Goal: Task Accomplishment & Management: Manage account settings

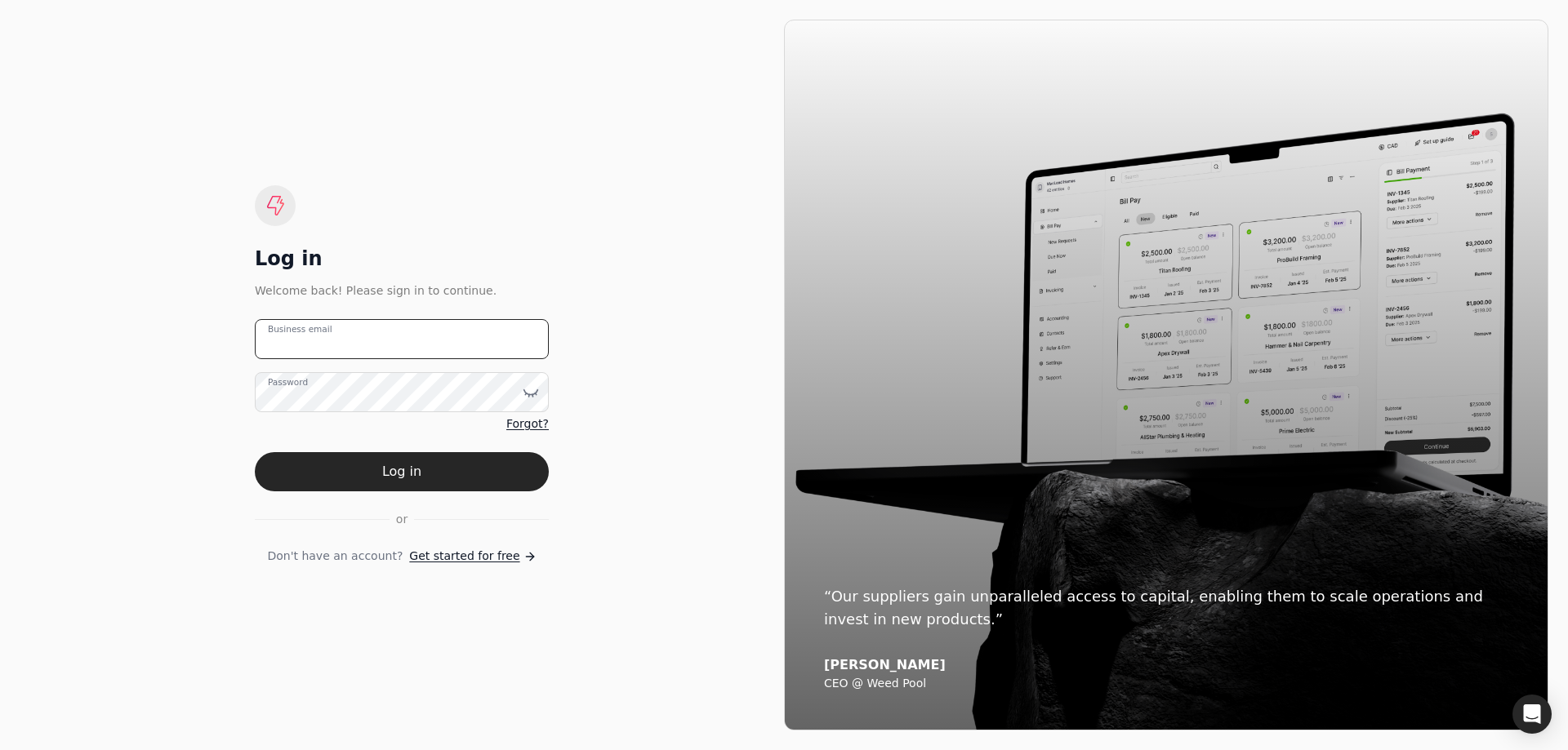
click at [387, 356] on email "Business email" at bounding box center [401, 339] width 294 height 40
type email "[EMAIL_ADDRESS][DOMAIN_NAME]"
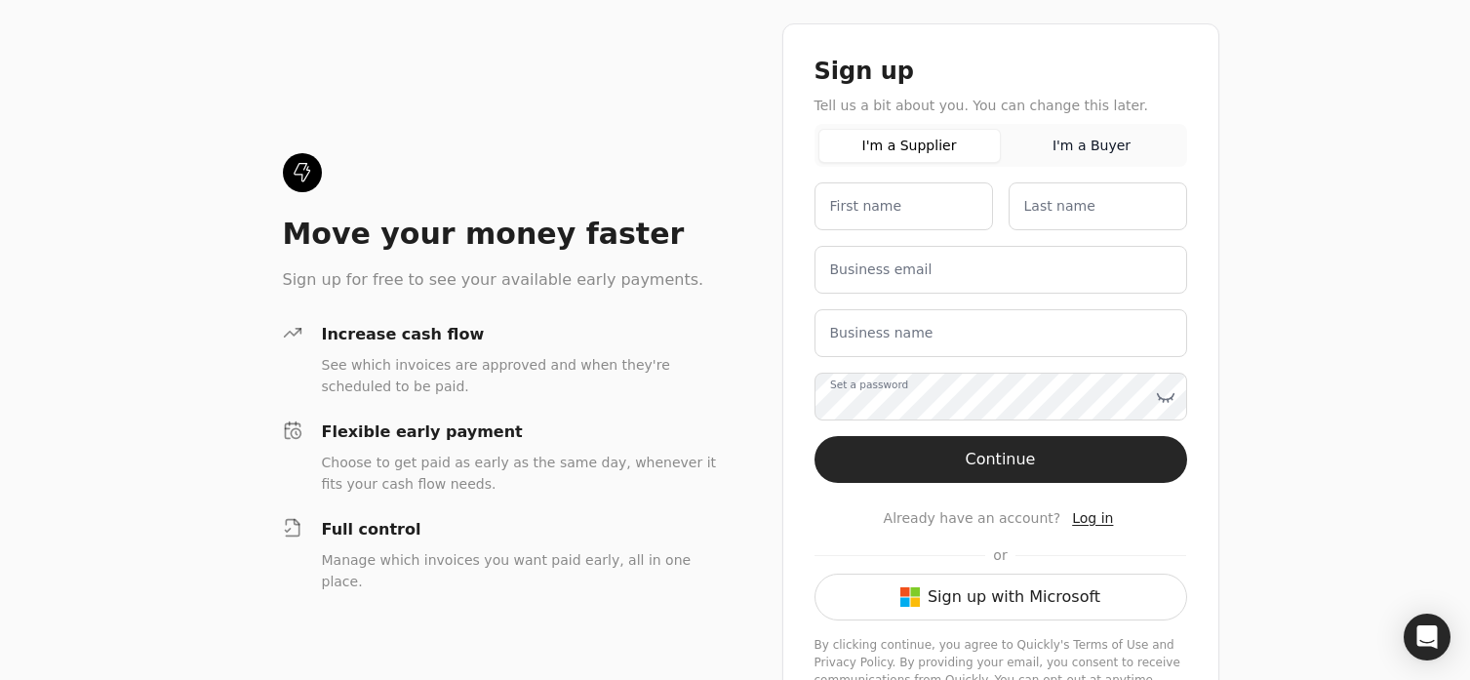
drag, startPoint x: 1015, startPoint y: 610, endPoint x: 1034, endPoint y: 611, distance: 18.6
click at [1016, 610] on button "Sign up with Microsoft" at bounding box center [1000, 596] width 373 height 47
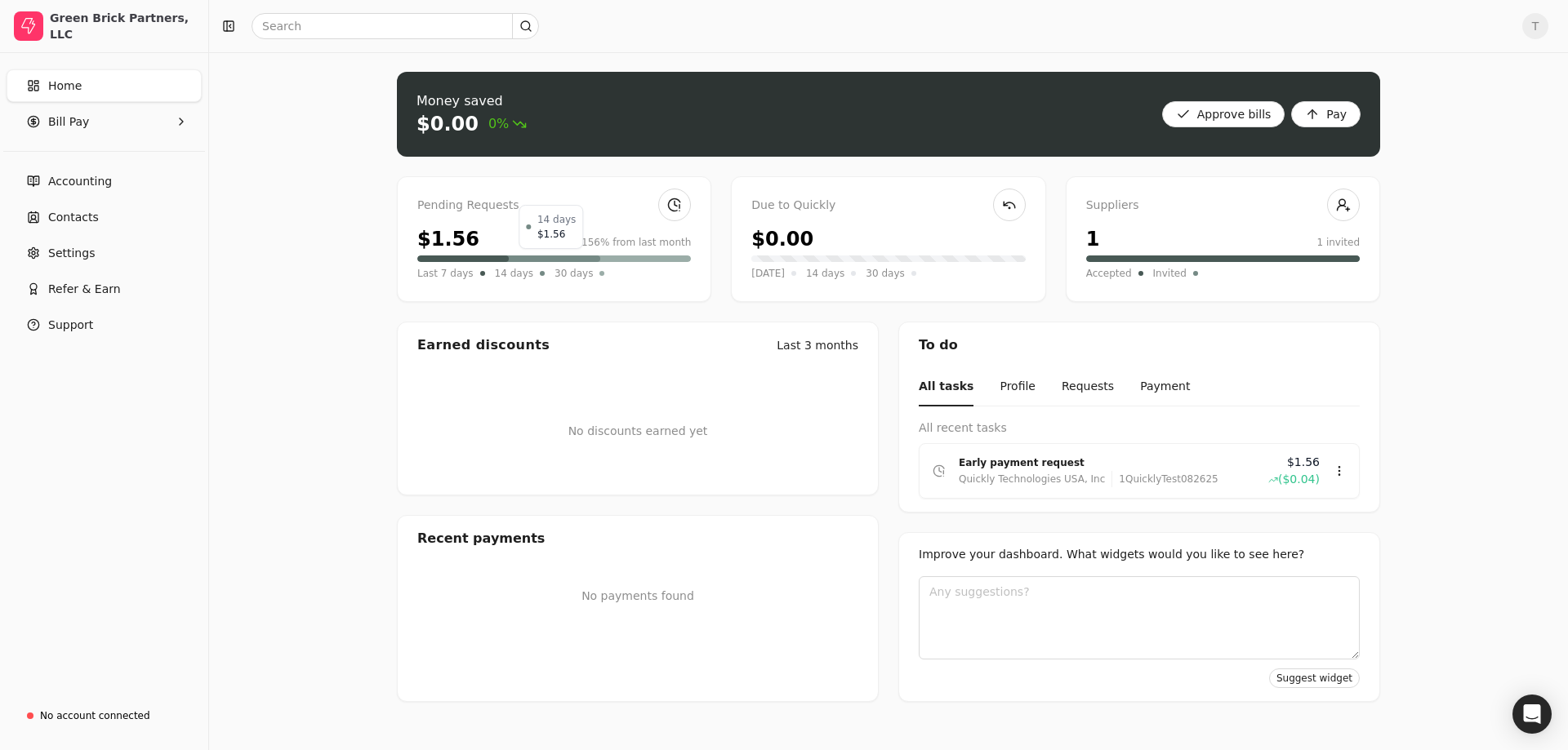
click at [511, 260] on div at bounding box center [551, 259] width 98 height 7
click at [677, 204] on link at bounding box center [674, 204] width 33 height 33
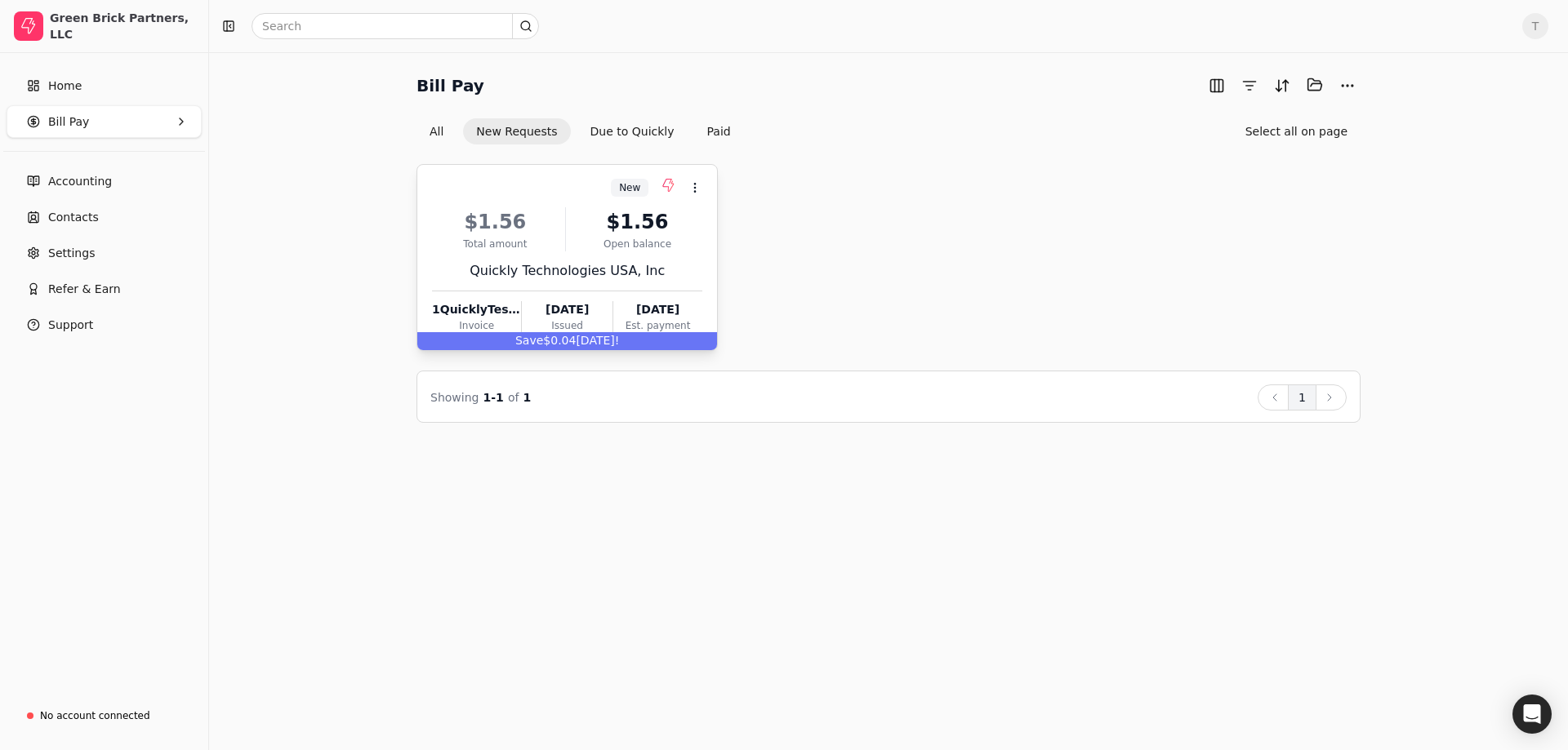
click at [627, 222] on div "$1.56" at bounding box center [638, 222] width 131 height 29
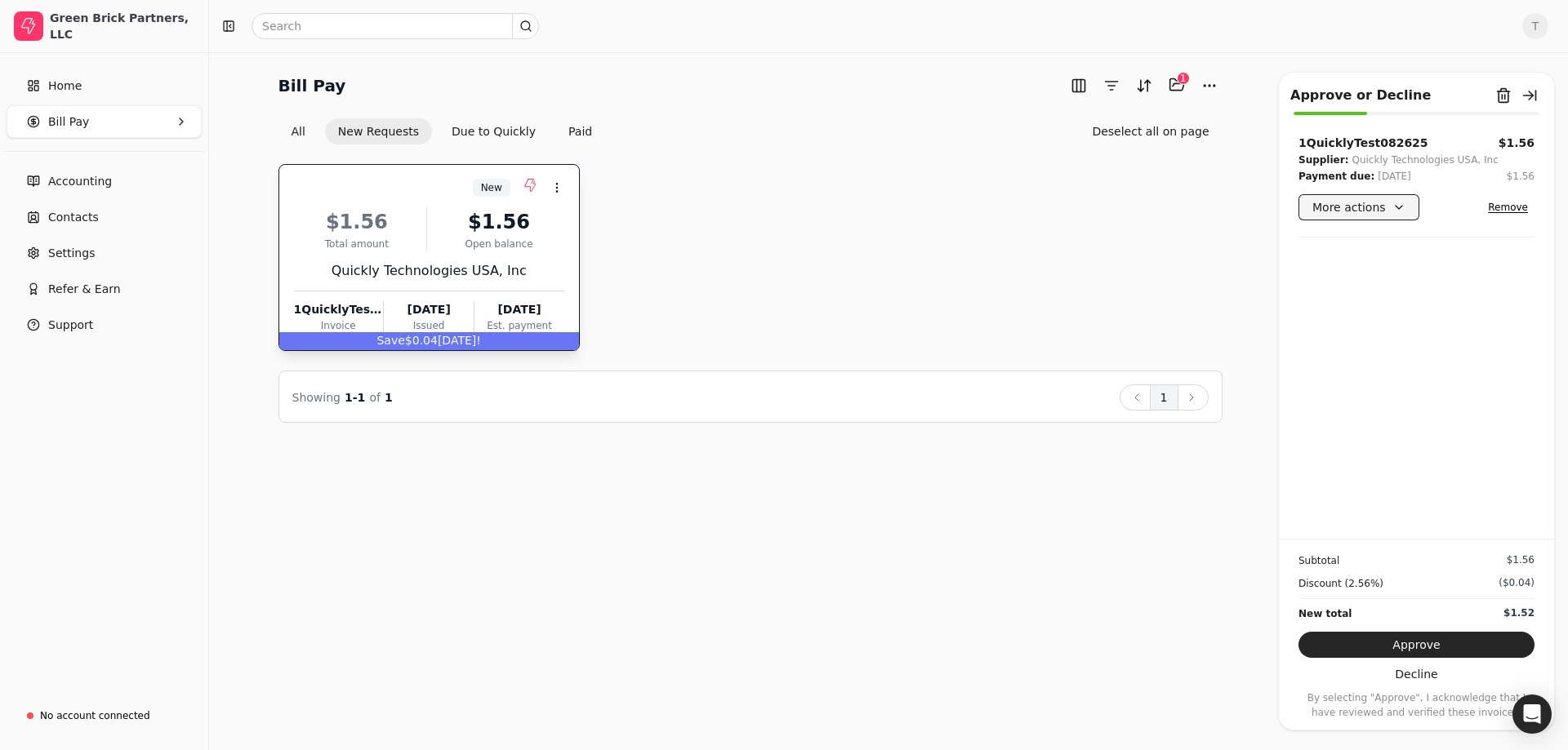
click at [1242, 213] on button "More actions" at bounding box center [1359, 207] width 121 height 26
click at [1242, 307] on div "1QuicklyTest082625 $1.56 Supplier: Quickly Technologies USA, Inc Payment due: S…" at bounding box center [1416, 336] width 276 height 404
click at [1242, 568] on button "Approve" at bounding box center [1416, 645] width 236 height 26
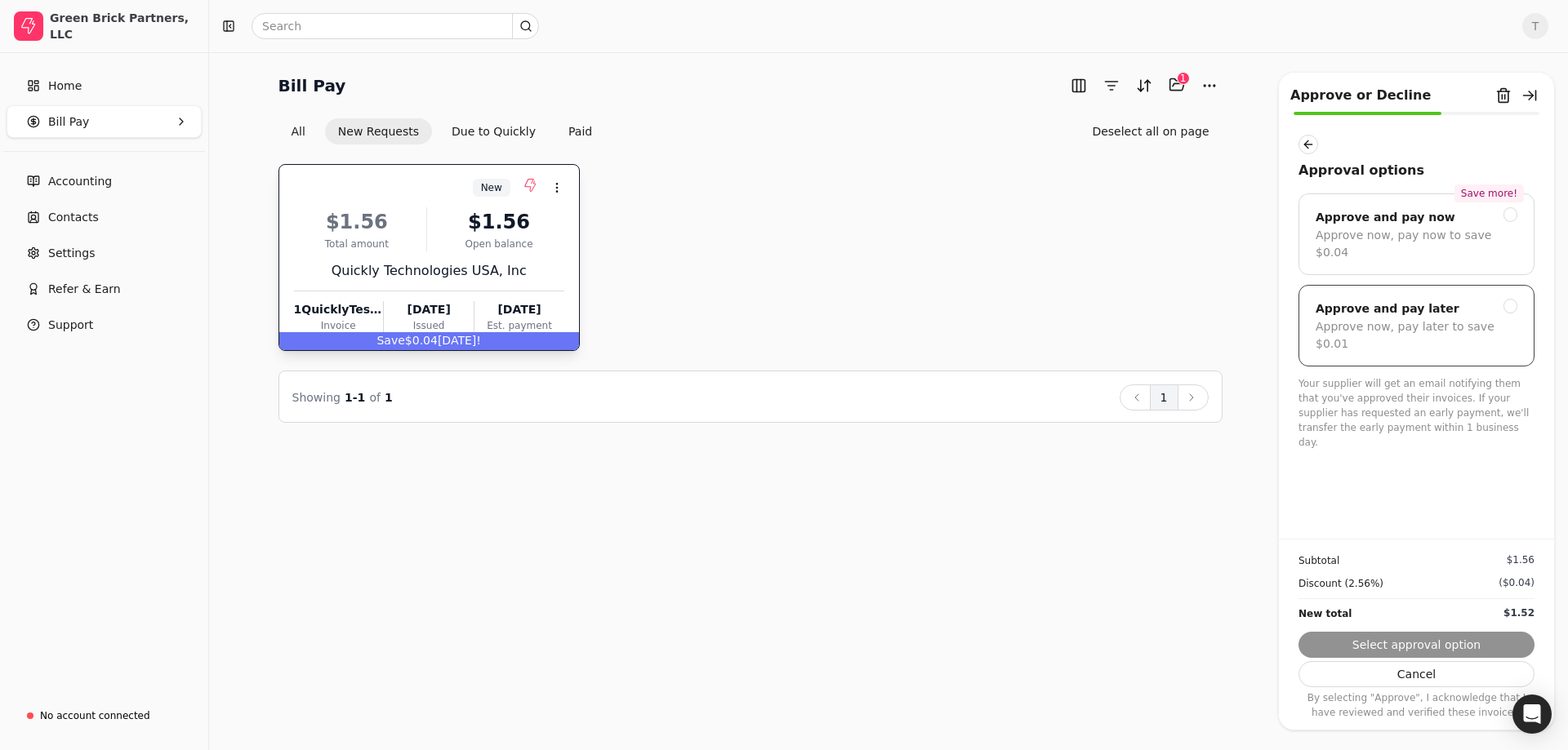
click at [1242, 299] on div at bounding box center [1511, 306] width 15 height 15
click at [1242, 568] on button "Submit approval" at bounding box center [1416, 645] width 236 height 26
click at [422, 229] on div "$1.56 Total amount $1.56 Open balance" at bounding box center [429, 229] width 271 height 44
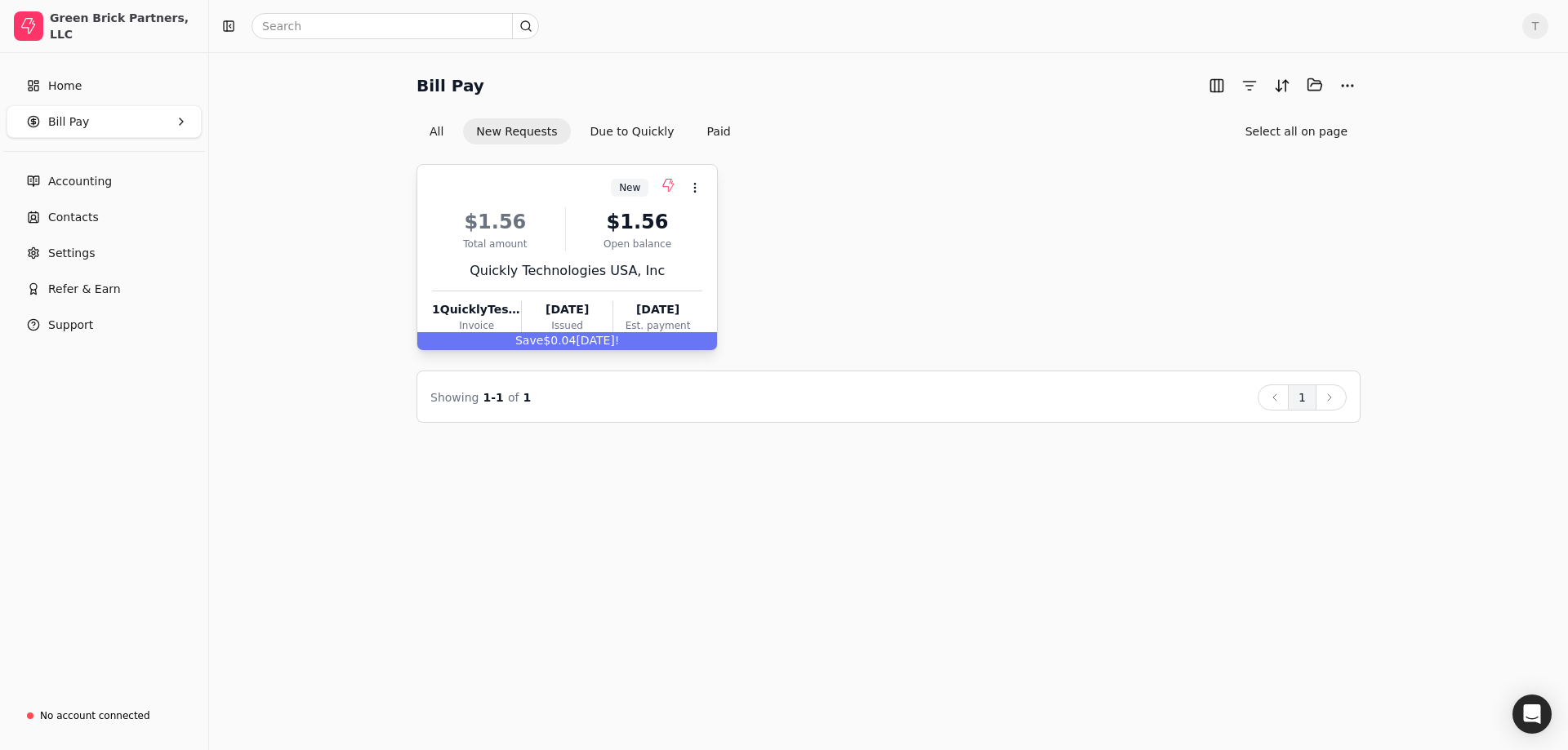
click at [472, 245] on div "Total amount" at bounding box center [495, 244] width 126 height 15
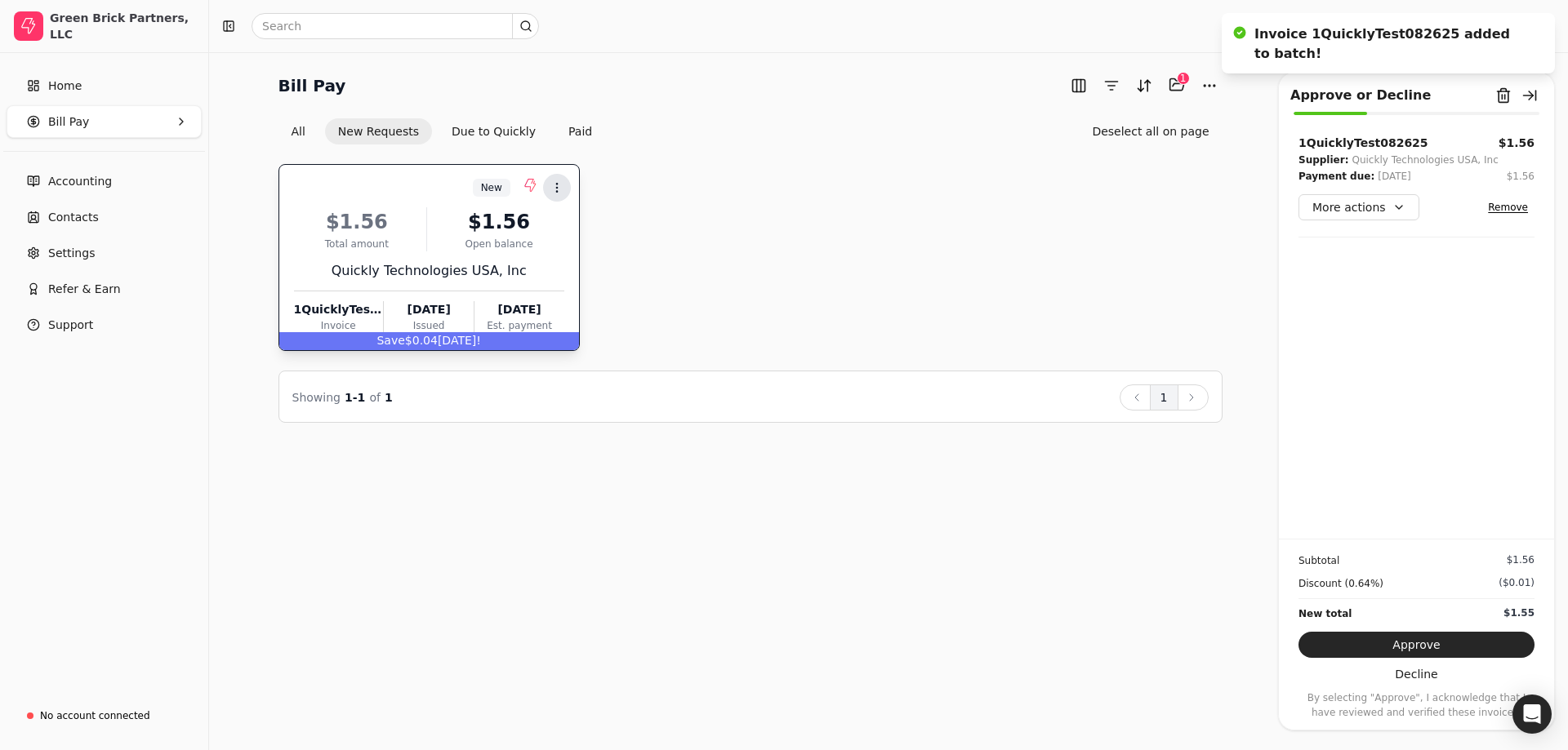
click at [554, 183] on icon at bounding box center [557, 188] width 13 height 13
click at [566, 229] on li "Open" at bounding box center [636, 228] width 201 height 30
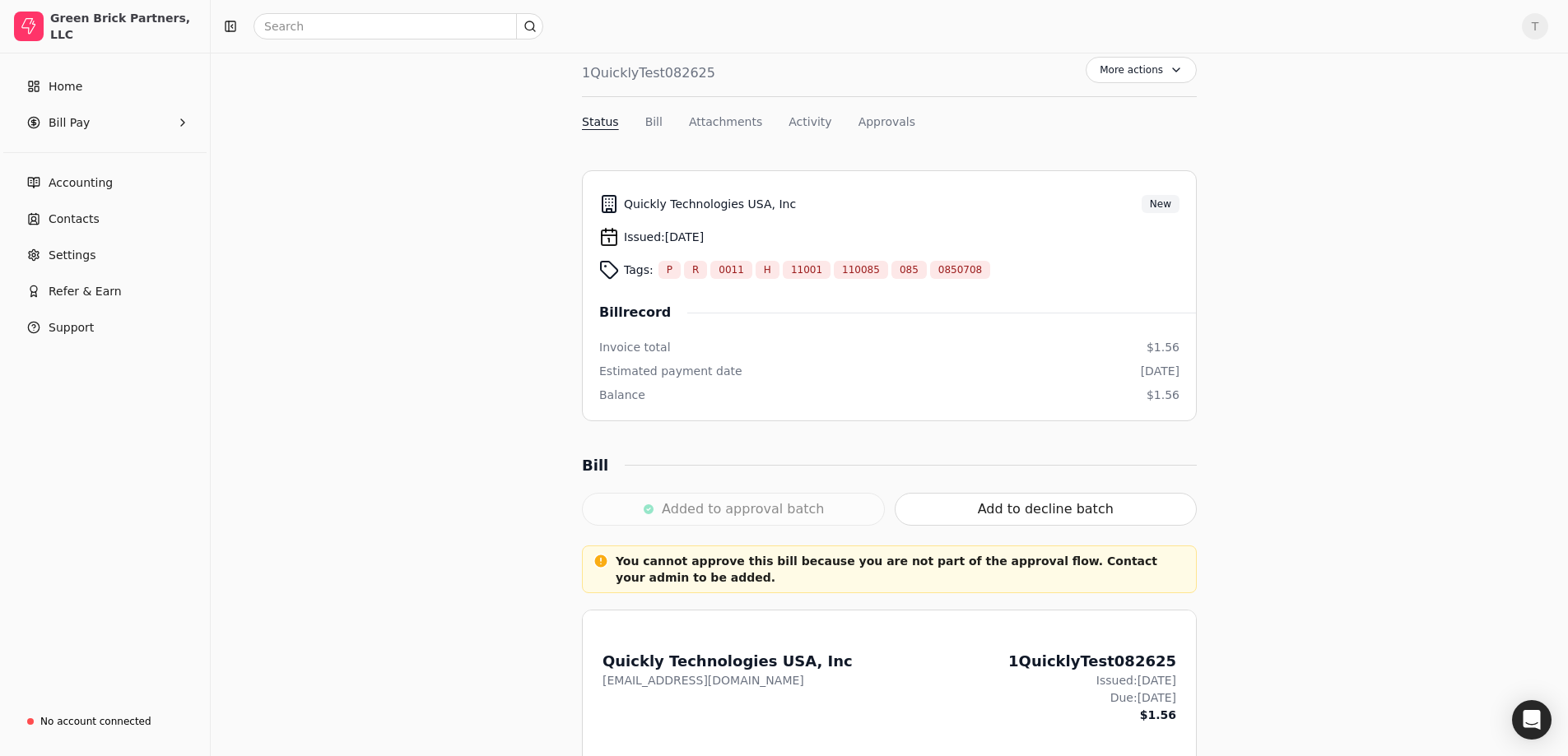
scroll to position [138, 0]
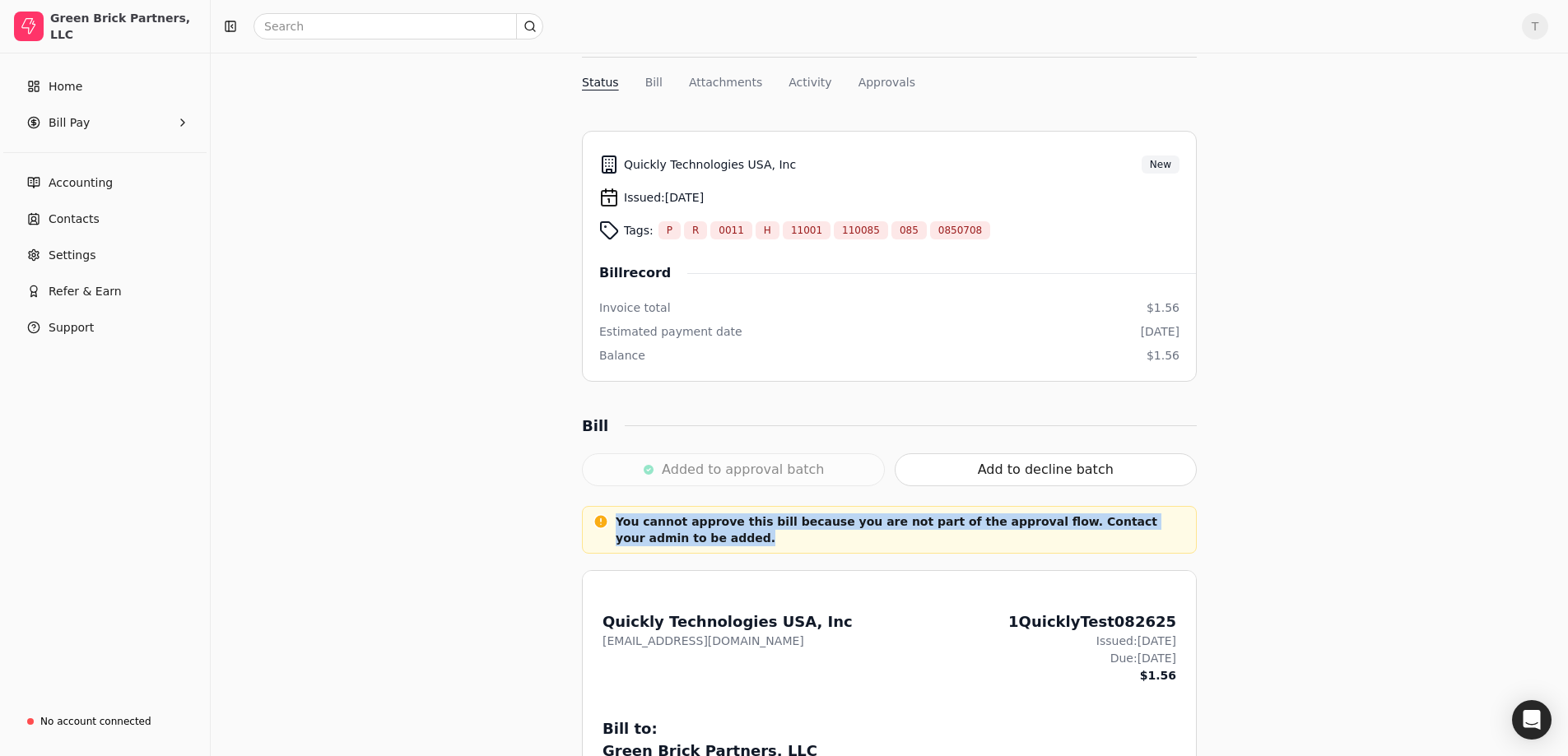
drag, startPoint x: 640, startPoint y: 539, endPoint x: 586, endPoint y: 519, distance: 57.6
click at [586, 519] on div "You cannot approve this bill because you are not part of the approval flow. Con…" at bounding box center [889, 530] width 614 height 48
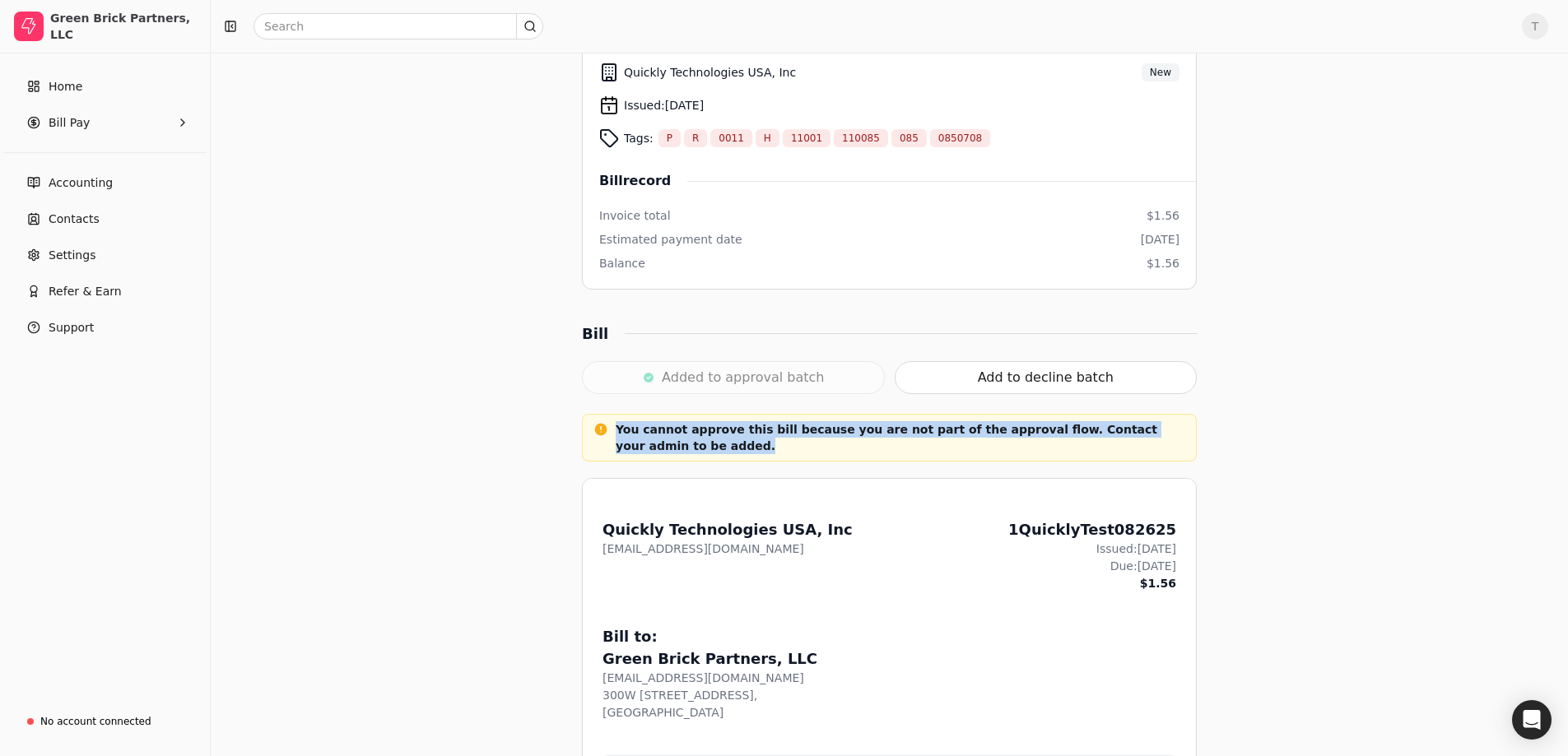
scroll to position [0, 0]
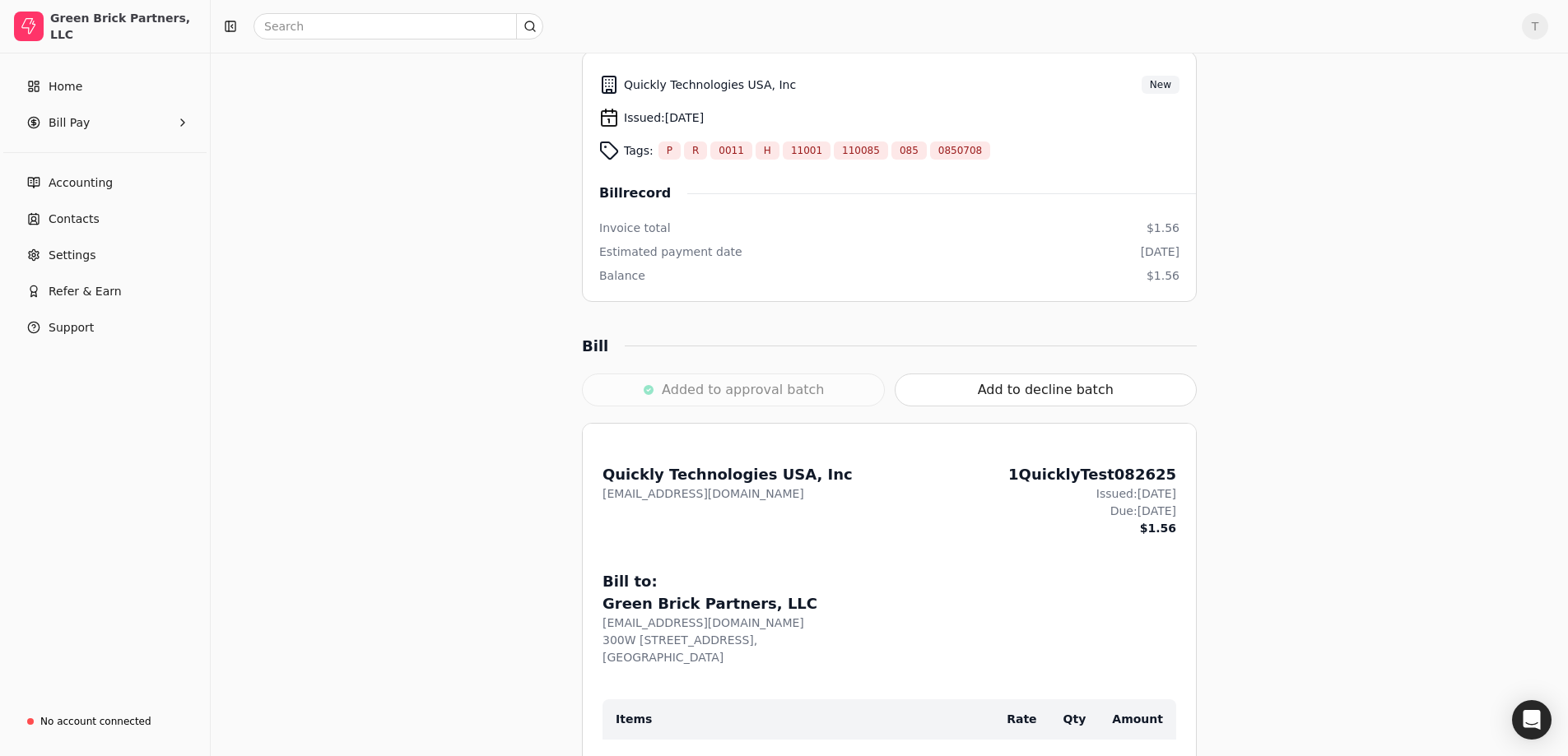
scroll to position [247, 0]
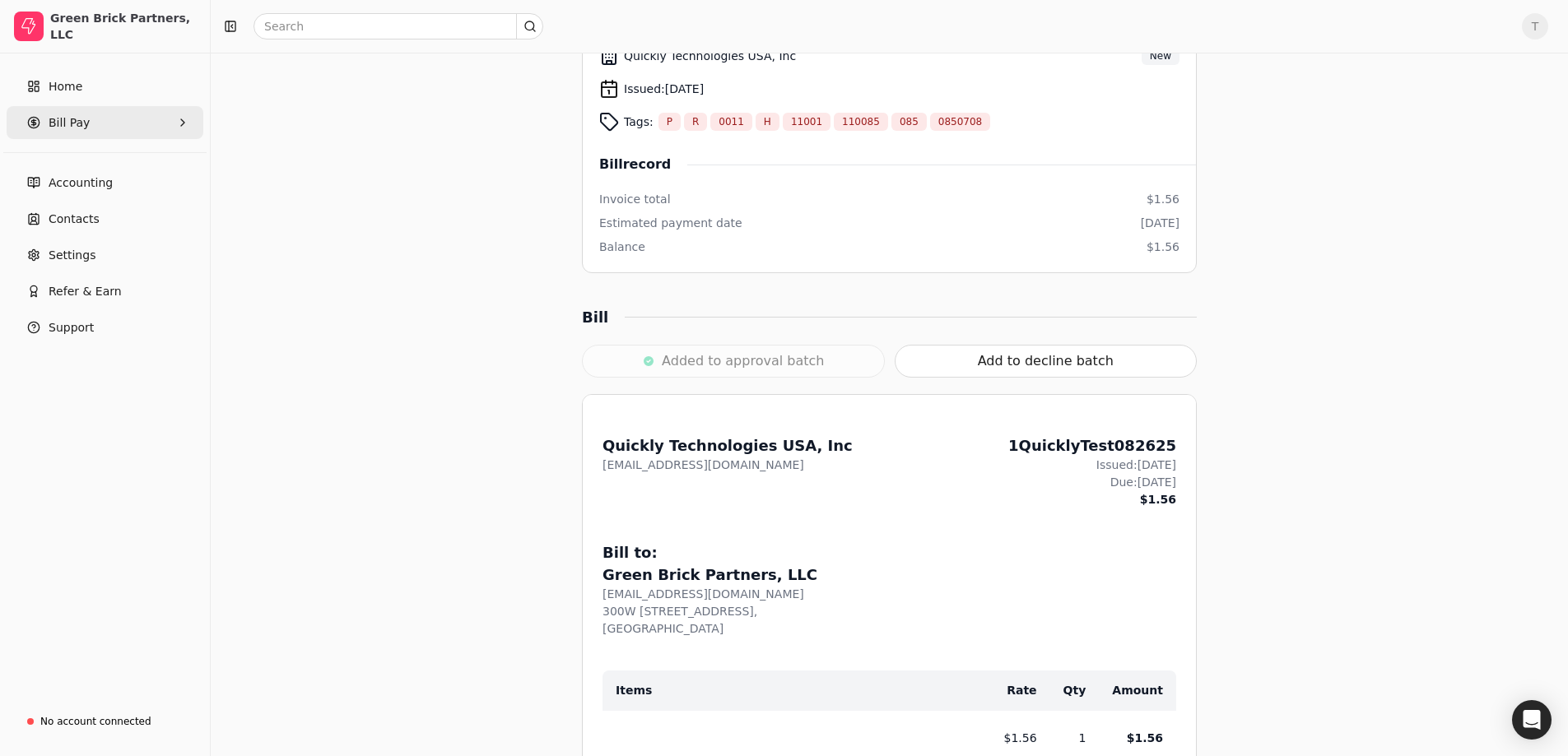
click at [84, 118] on span "Bill Pay" at bounding box center [69, 123] width 41 height 17
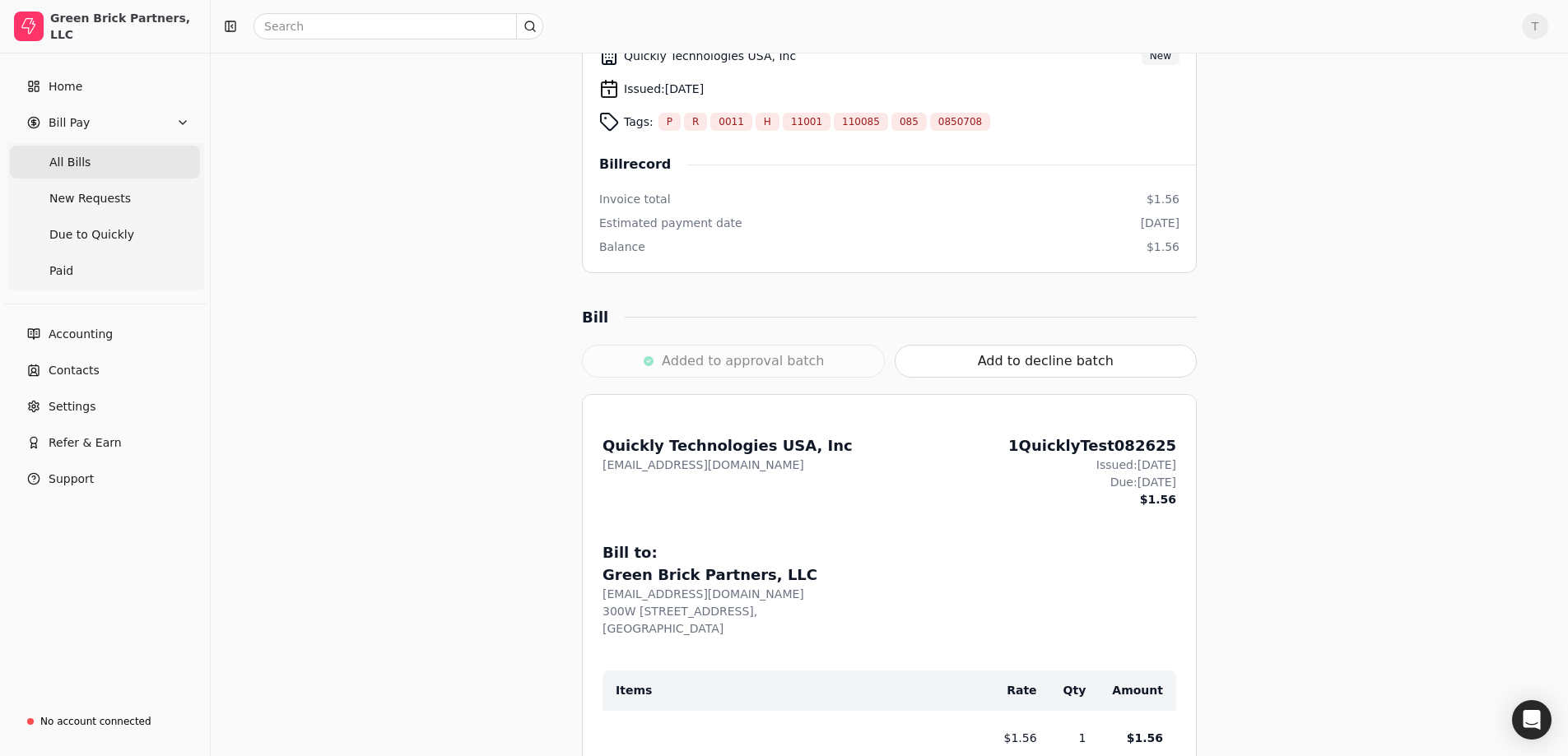
click at [90, 163] on Bills "All Bills" at bounding box center [105, 162] width 190 height 33
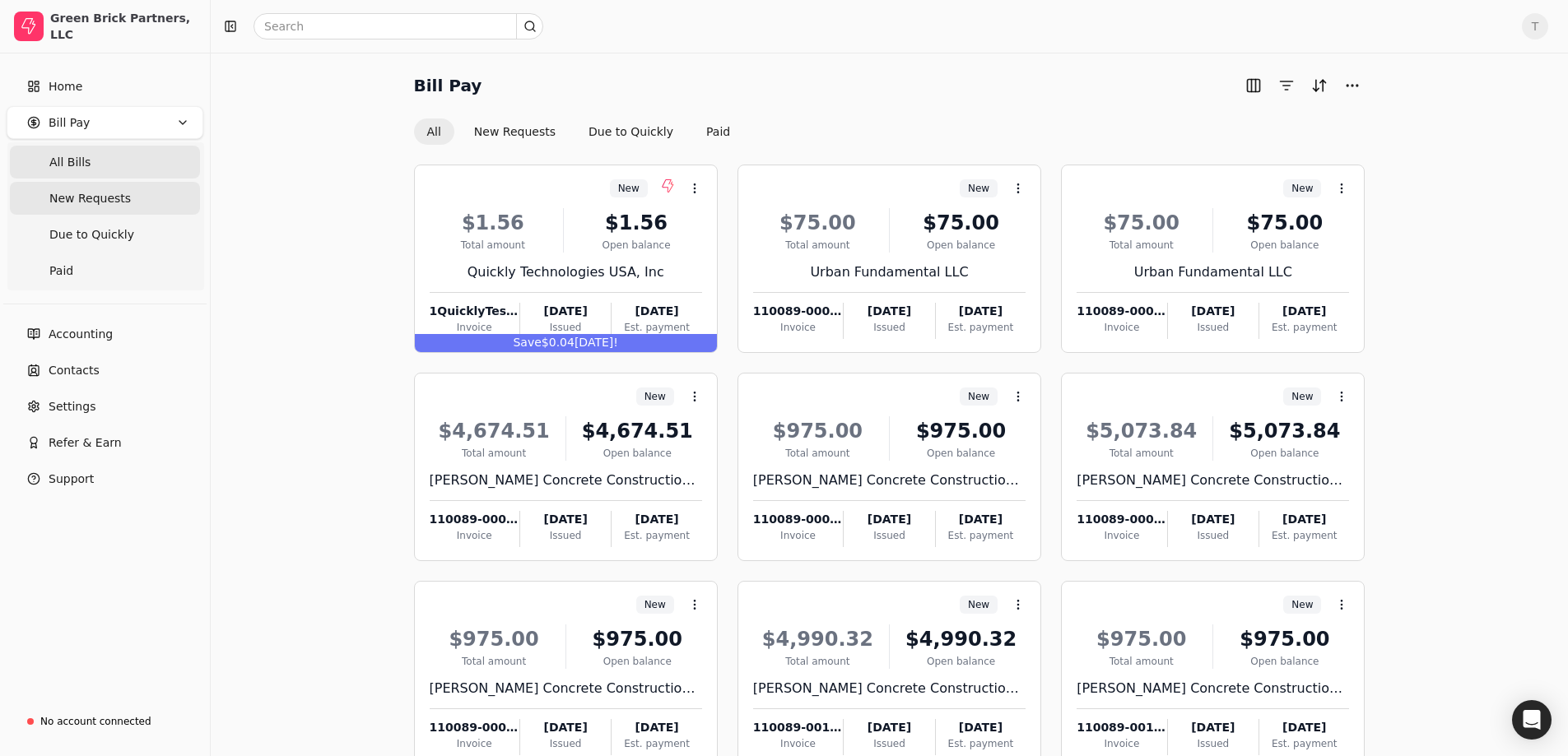
click at [73, 202] on span "New Requests" at bounding box center [90, 198] width 82 height 17
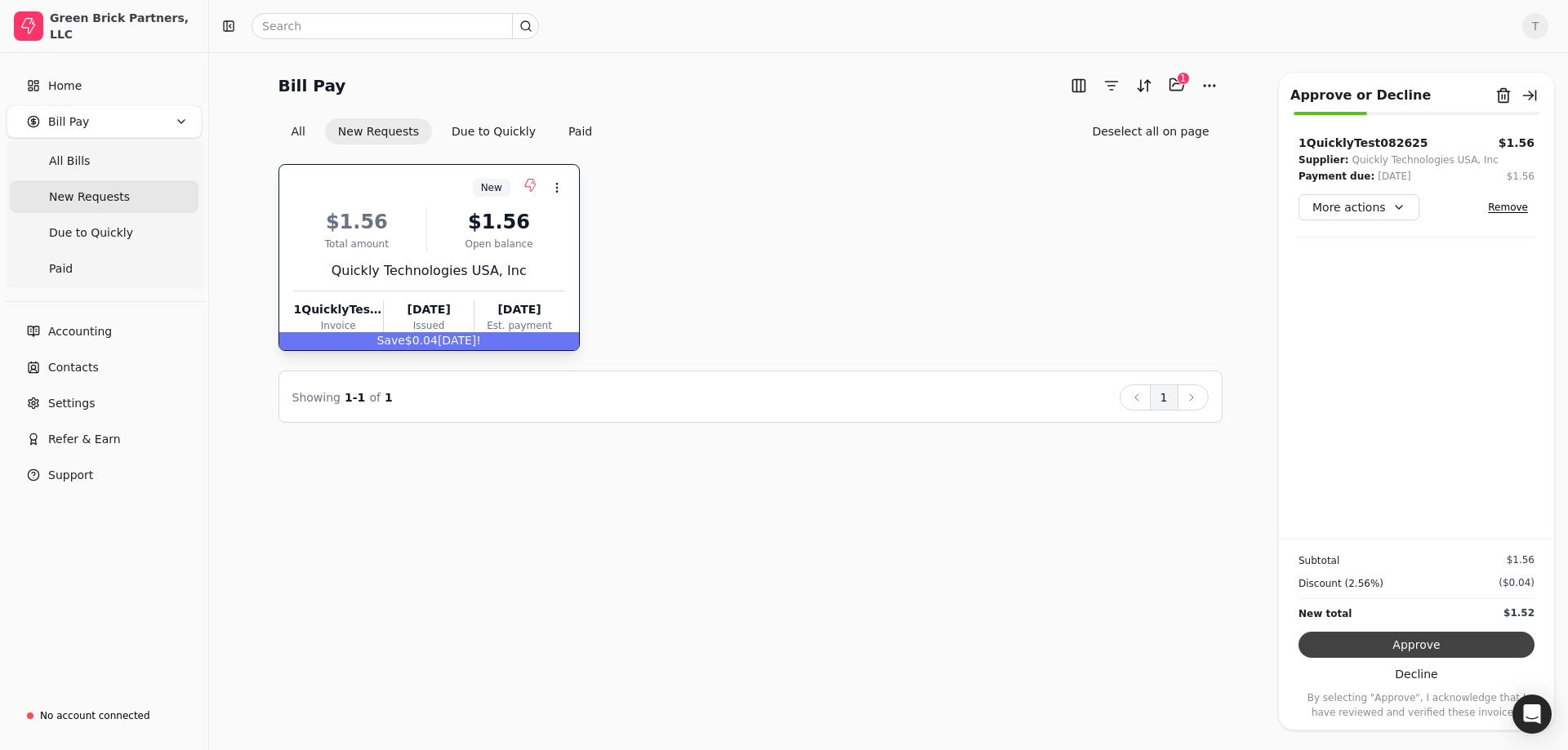
click at [1416, 640] on button "Approve" at bounding box center [1416, 645] width 236 height 26
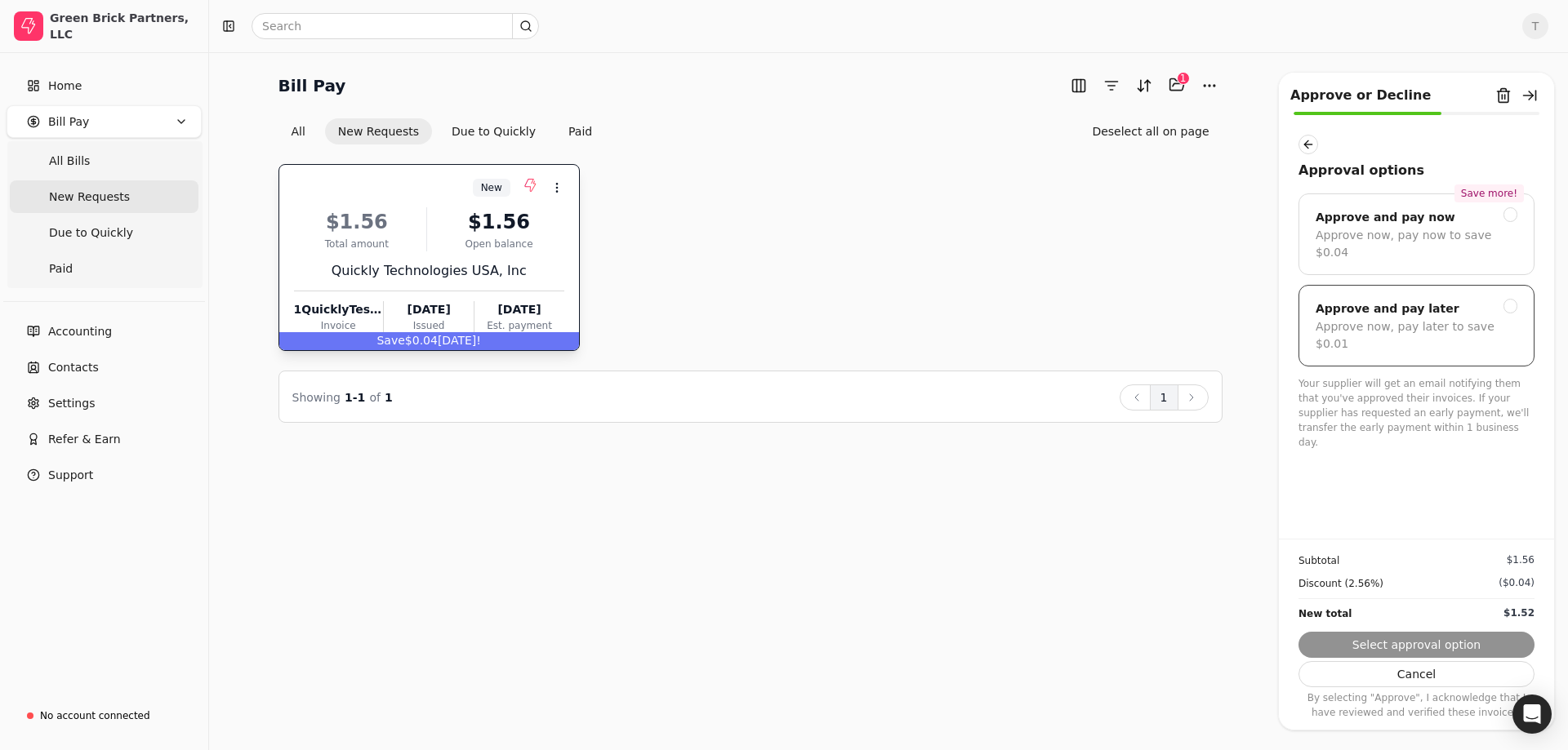
click at [1499, 318] on div "Approve now, pay later to save $0.01" at bounding box center [1416, 335] width 202 height 34
click at [1434, 642] on button "Submit approval" at bounding box center [1416, 645] width 236 height 26
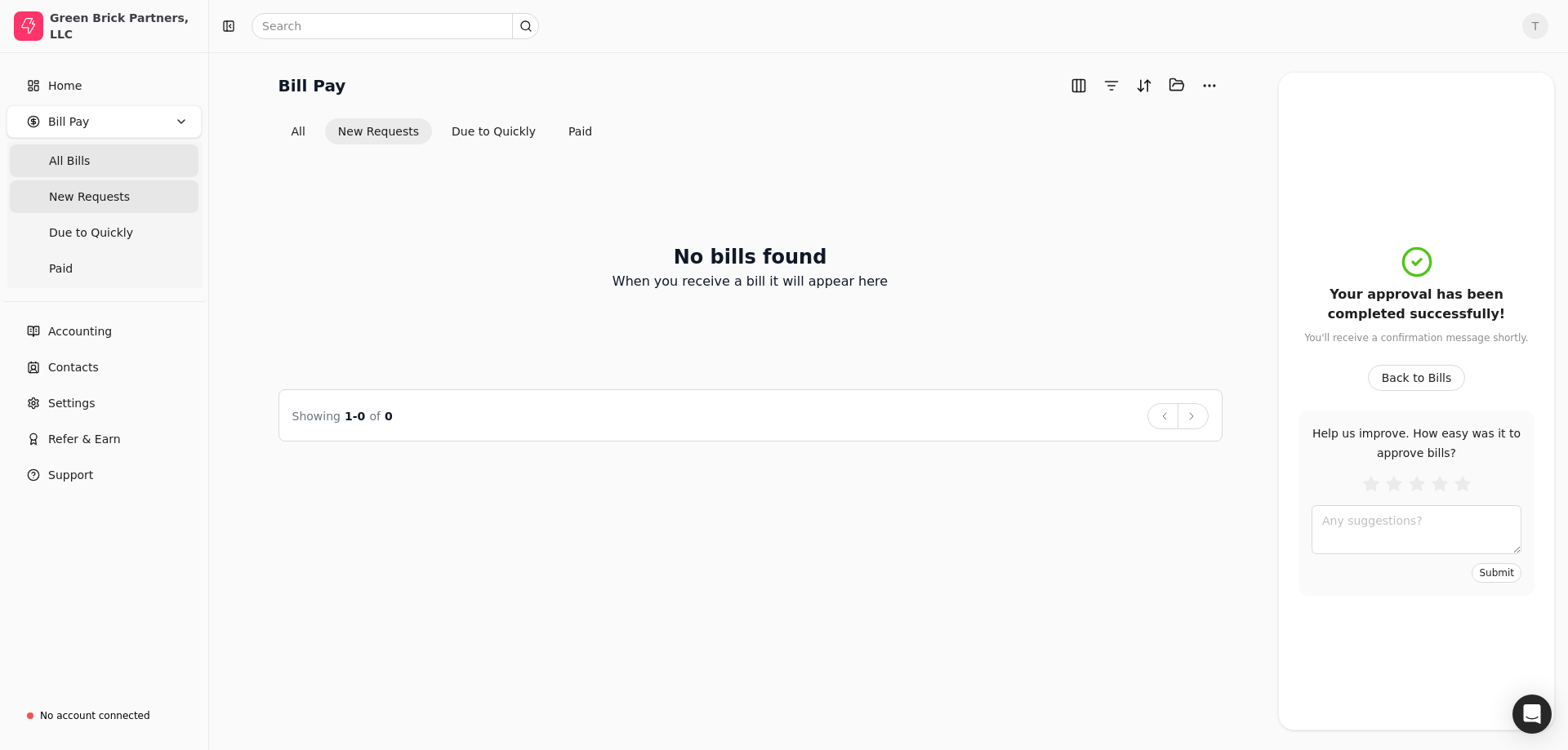
click at [85, 162] on Bills "All Bills" at bounding box center [104, 161] width 188 height 33
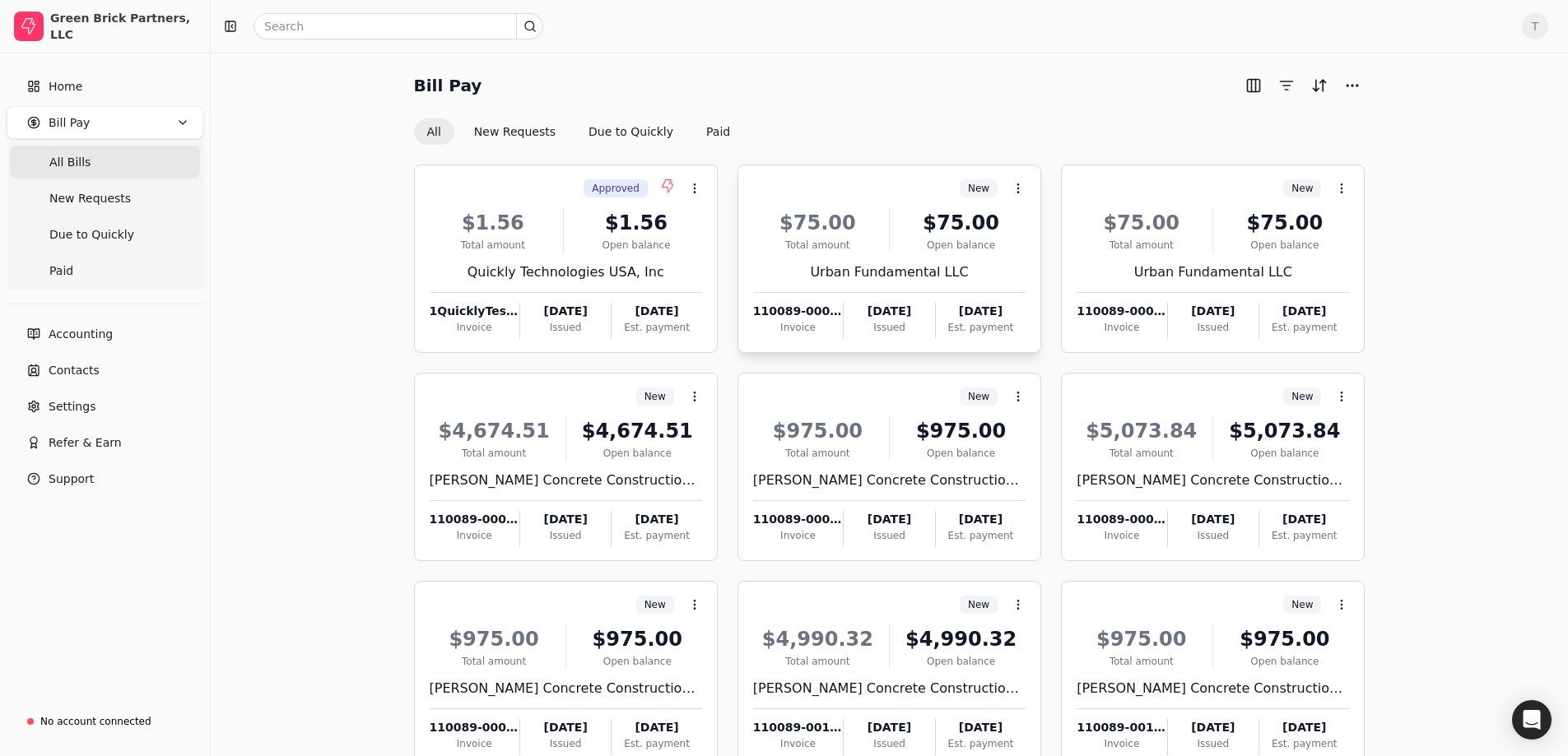
click at [894, 186] on div "New Context Menu Button" at bounding box center [887, 188] width 276 height 28
click at [1035, 220] on span "Open" at bounding box center [1044, 229] width 30 height 17
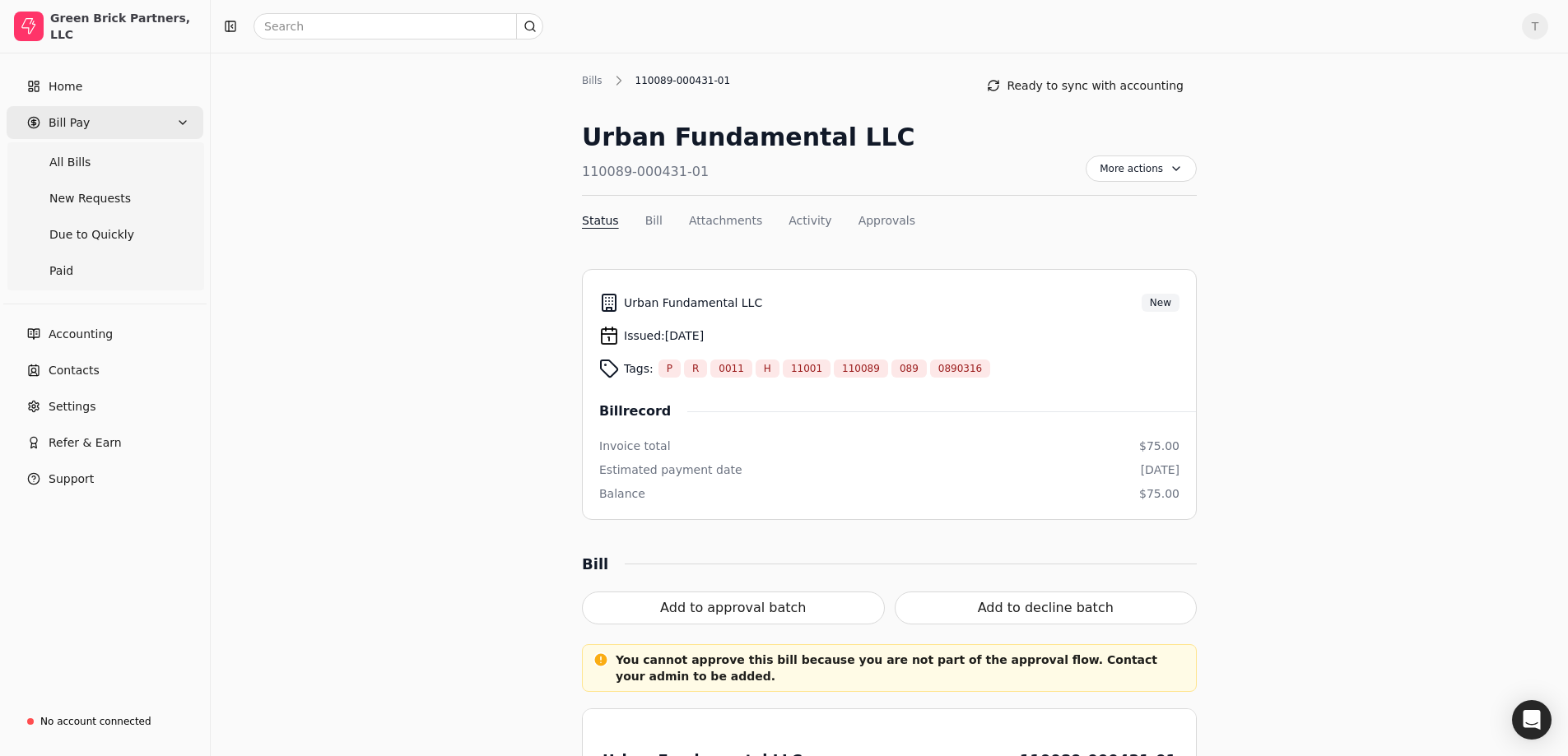
click at [62, 124] on span "Bill Pay" at bounding box center [69, 123] width 41 height 17
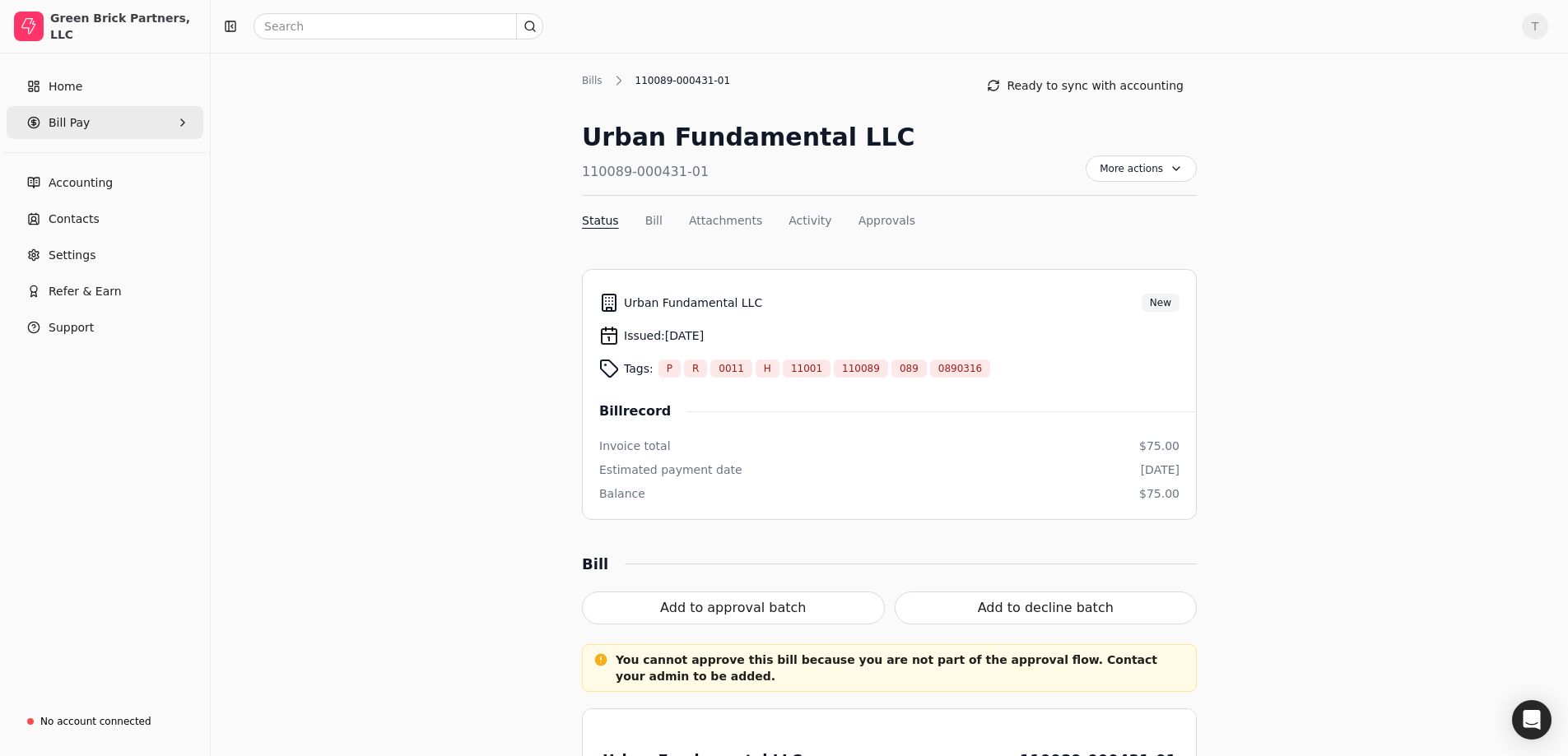
click at [68, 132] on Pay "Bill Pay" at bounding box center [105, 122] width 197 height 33
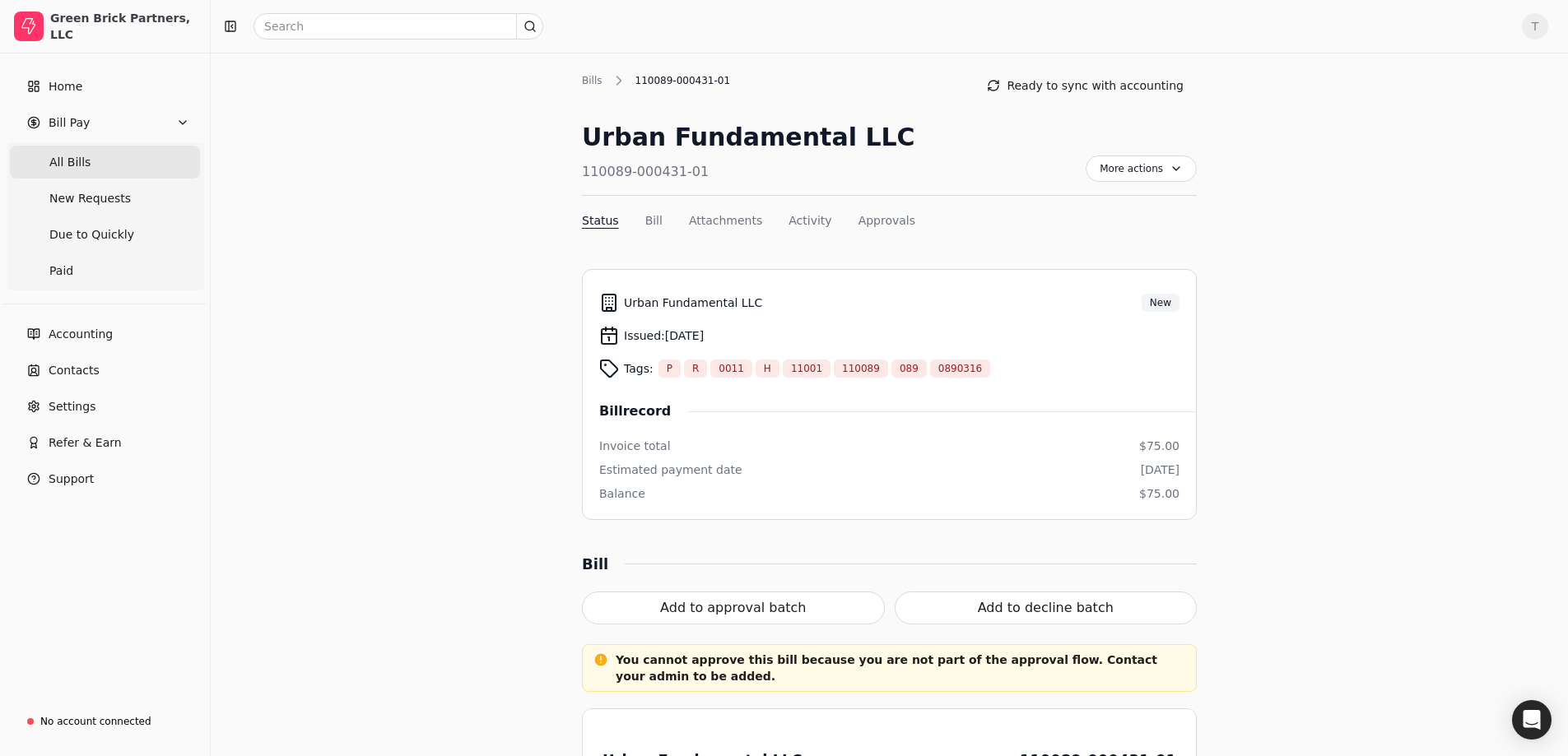
click at [91, 164] on Bills "All Bills" at bounding box center [105, 162] width 190 height 33
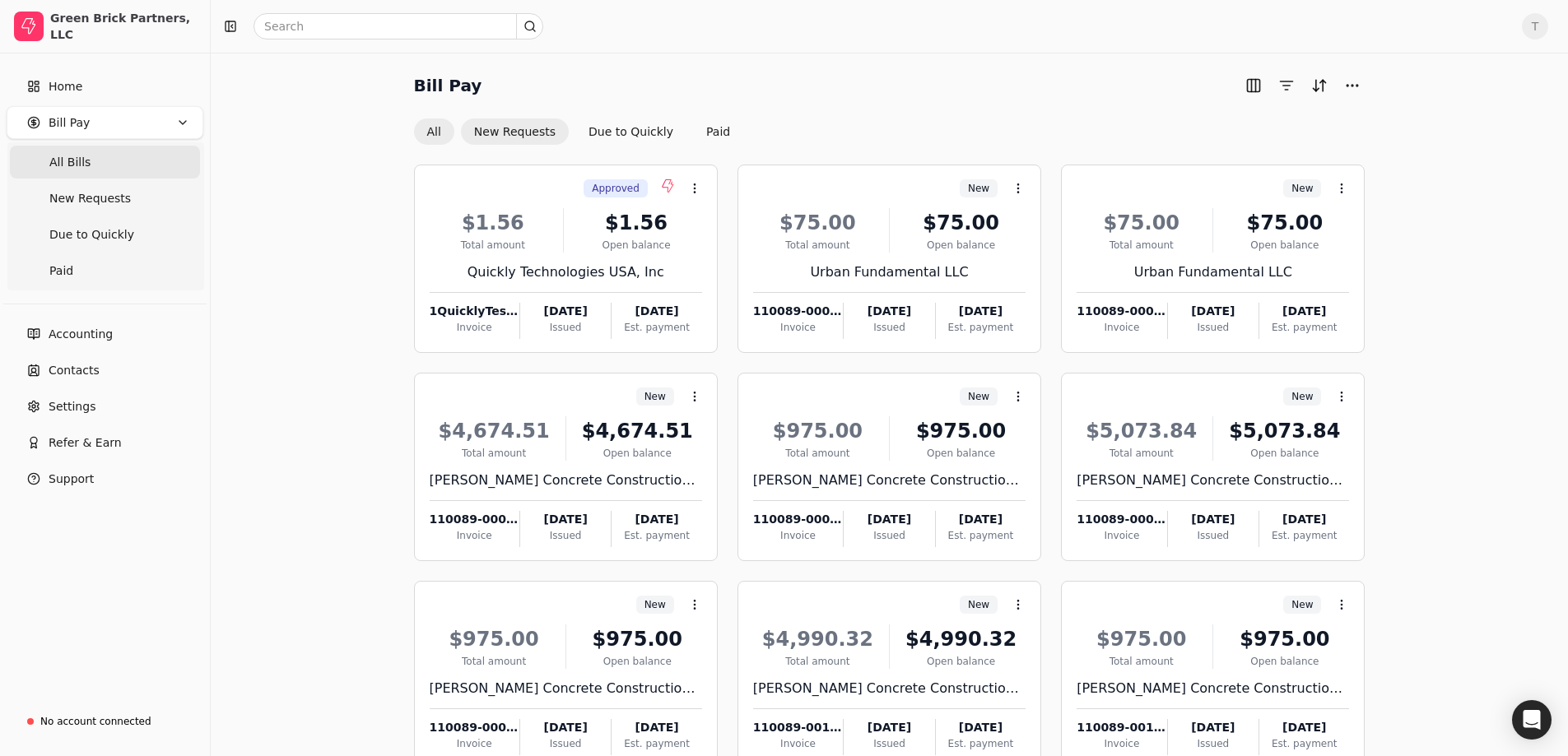
click at [522, 129] on button "New Requests" at bounding box center [515, 131] width 108 height 26
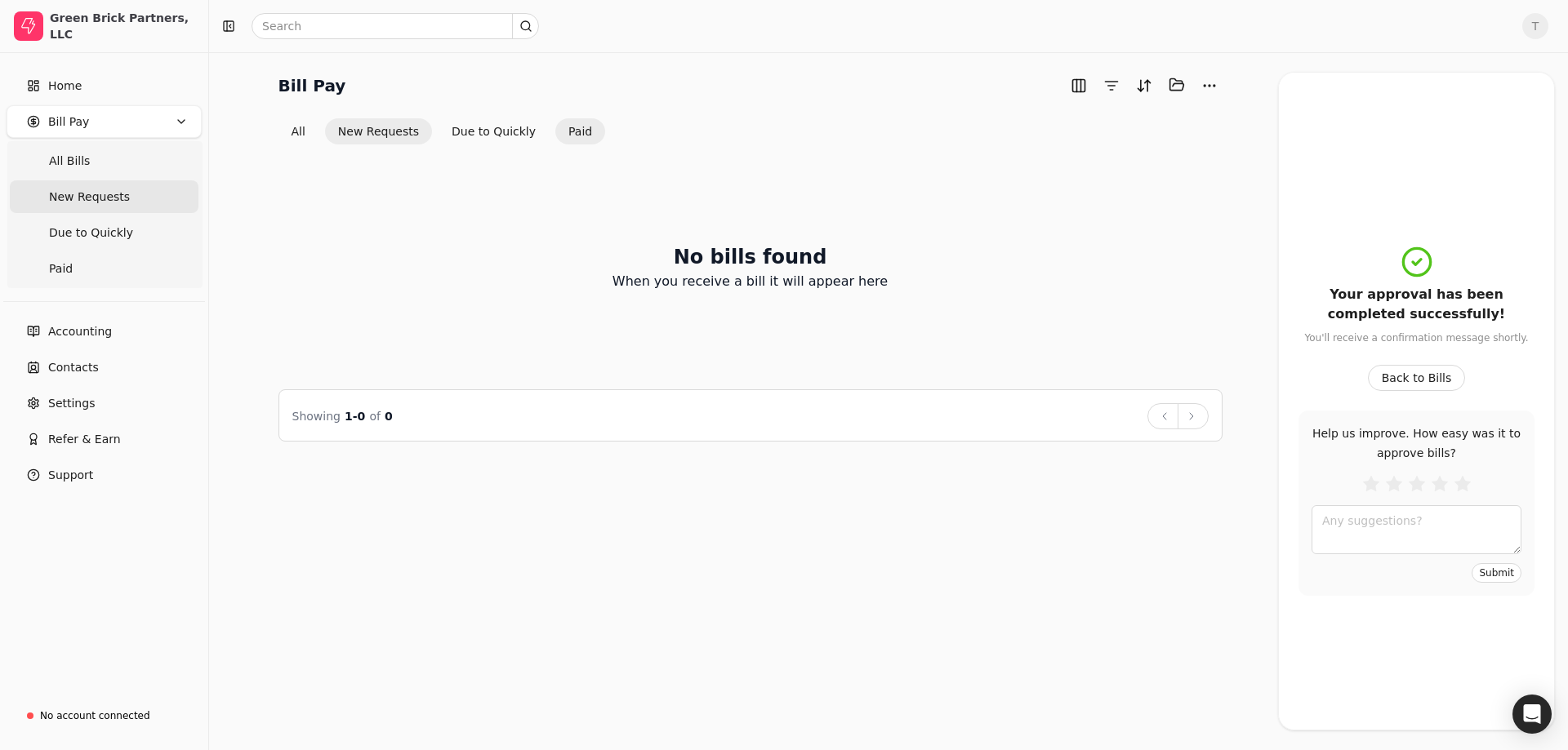
click at [570, 135] on button "Paid" at bounding box center [580, 131] width 49 height 26
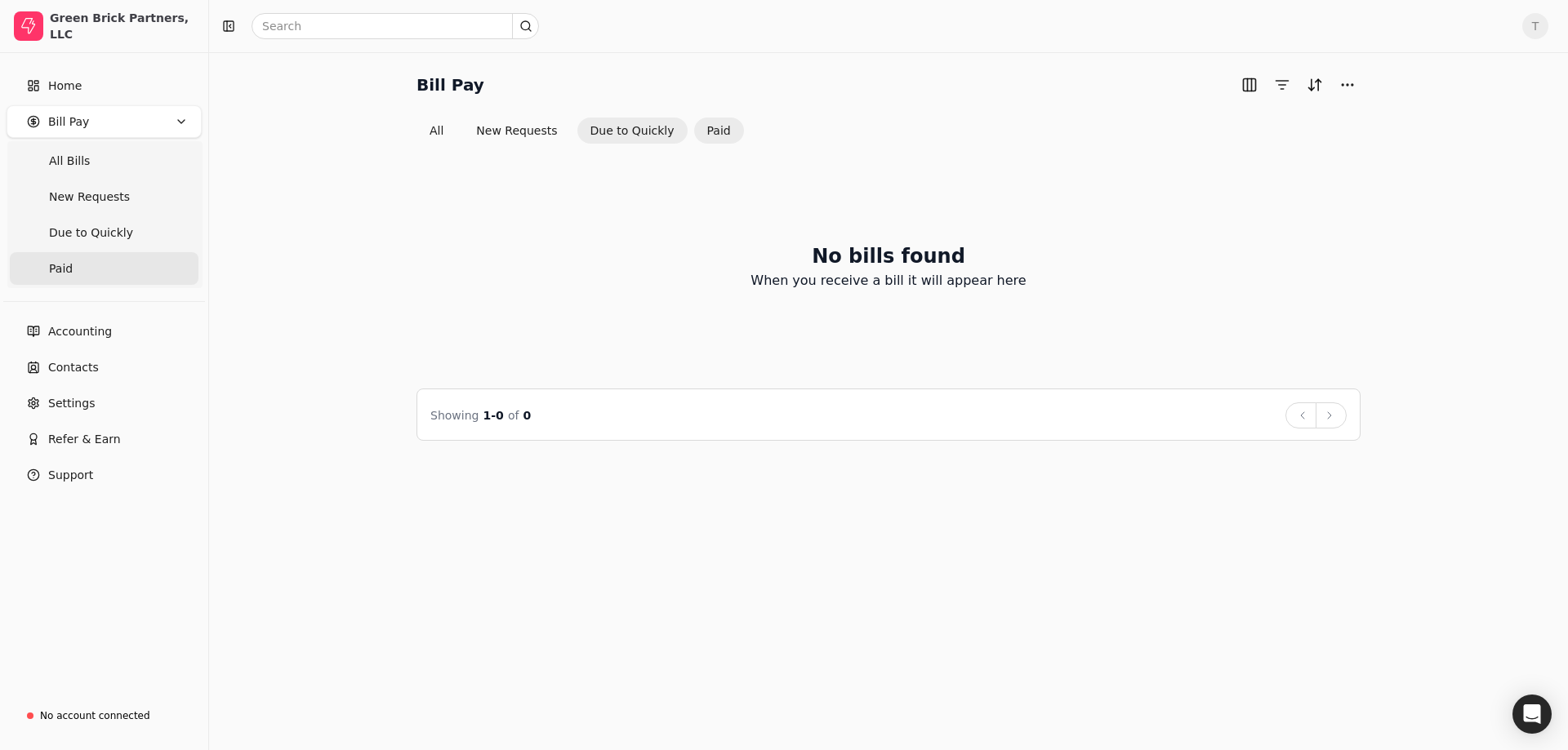
click at [629, 124] on button "Due to Quickly" at bounding box center [632, 130] width 111 height 26
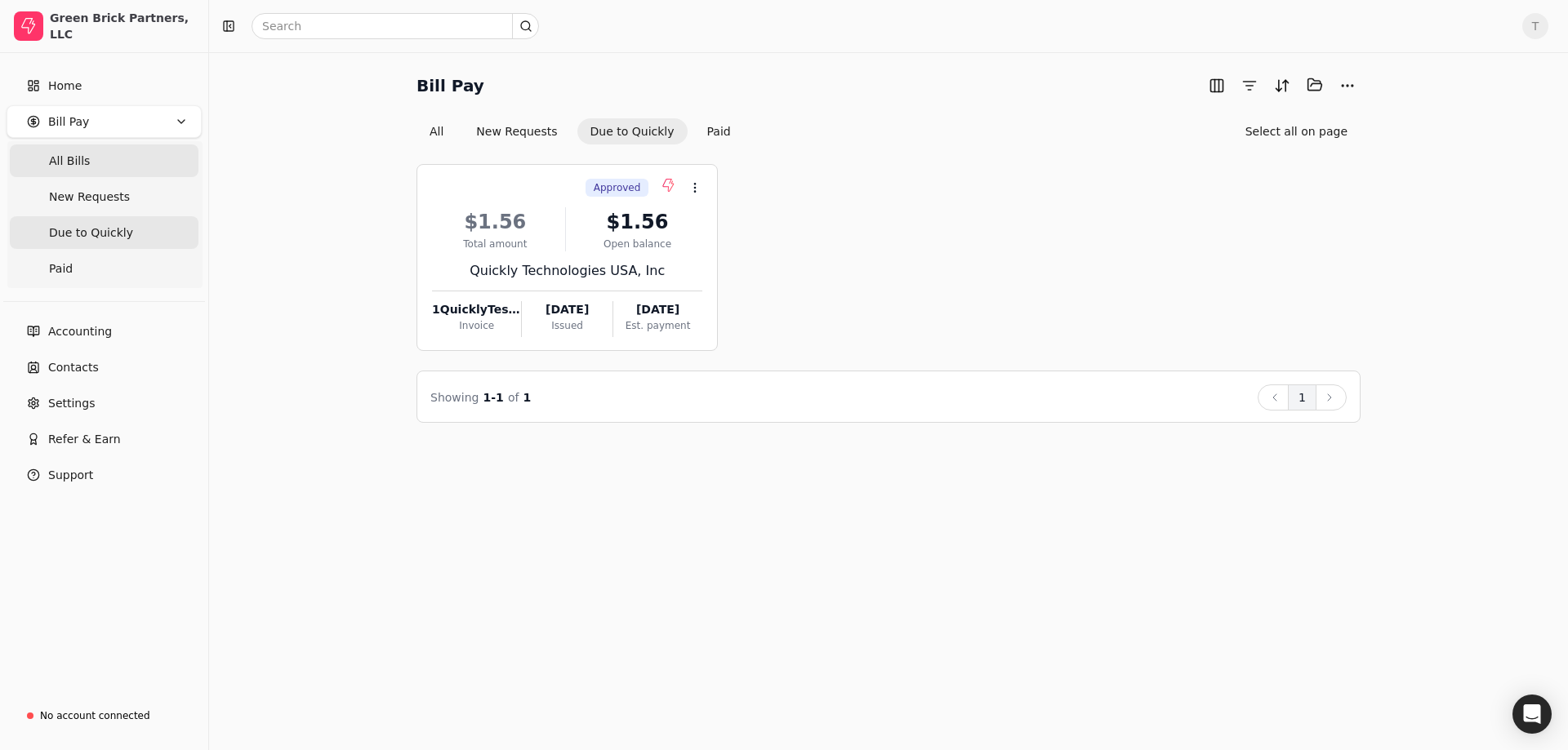
click at [79, 154] on span "All Bills" at bounding box center [70, 161] width 41 height 17
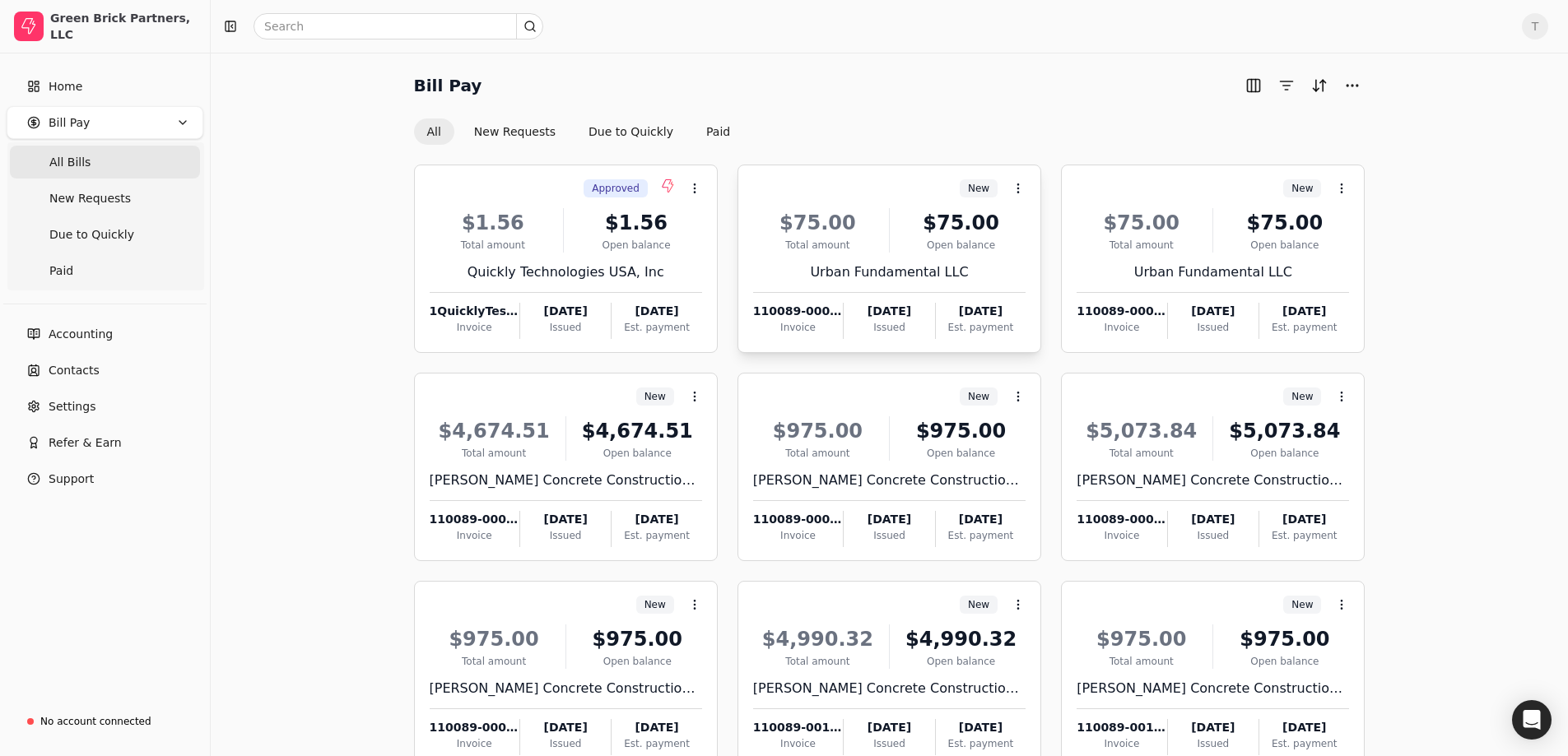
click at [867, 252] on div "$75.00 Total amount $75.00 Open balance Urban Fundamental LLC 110089-000431-01 …" at bounding box center [889, 268] width 273 height 141
click at [1068, 235] on li "Open" at bounding box center [1097, 230] width 203 height 30
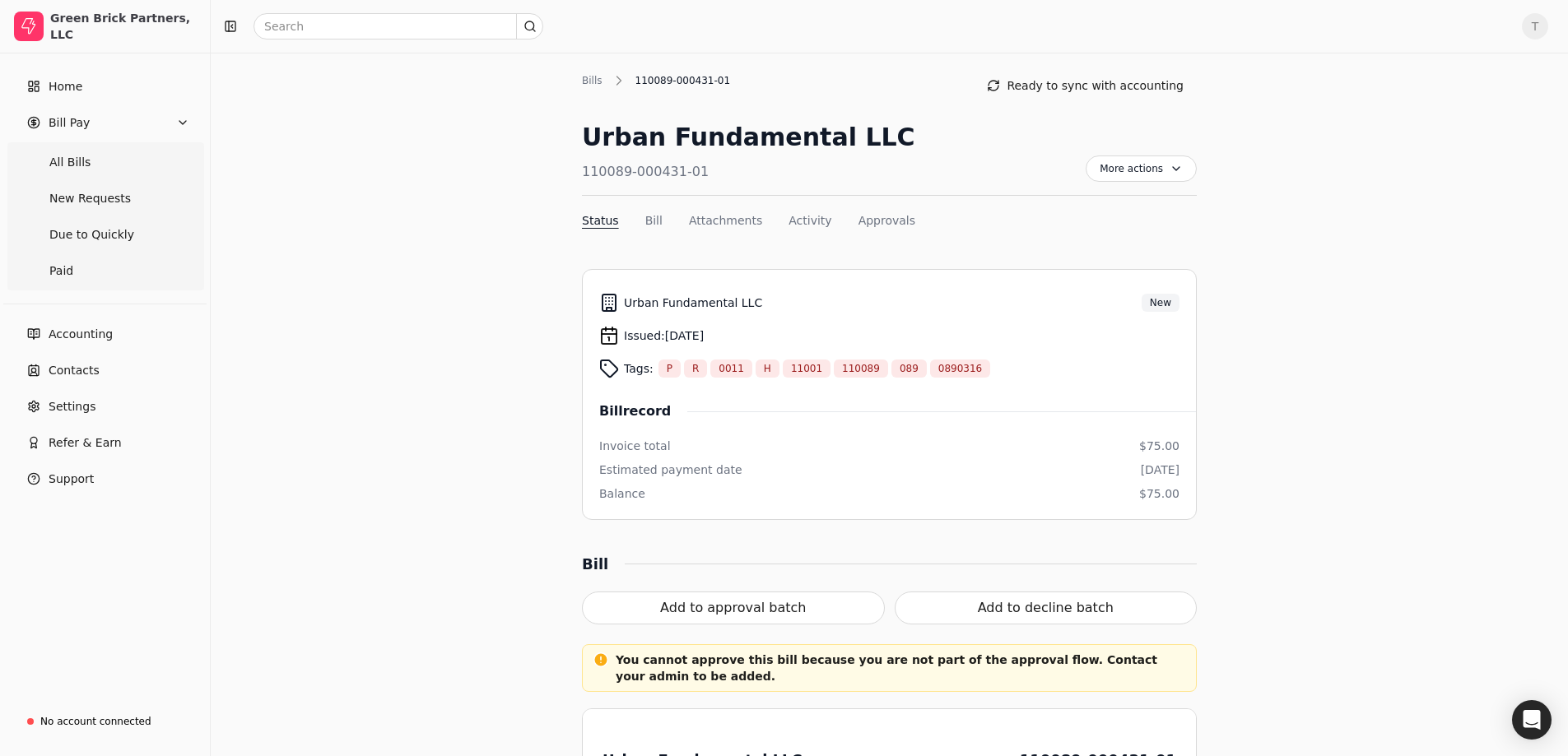
click at [938, 370] on span "0890316" at bounding box center [960, 369] width 44 height 15
drag, startPoint x: 948, startPoint y: 370, endPoint x: 902, endPoint y: 370, distance: 46.0
click at [930, 370] on div "0890316" at bounding box center [960, 368] width 60 height 18
click at [935, 402] on div "Bill record" at bounding box center [889, 411] width 580 height 19
drag, startPoint x: 948, startPoint y: 370, endPoint x: 907, endPoint y: 369, distance: 41.0
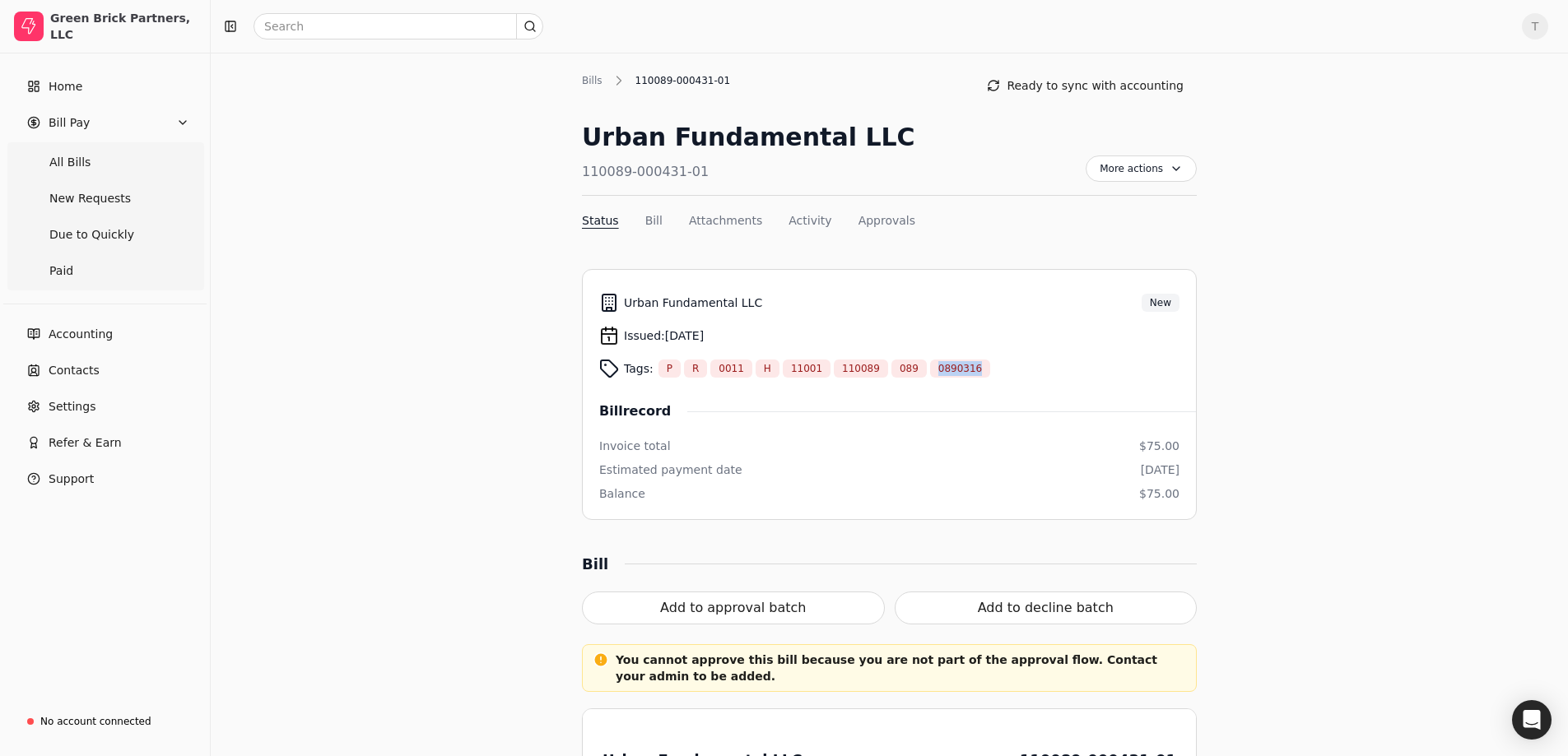
click at [930, 369] on div "0890316" at bounding box center [960, 368] width 60 height 18
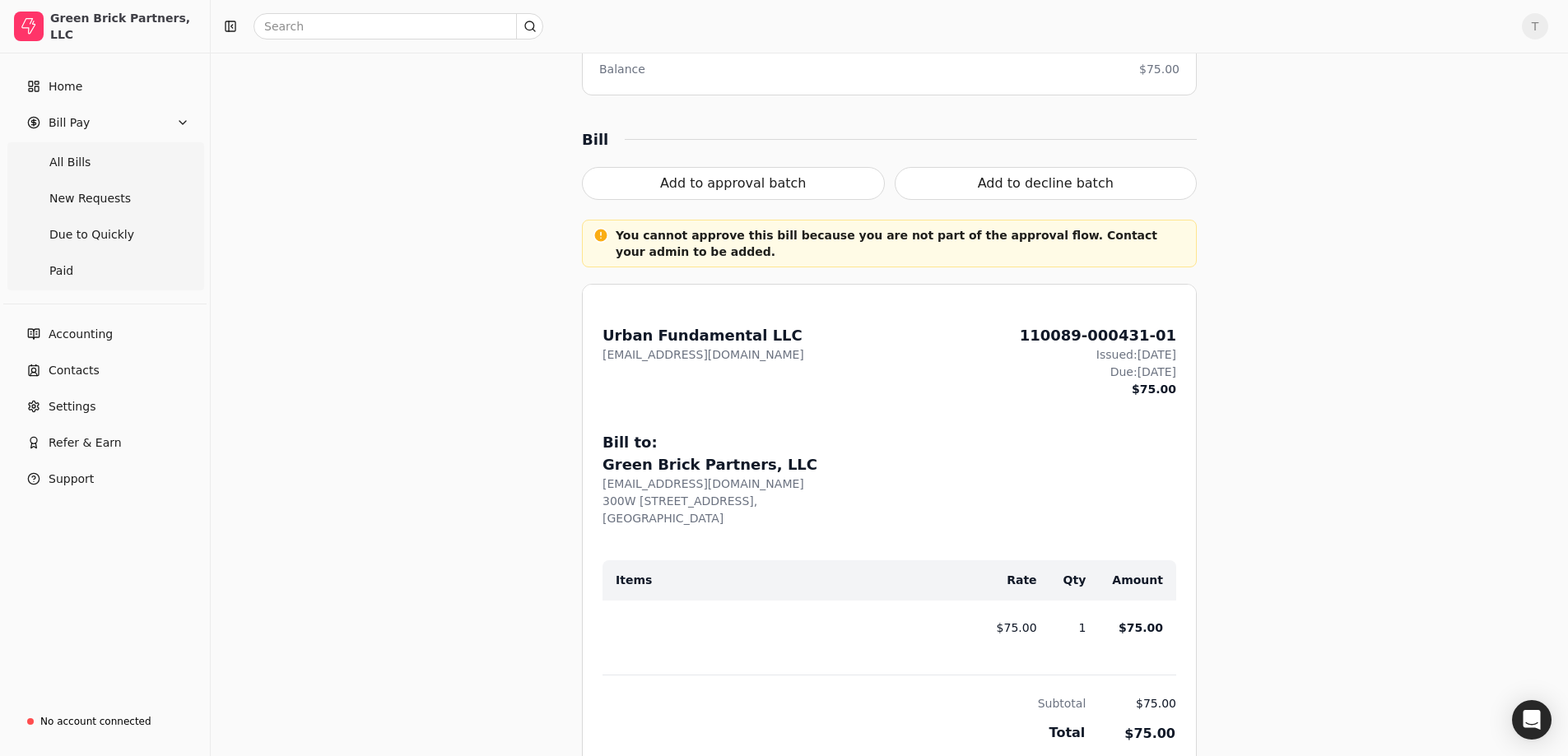
scroll to position [576, 0]
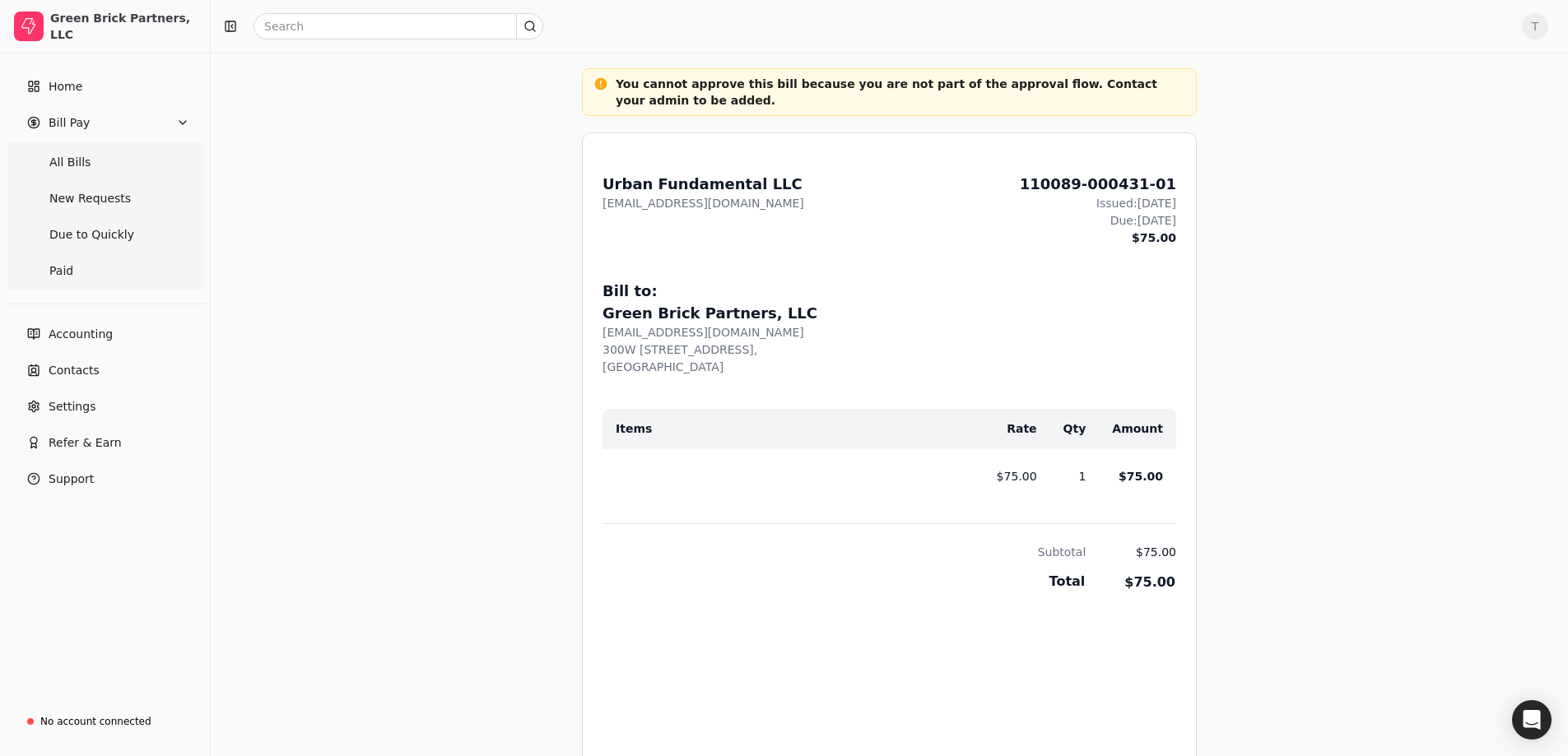
drag, startPoint x: 781, startPoint y: 333, endPoint x: 581, endPoint y: 332, distance: 200.0
click at [581, 332] on div "Bills 110089-000431-01 Ready to sync with accounting Urban Fundamental LLC 1100…" at bounding box center [889, 432] width 991 height 1871
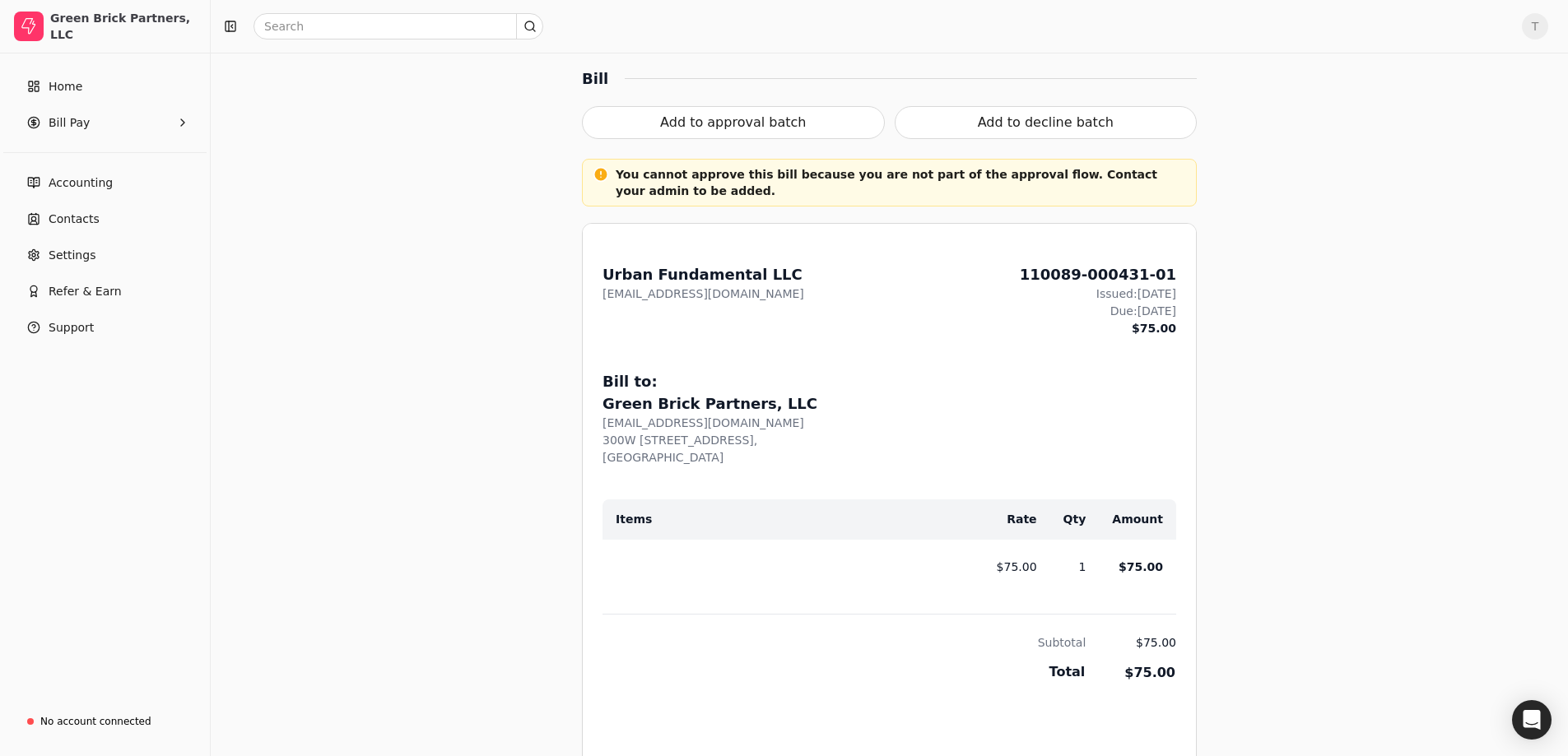
scroll to position [467, 0]
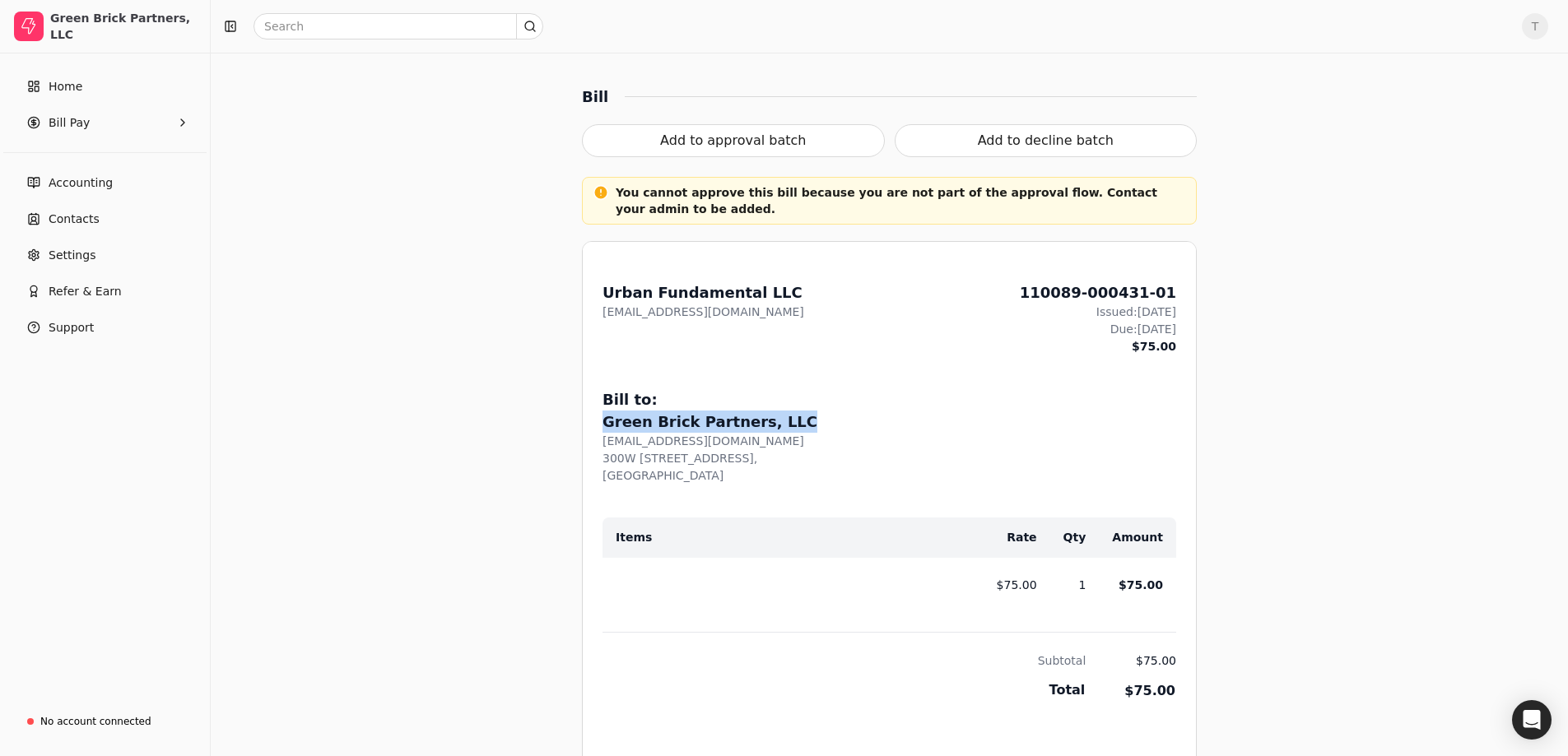
drag, startPoint x: 778, startPoint y: 423, endPoint x: 601, endPoint y: 424, distance: 177.0
click at [601, 424] on div "From: Urban Fundamental LLC [EMAIL_ADDRESS][DOMAIN_NAME] 110089-000431-01 Issue…" at bounding box center [889, 634] width 613 height 786
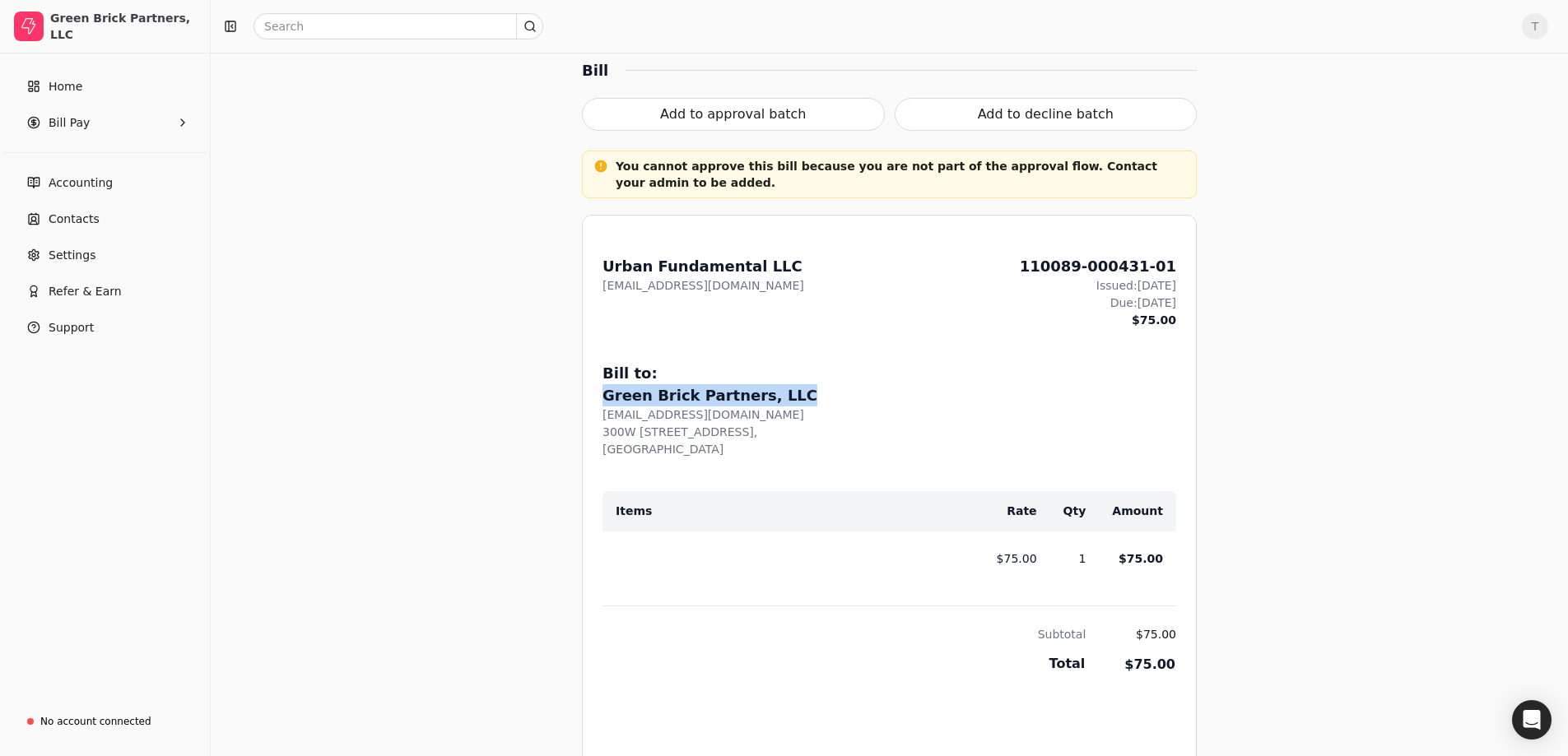
drag, startPoint x: 842, startPoint y: 418, endPoint x: 594, endPoint y: 413, distance: 248.1
click at [594, 413] on div "From: Urban Fundamental LLC [EMAIL_ADDRESS][DOMAIN_NAME] 110089-000431-01 Issue…" at bounding box center [889, 608] width 613 height 786
click at [867, 403] on div "Green Brick Partners, LLC" at bounding box center [889, 395] width 574 height 22
click at [52, 254] on span "Settings" at bounding box center [73, 256] width 47 height 17
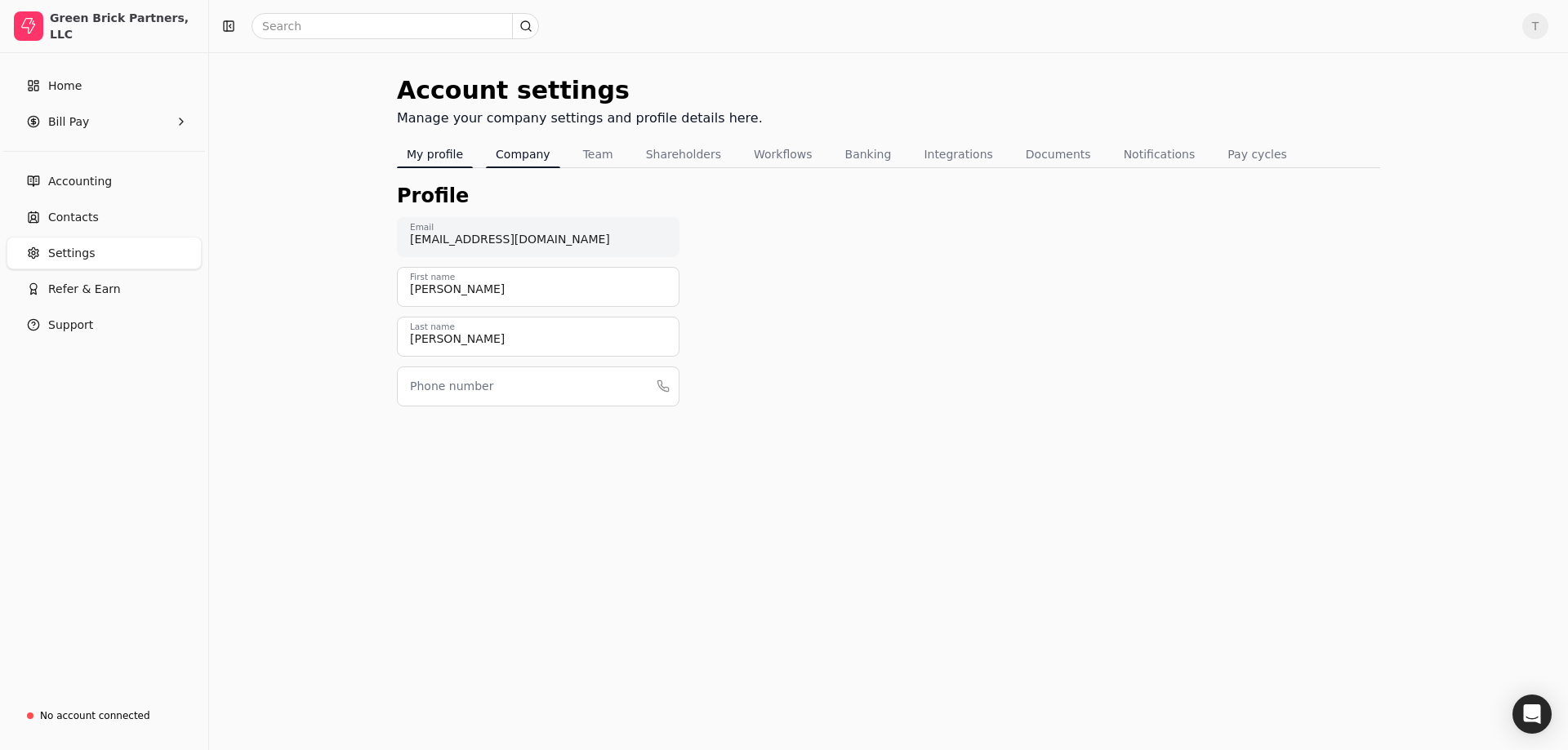
click at [519, 160] on button "Company" at bounding box center [523, 154] width 75 height 26
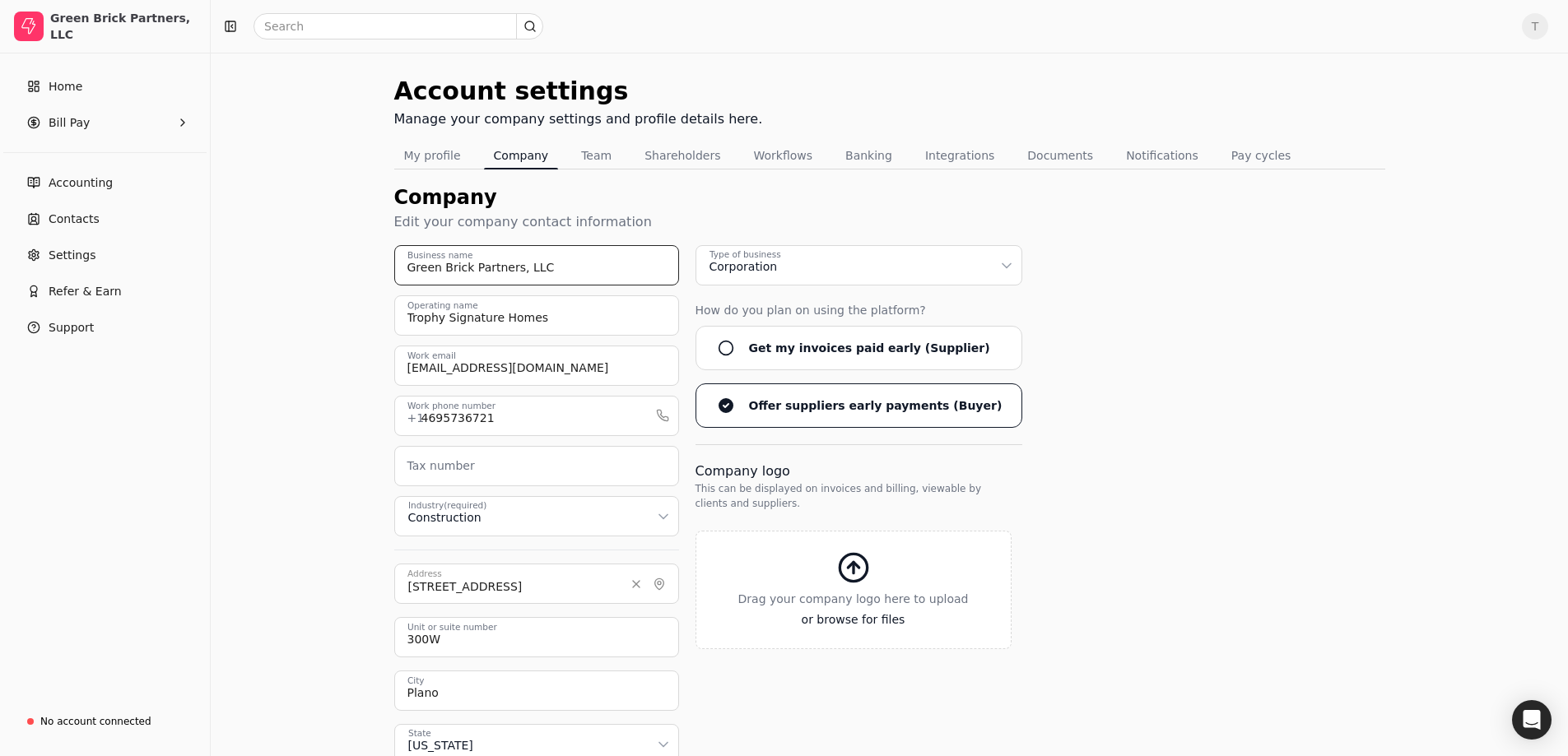
drag, startPoint x: 563, startPoint y: 274, endPoint x: 405, endPoint y: 263, distance: 158.4
click at [405, 263] on input "Green Brick Partners, LLC" at bounding box center [536, 266] width 284 height 40
click at [567, 302] on input "Trophy Signature Homes" at bounding box center [536, 316] width 284 height 40
drag, startPoint x: 576, startPoint y: 318, endPoint x: 383, endPoint y: 308, distance: 193.3
click at [381, 307] on div "Account settings Manage your company settings and profile details here. My prof…" at bounding box center [889, 484] width 1357 height 864
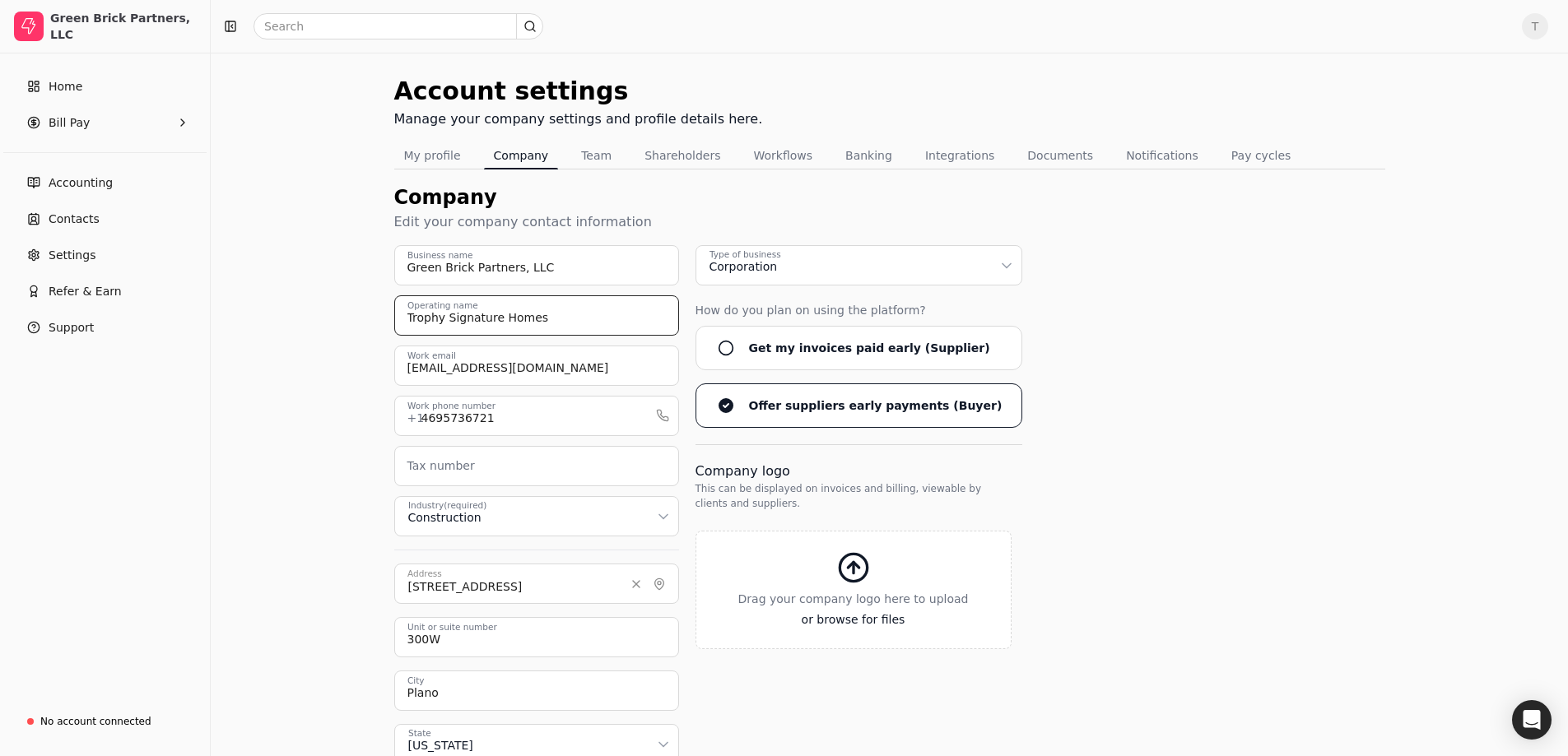
click at [606, 318] on input "Trophy Signature Homes" at bounding box center [536, 316] width 284 height 40
drag, startPoint x: 587, startPoint y: 321, endPoint x: 366, endPoint y: 324, distance: 221.0
click at [333, 318] on div "Account settings Manage your company settings and profile details here. My prof…" at bounding box center [889, 484] width 1357 height 864
click at [581, 278] on input "Green Brick Partners, LLC" at bounding box center [536, 266] width 284 height 40
click at [994, 273] on html "Green Brick Partners, LLC Home Bill Pay Accounting Contacts Settings Refer & Ea…" at bounding box center [784, 458] width 1568 height 916
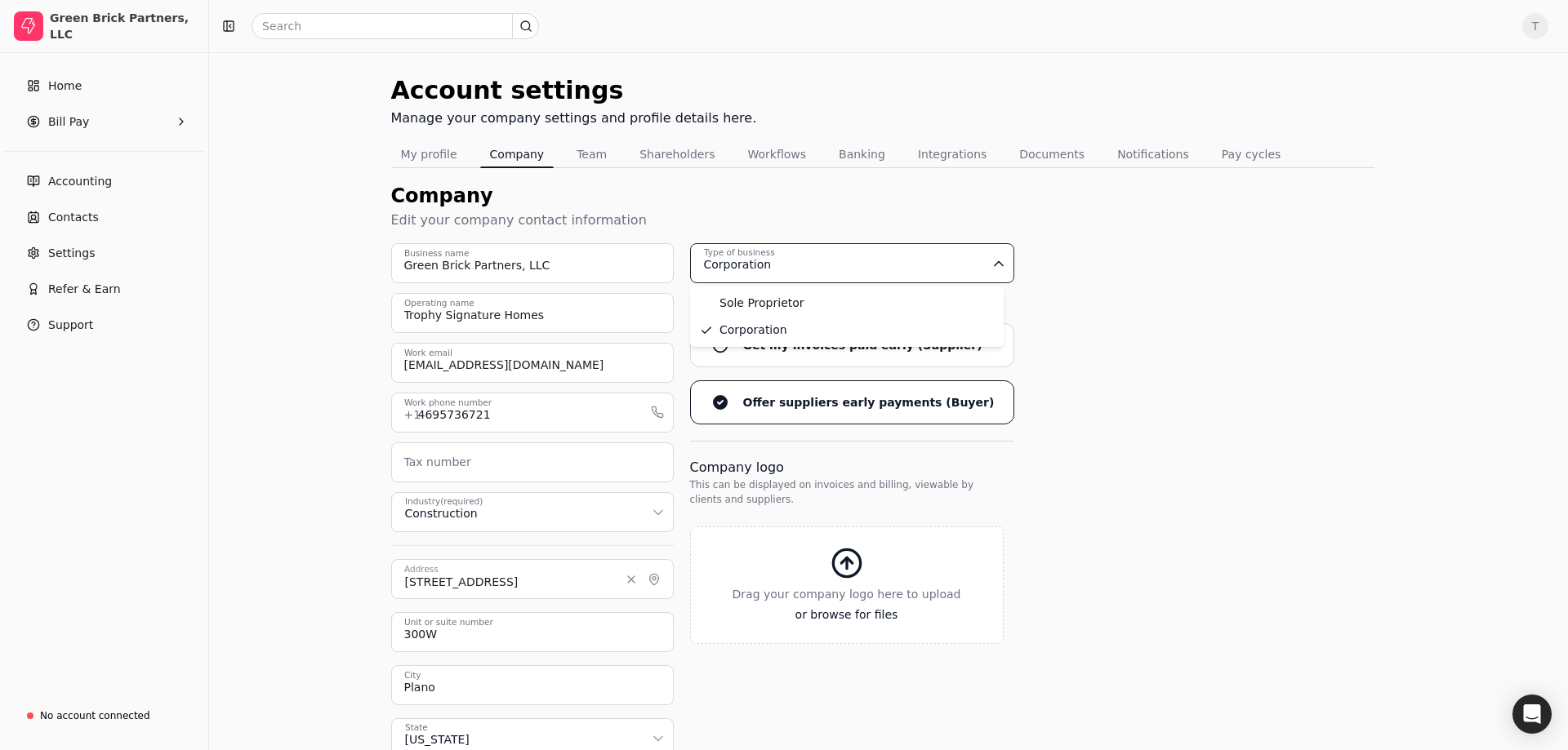
click at [1182, 266] on html "Green Brick Partners, LLC Home Bill Pay Accounting Contacts Settings Refer & Ea…" at bounding box center [784, 455] width 1568 height 909
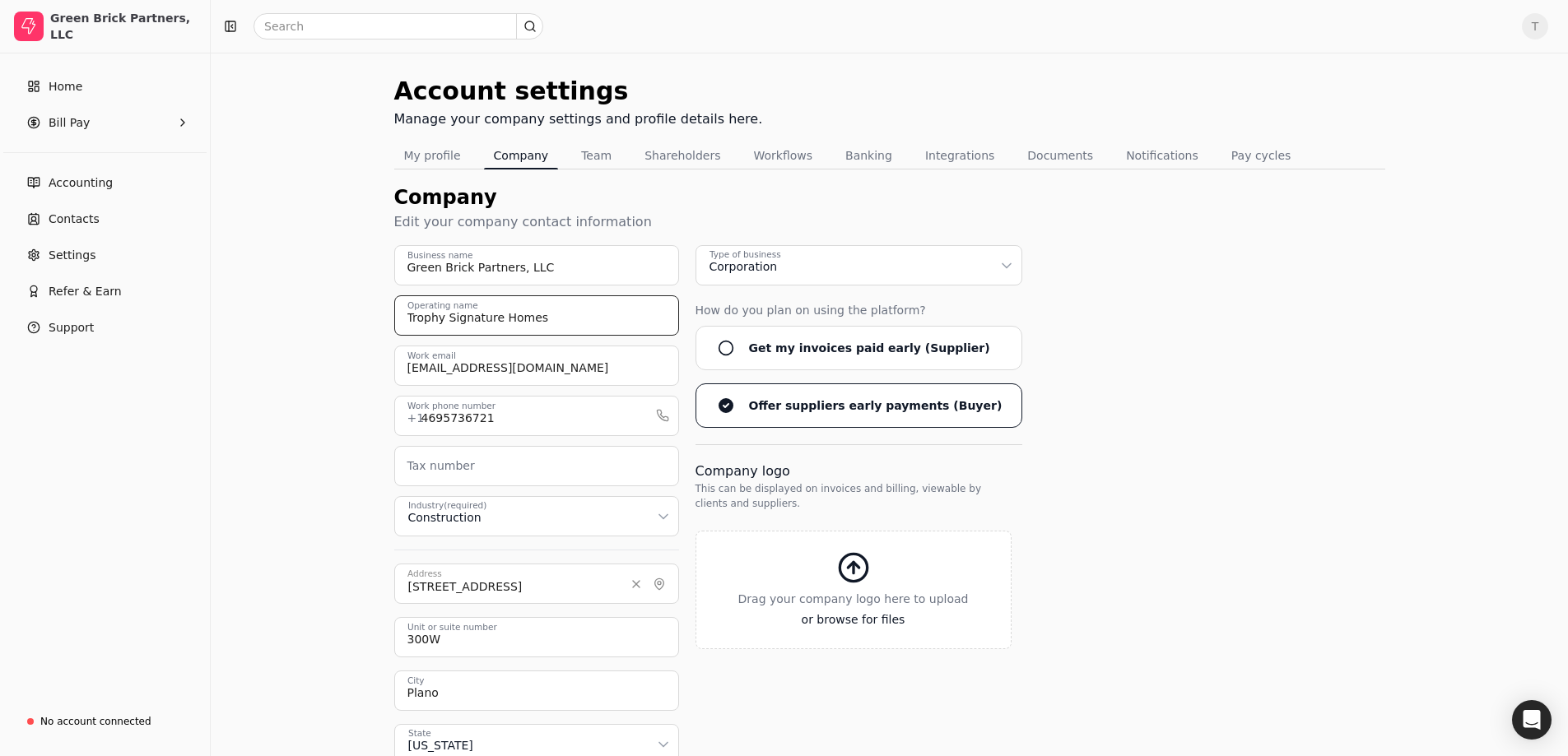
click at [591, 324] on input "Trophy Signature Homes" at bounding box center [536, 316] width 284 height 40
drag, startPoint x: 590, startPoint y: 321, endPoint x: 392, endPoint y: 316, distance: 198.1
click at [392, 316] on div "Account settings Manage your company settings and profile details here. My prof…" at bounding box center [889, 484] width 1357 height 864
click at [549, 282] on input "Green Brick Partners, LLC" at bounding box center [536, 266] width 284 height 40
drag, startPoint x: 555, startPoint y: 269, endPoint x: 400, endPoint y: 262, distance: 155.2
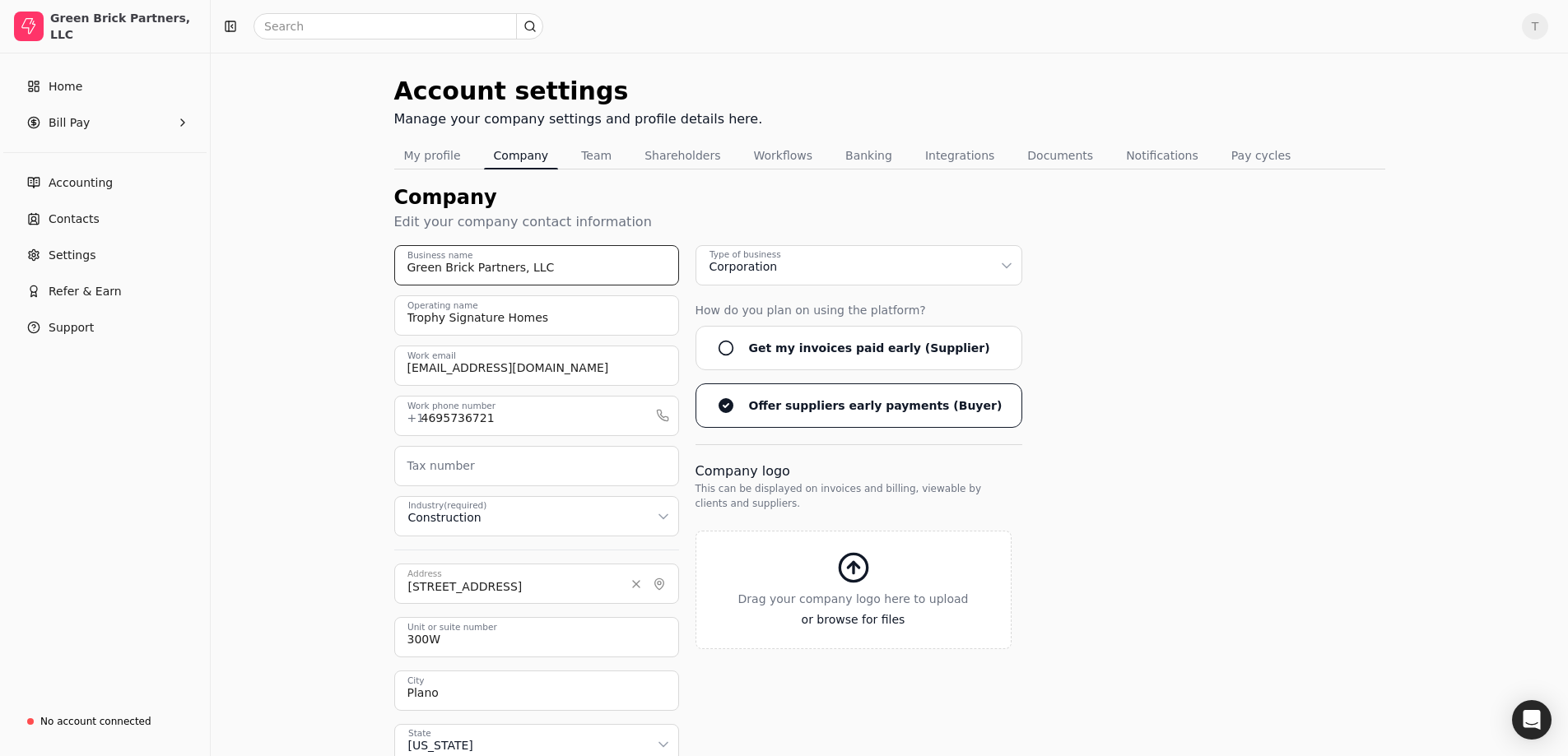
click at [400, 262] on input "Green Brick Partners, LLC" at bounding box center [536, 266] width 284 height 40
paste input "Trophy Signature Homes"
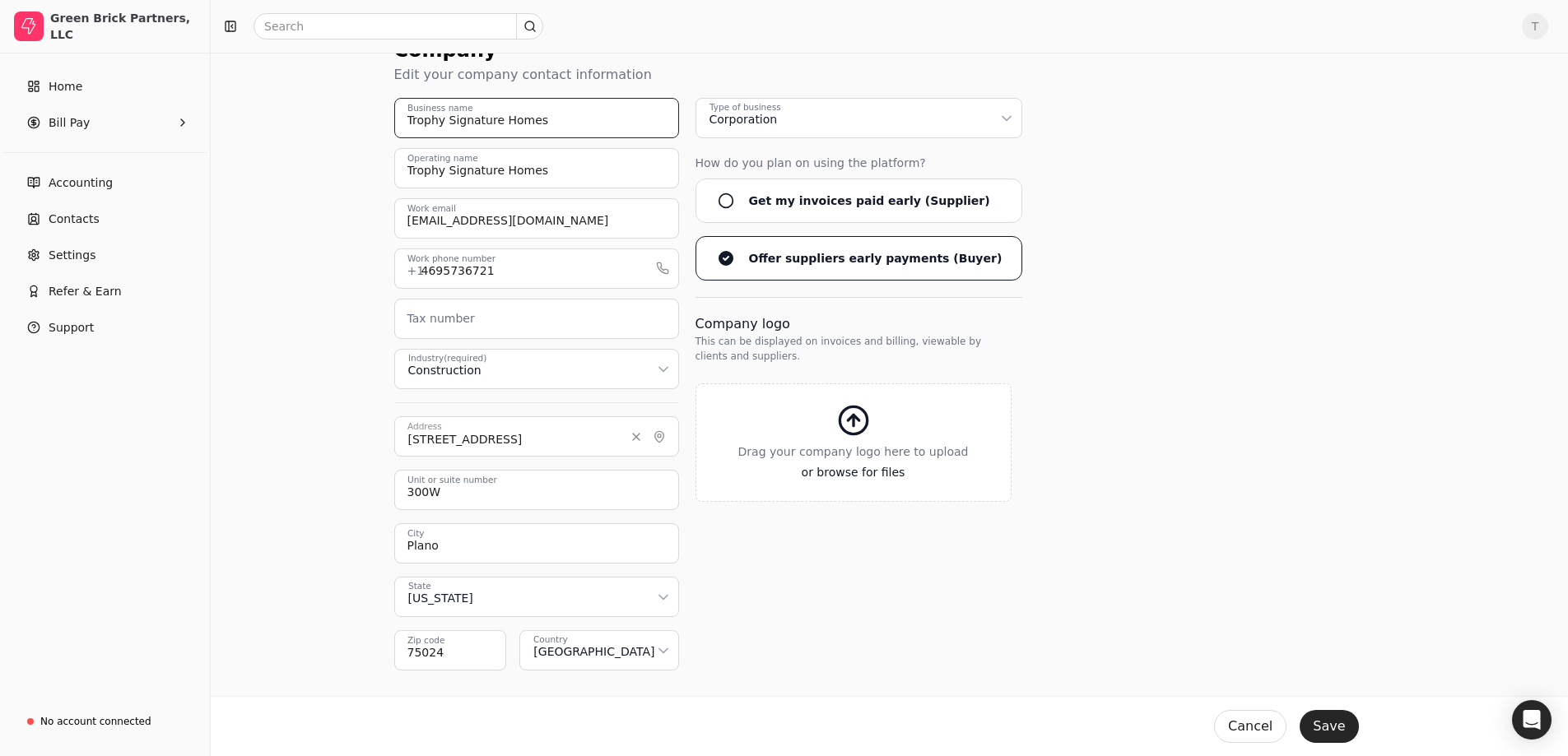
scroll to position [160, 0]
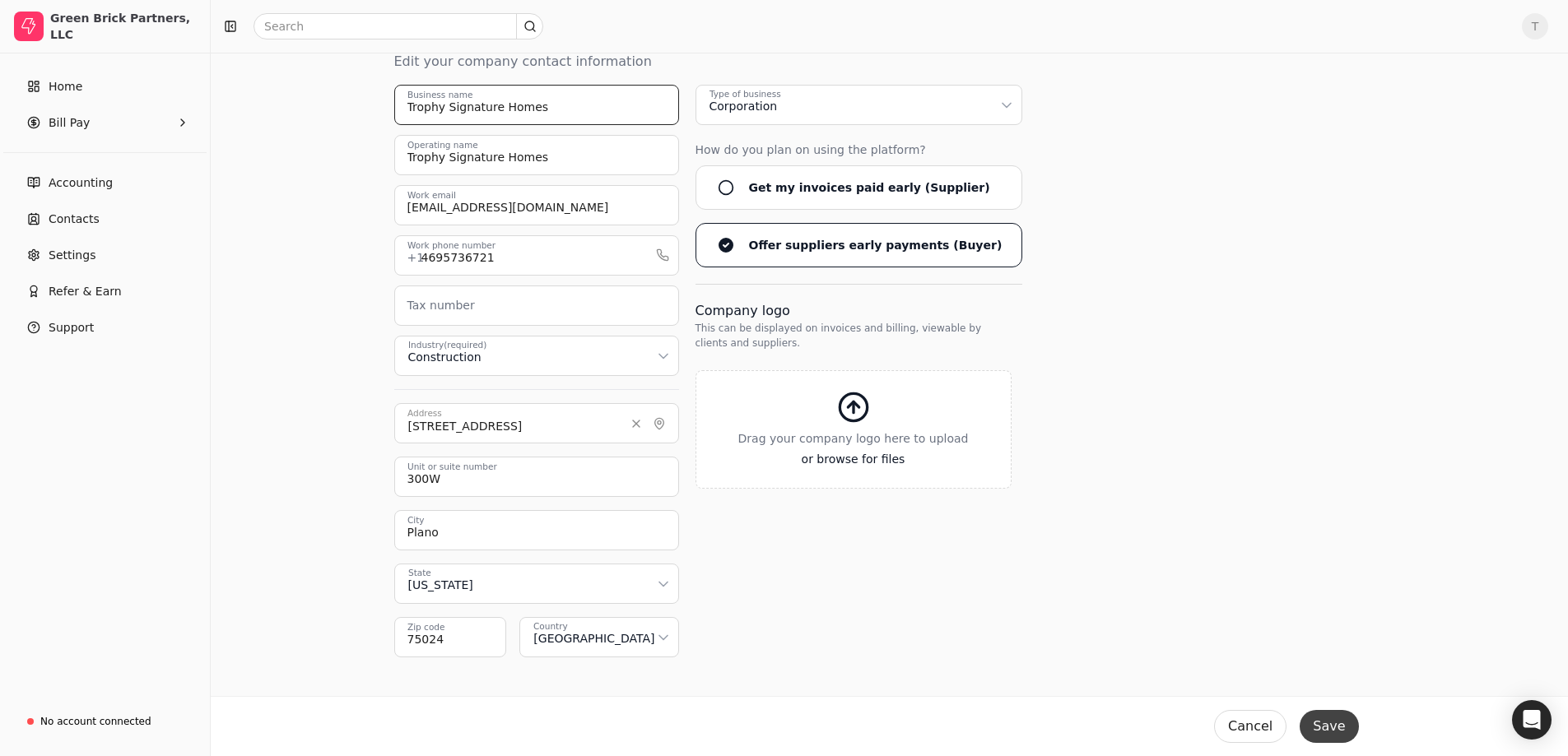
type input "Trophy Signature Homes"
click at [1317, 720] on button "Save" at bounding box center [1328, 726] width 58 height 33
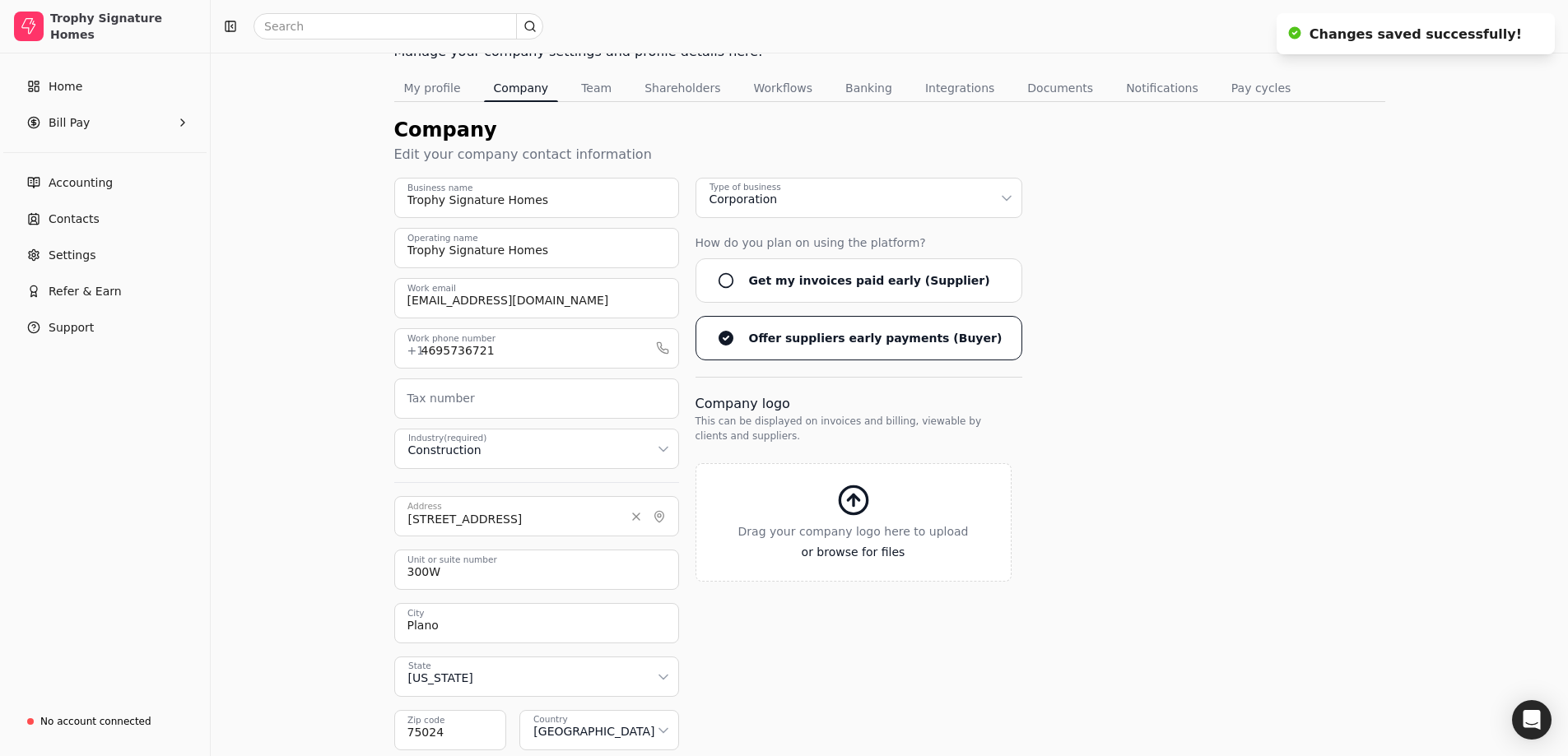
scroll to position [0, 0]
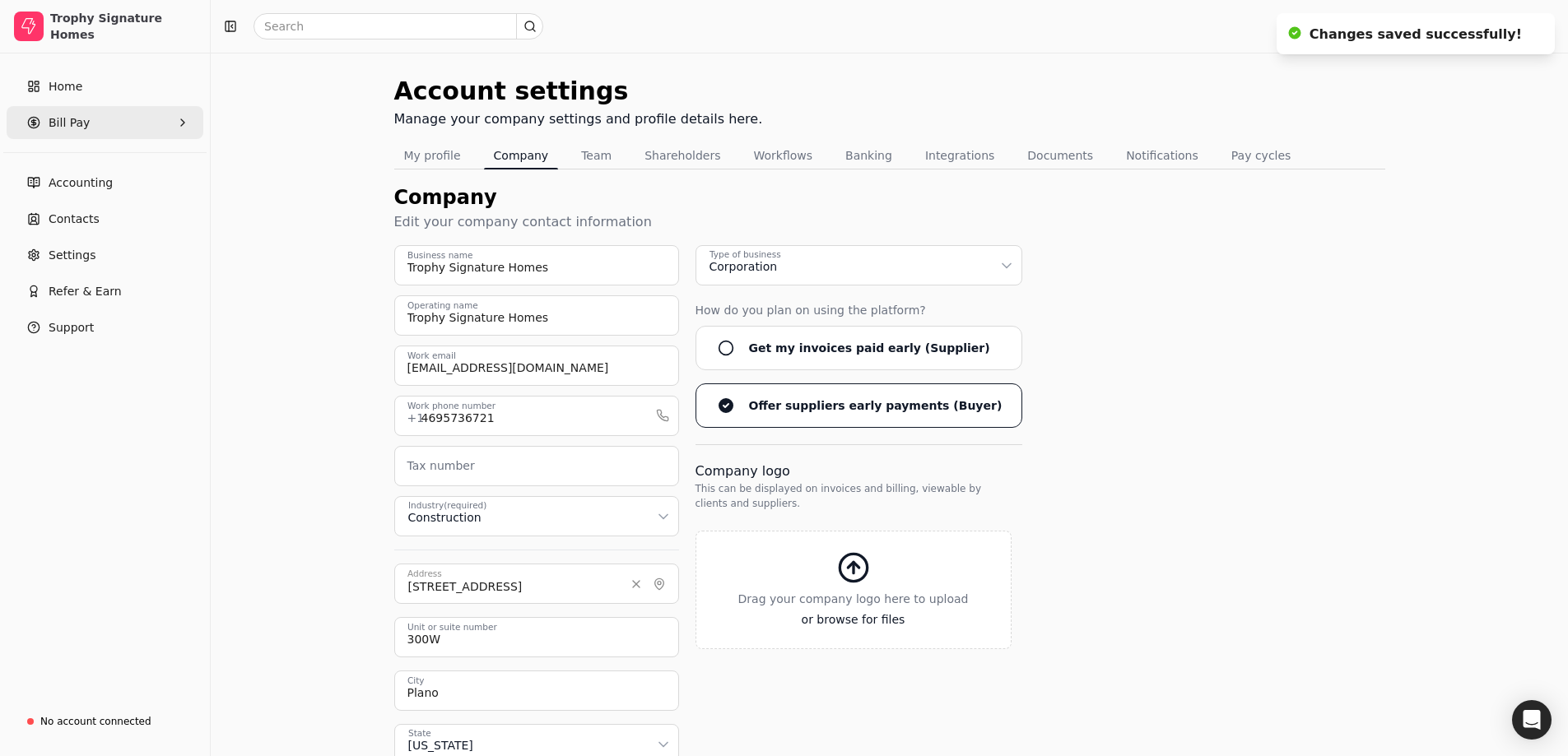
click at [99, 116] on Pay "Bill Pay" at bounding box center [105, 122] width 197 height 33
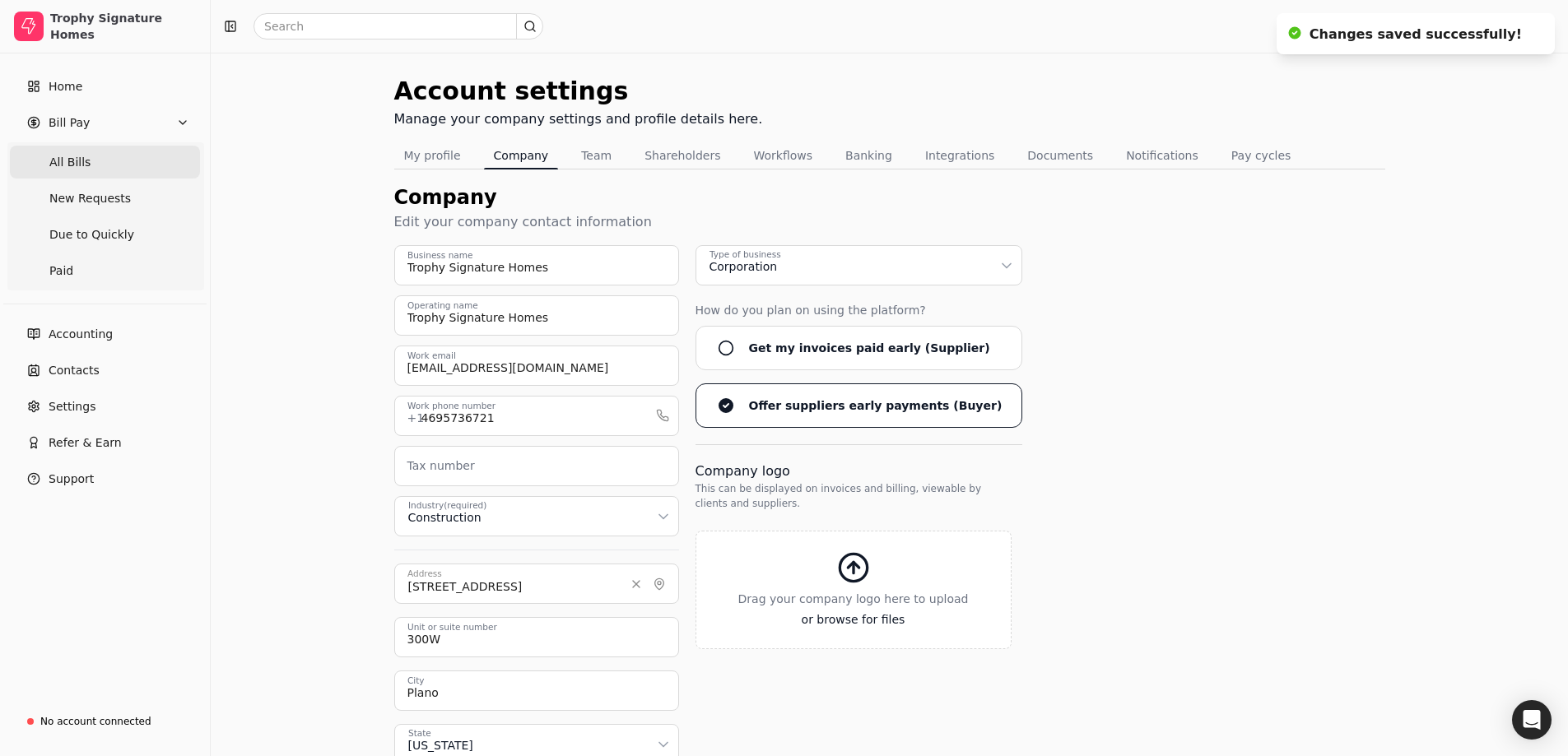
click at [109, 160] on Bills "All Bills" at bounding box center [105, 162] width 190 height 33
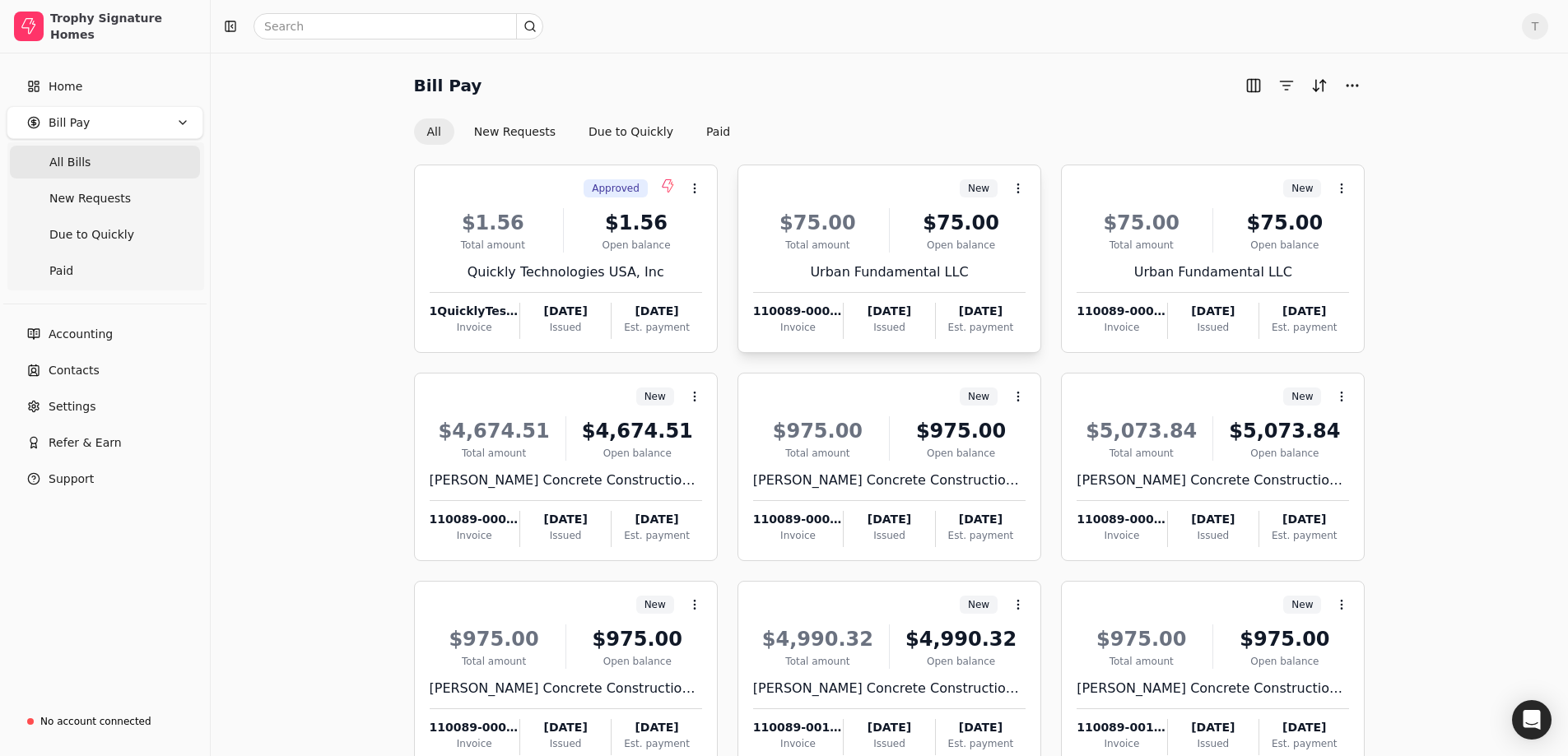
click at [870, 209] on div "$75.00" at bounding box center [817, 223] width 129 height 30
click at [1059, 230] on li "Open" at bounding box center [1097, 230] width 203 height 30
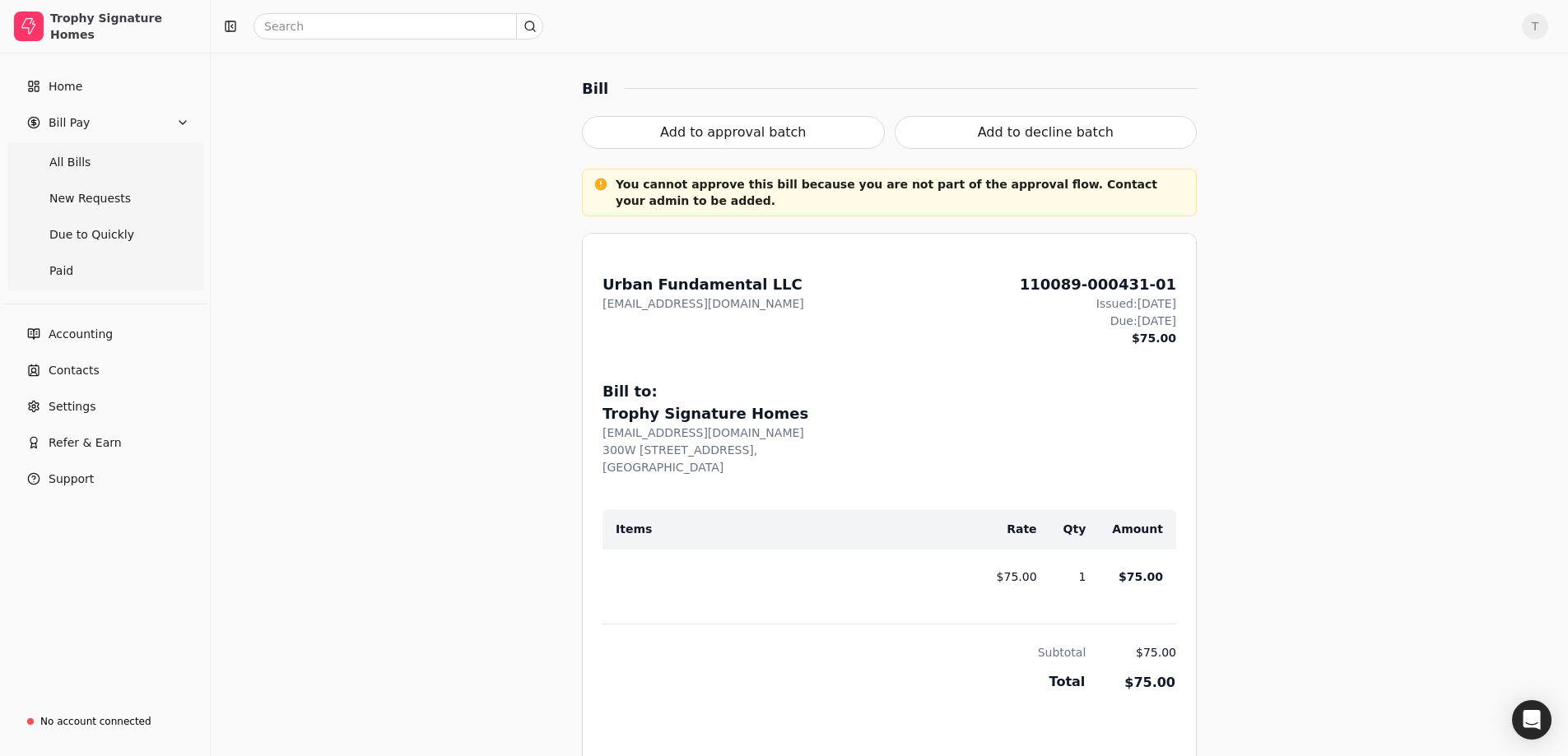
scroll to position [494, 0]
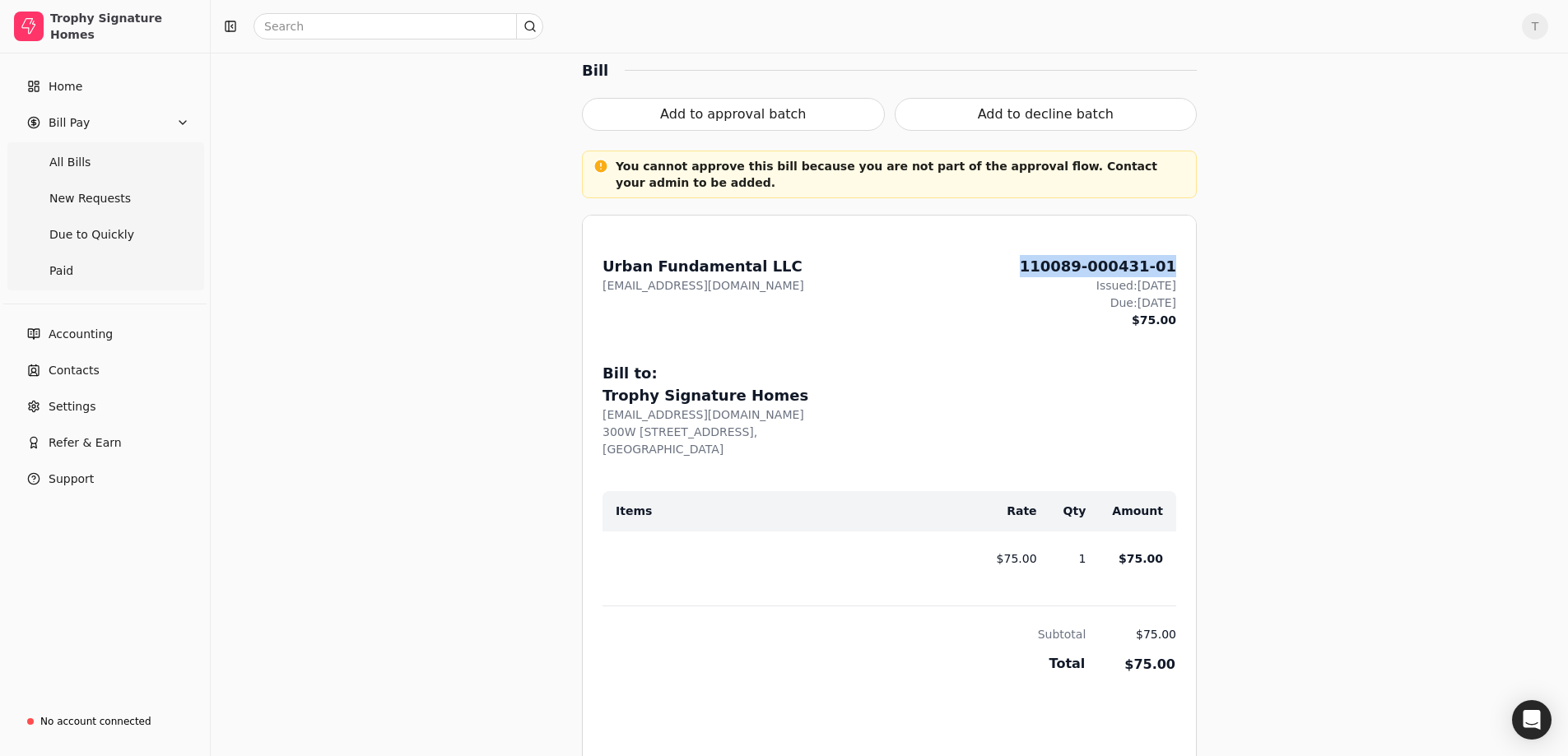
drag, startPoint x: 1057, startPoint y: 266, endPoint x: 1176, endPoint y: 267, distance: 119.0
click at [1176, 267] on div "From: Urban Fundamental LLC [EMAIL_ADDRESS][DOMAIN_NAME] 110089-000431-01 Issue…" at bounding box center [889, 608] width 613 height 786
click at [828, 364] on div "Bill to:" at bounding box center [889, 373] width 574 height 22
drag, startPoint x: 711, startPoint y: 557, endPoint x: 698, endPoint y: 563, distance: 14.3
click at [698, 563] on td at bounding box center [787, 559] width 368 height 54
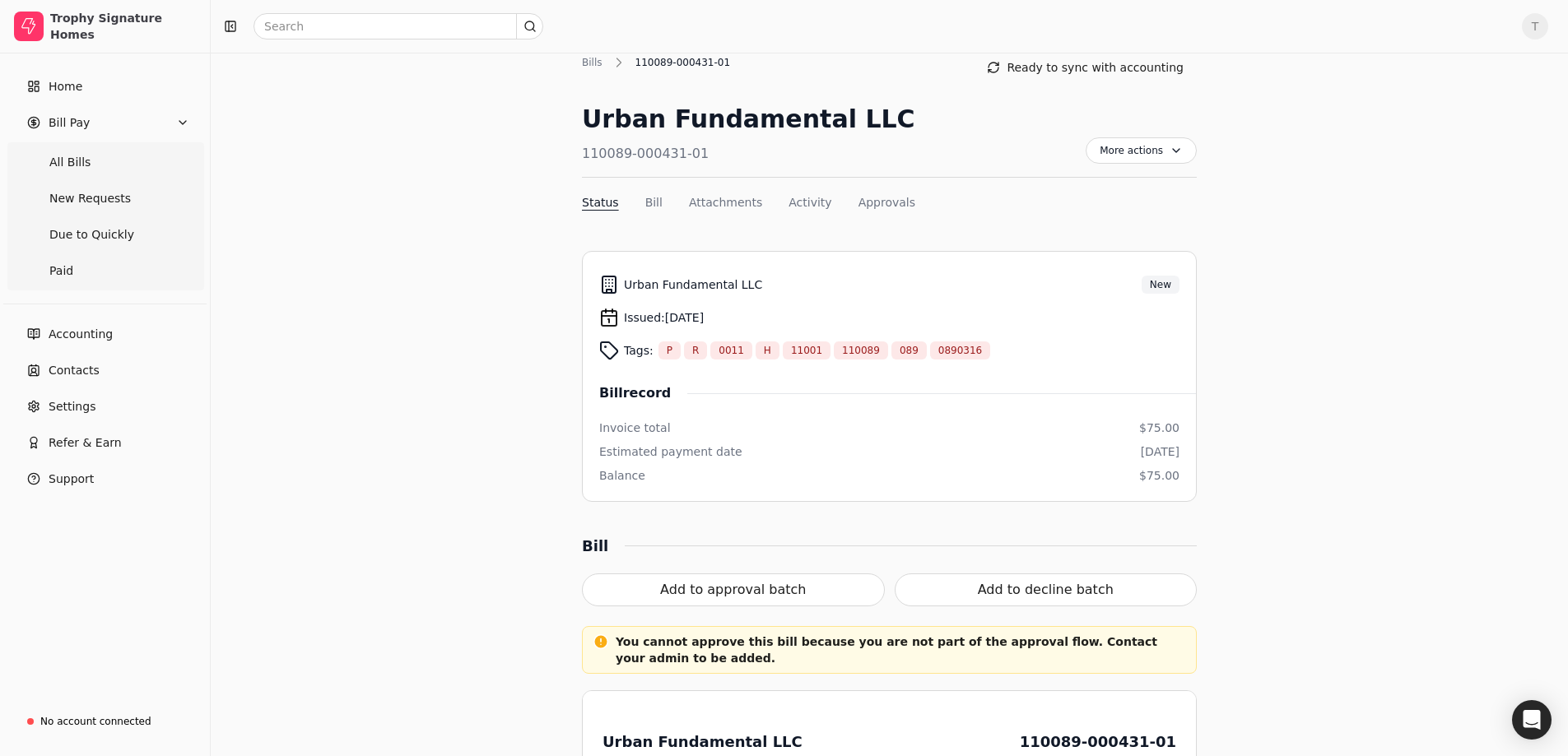
scroll to position [0, 0]
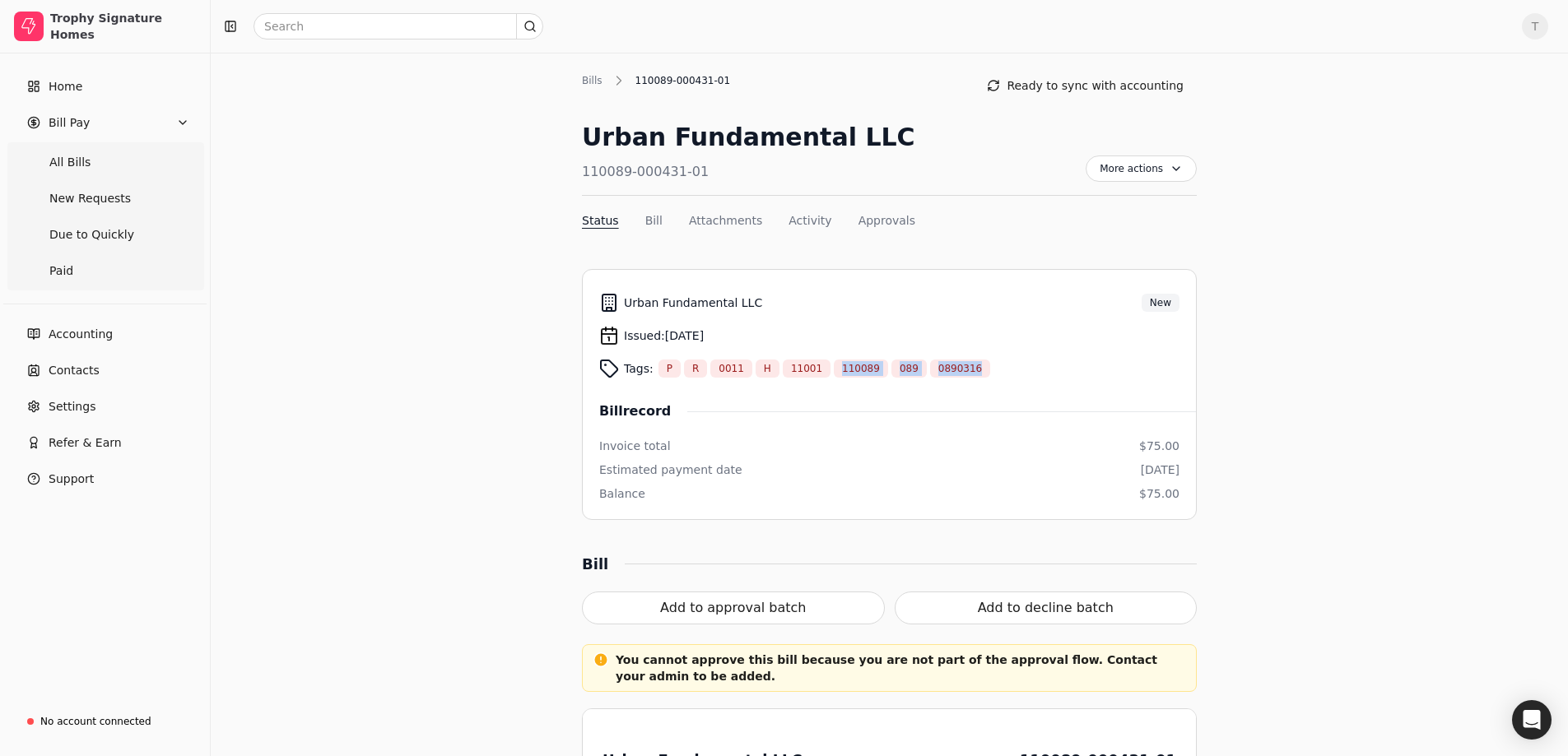
drag, startPoint x: 975, startPoint y: 360, endPoint x: 810, endPoint y: 354, distance: 165.1
click at [809, 354] on div "Tags: P R 0011 H 11001 110089 089 0890316" at bounding box center [889, 368] width 580 height 33
click at [782, 413] on div "Bill record" at bounding box center [889, 411] width 580 height 19
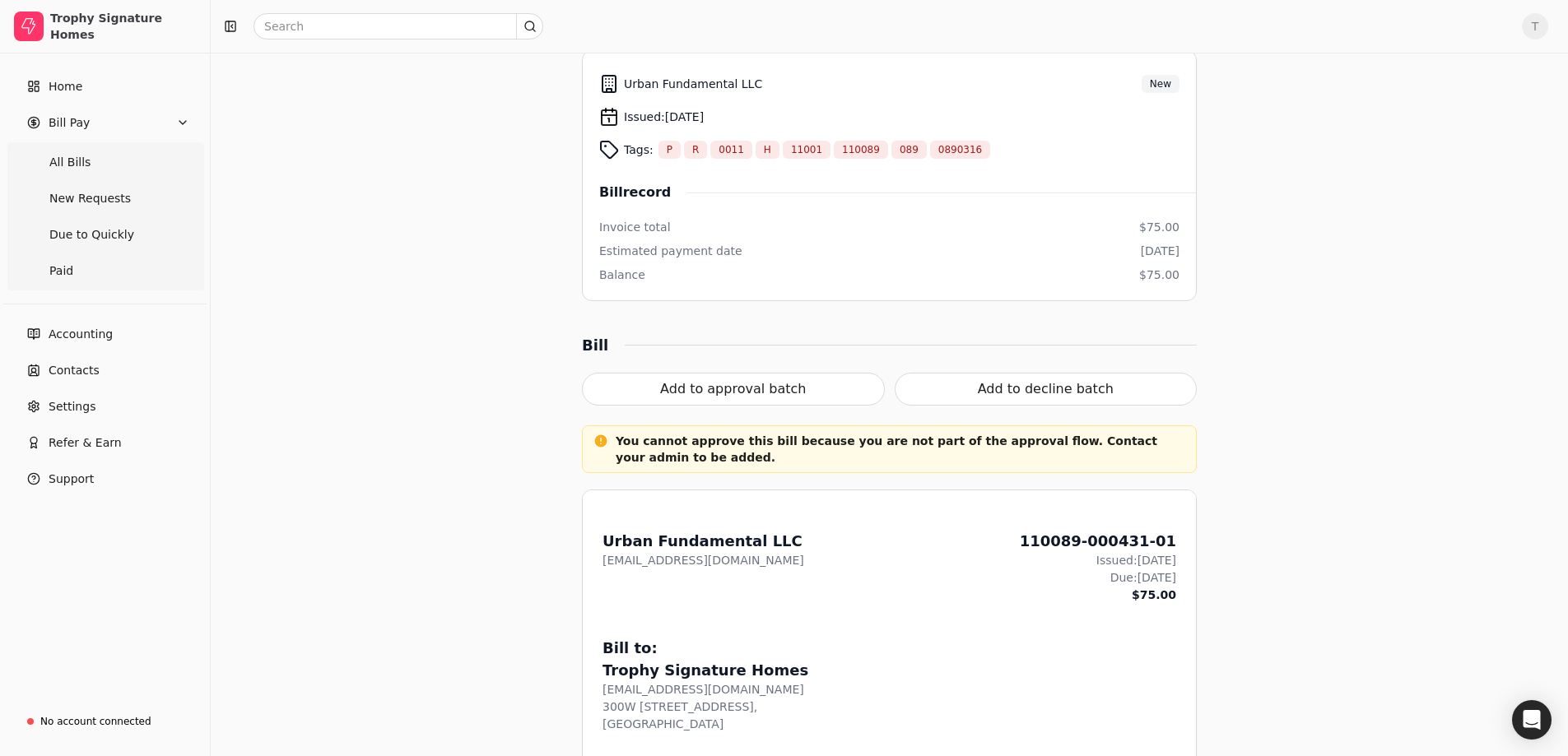
scroll to position [247, 0]
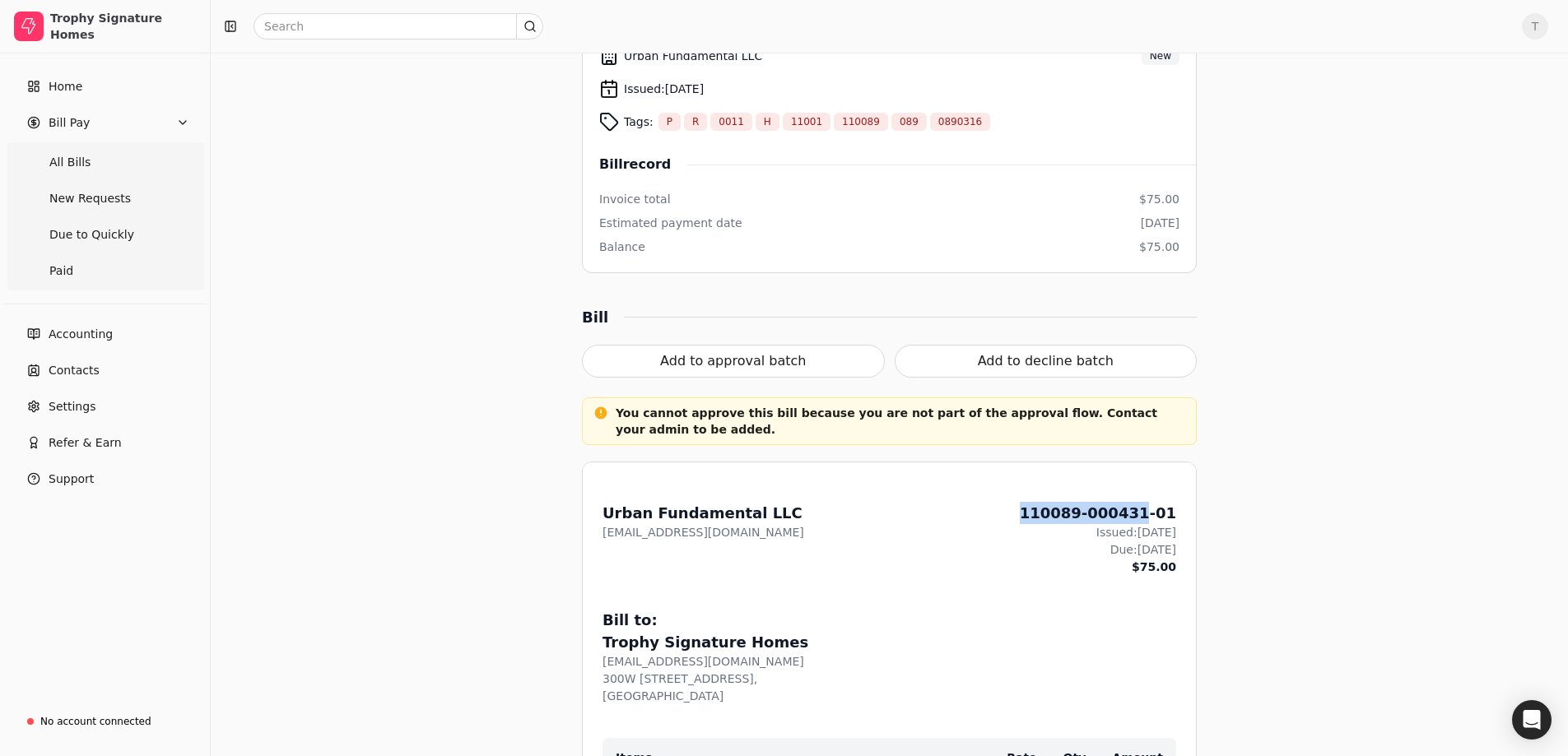
drag, startPoint x: 1056, startPoint y: 513, endPoint x: 1159, endPoint y: 513, distance: 103.0
click at [1159, 513] on div "From: Urban Fundamental LLC [EMAIL_ADDRESS][DOMAIN_NAME] 110089-000431-01 Issue…" at bounding box center [889, 539] width 574 height 74
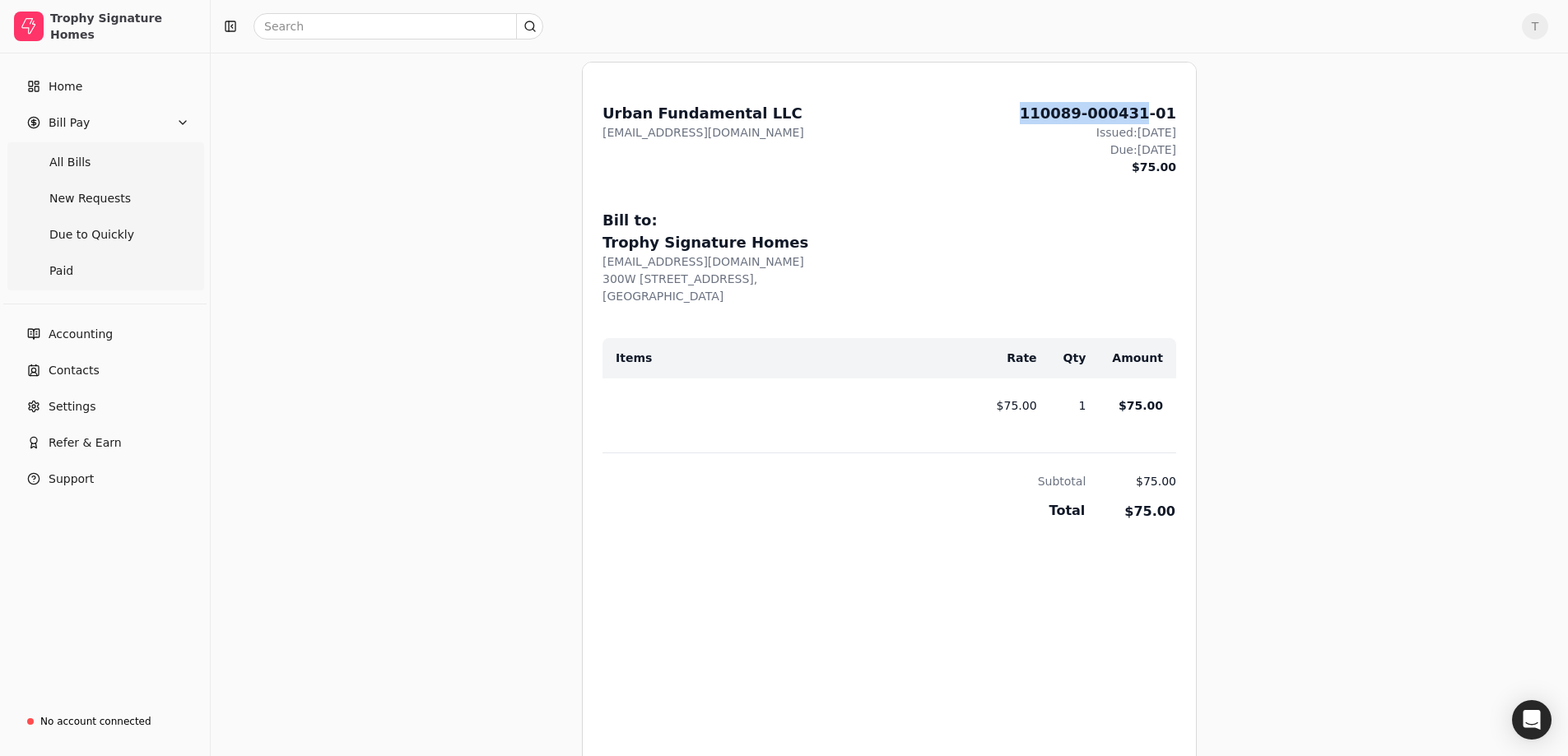
scroll to position [658, 0]
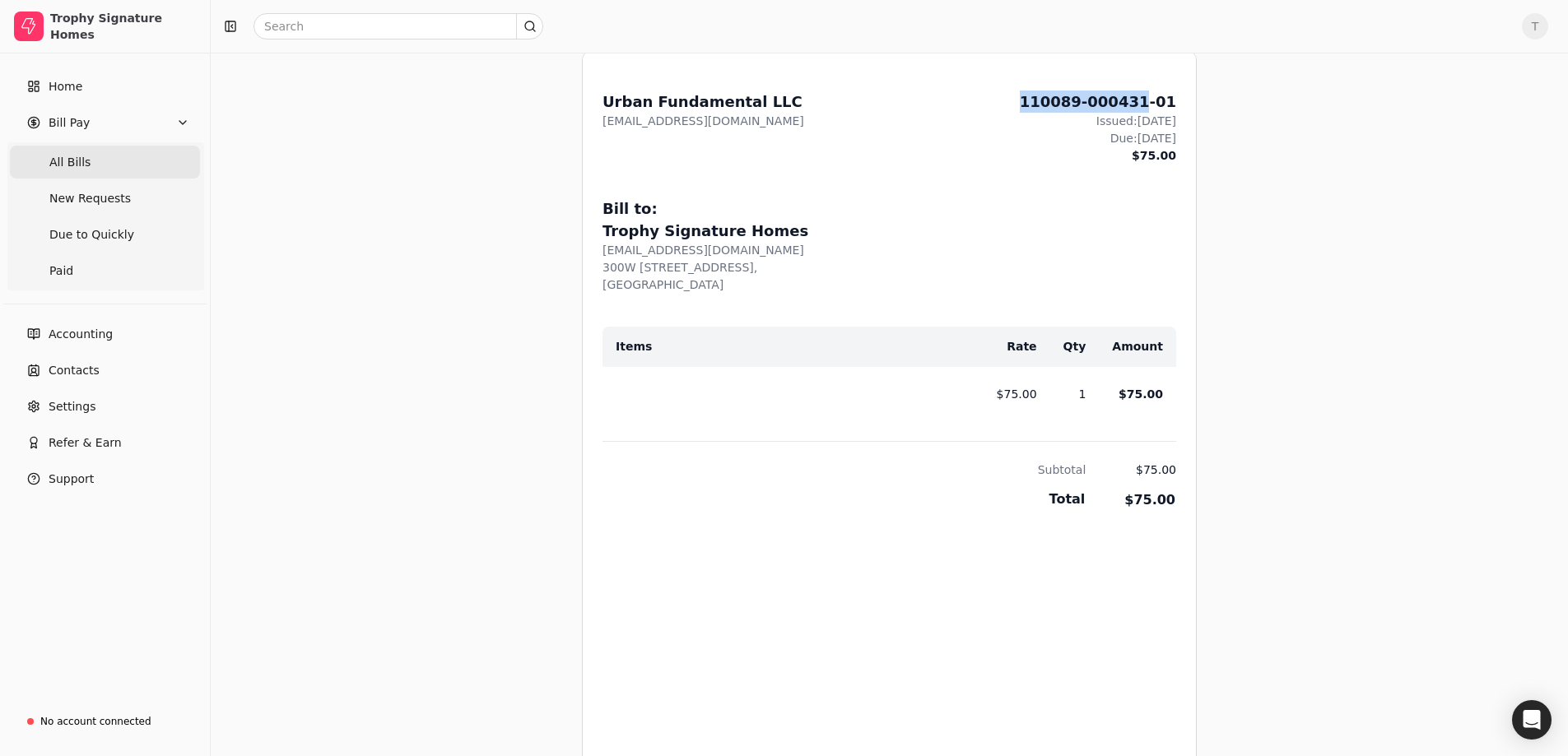
click at [79, 159] on span "All Bills" at bounding box center [70, 162] width 41 height 17
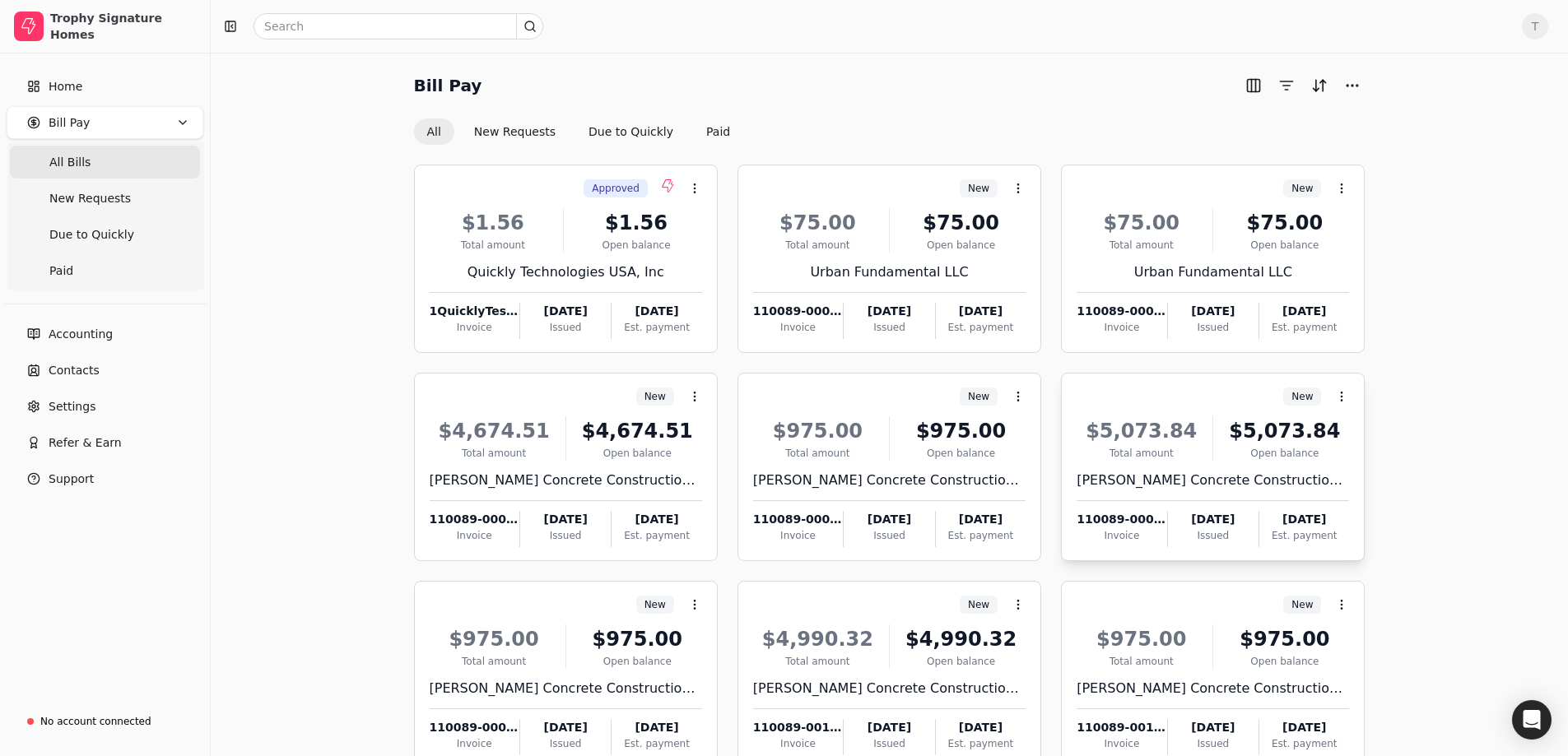
click at [1211, 418] on div "$5,073.84 Total amount $5,073.84 Open balance" at bounding box center [1212, 438] width 273 height 45
click at [1440, 452] on ul "Open Archive" at bounding box center [1420, 456] width 211 height 77
click at [1208, 427] on div "$5,073.84 Total amount $5,073.84 Open balance" at bounding box center [1212, 438] width 273 height 45
click at [1361, 437] on span "Open" at bounding box center [1367, 437] width 30 height 17
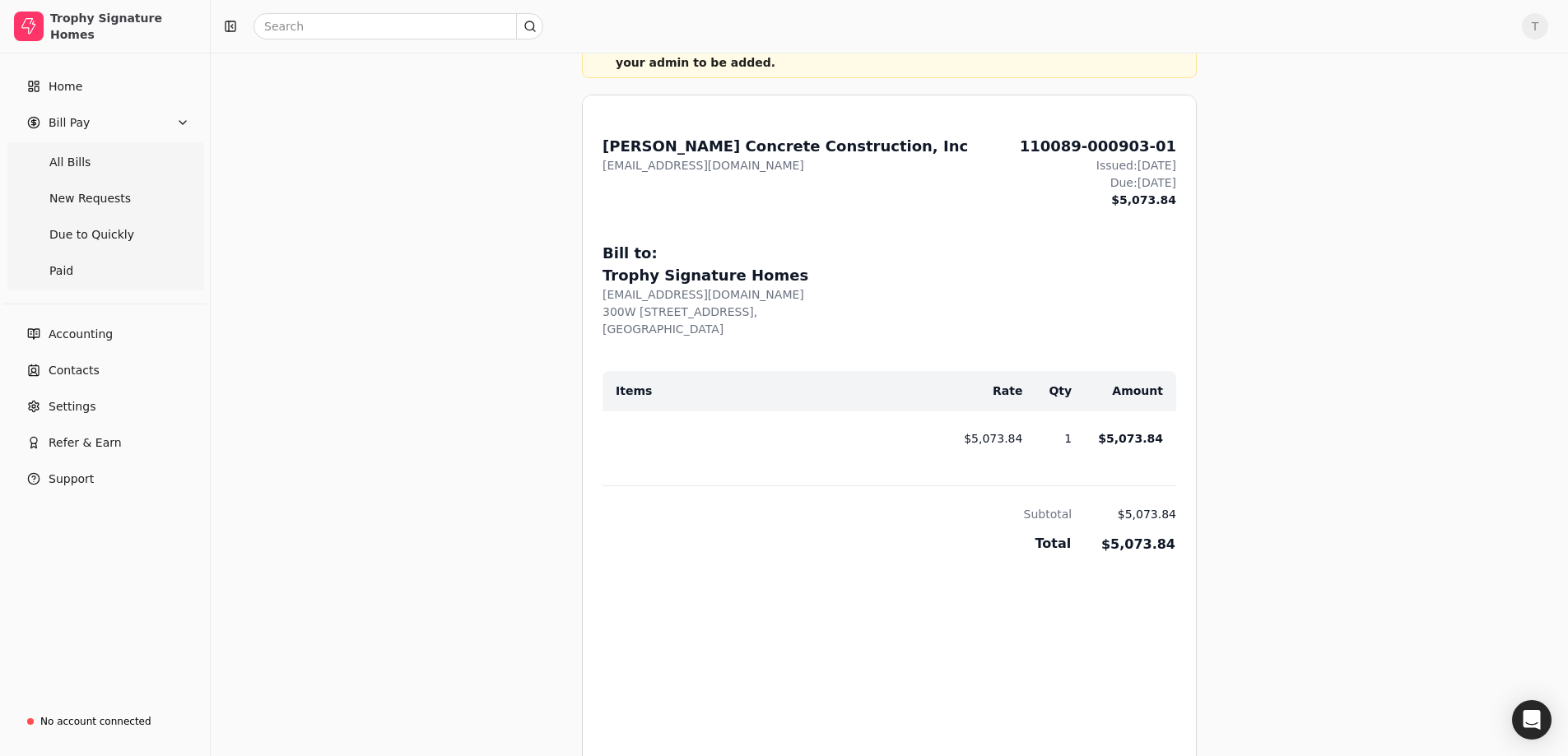
scroll to position [658, 0]
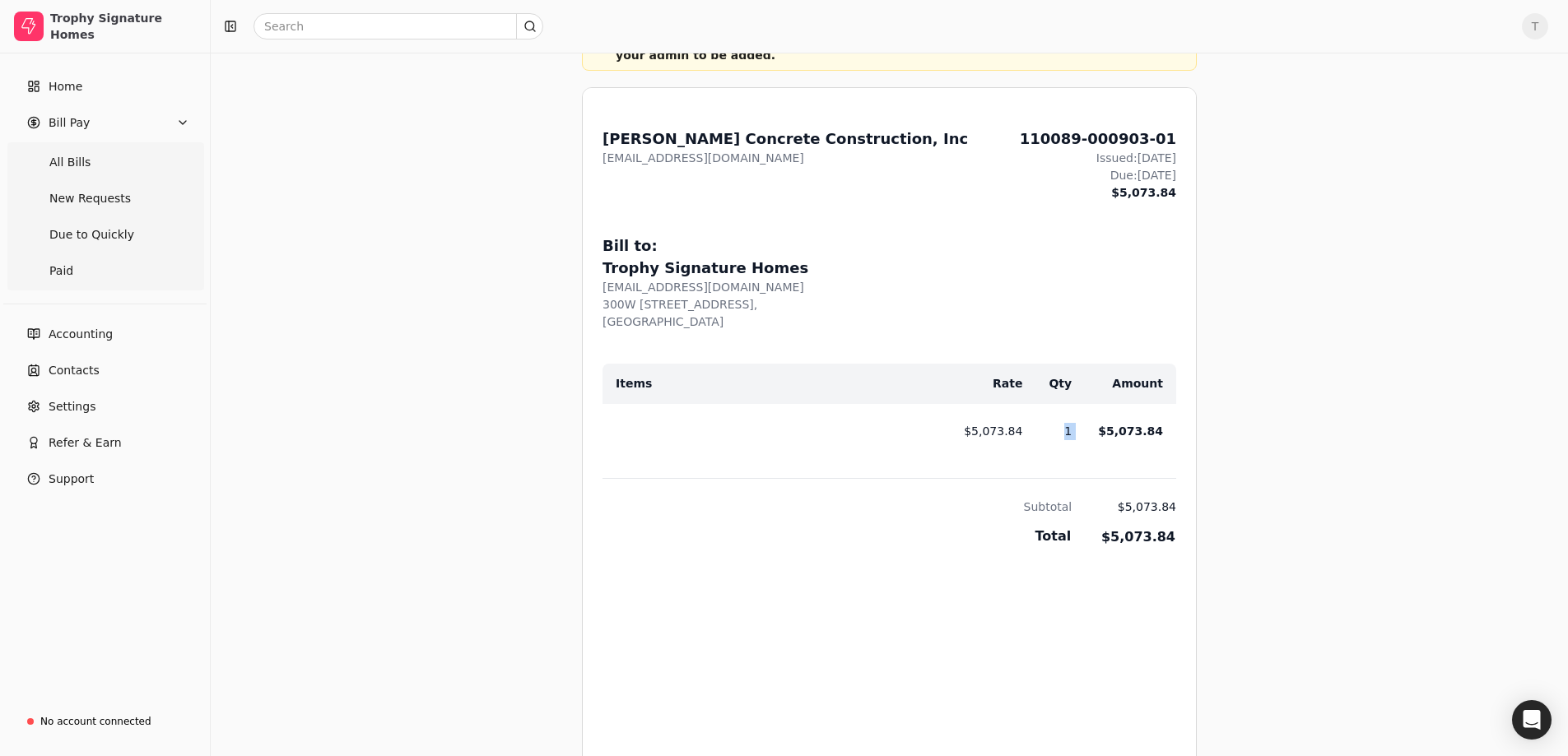
drag, startPoint x: 1096, startPoint y: 397, endPoint x: 1056, endPoint y: 401, distance: 40.2
click at [1056, 404] on tr "$5,073.84 1 $5,073.84" at bounding box center [889, 431] width 574 height 54
click at [1089, 408] on td "$5,073.84" at bounding box center [1124, 431] width 105 height 54
drag, startPoint x: 1027, startPoint y: 392, endPoint x: 971, endPoint y: 395, distance: 56.1
click at [971, 404] on tr "$5,073.84 1 $5,073.84" at bounding box center [889, 431] width 574 height 54
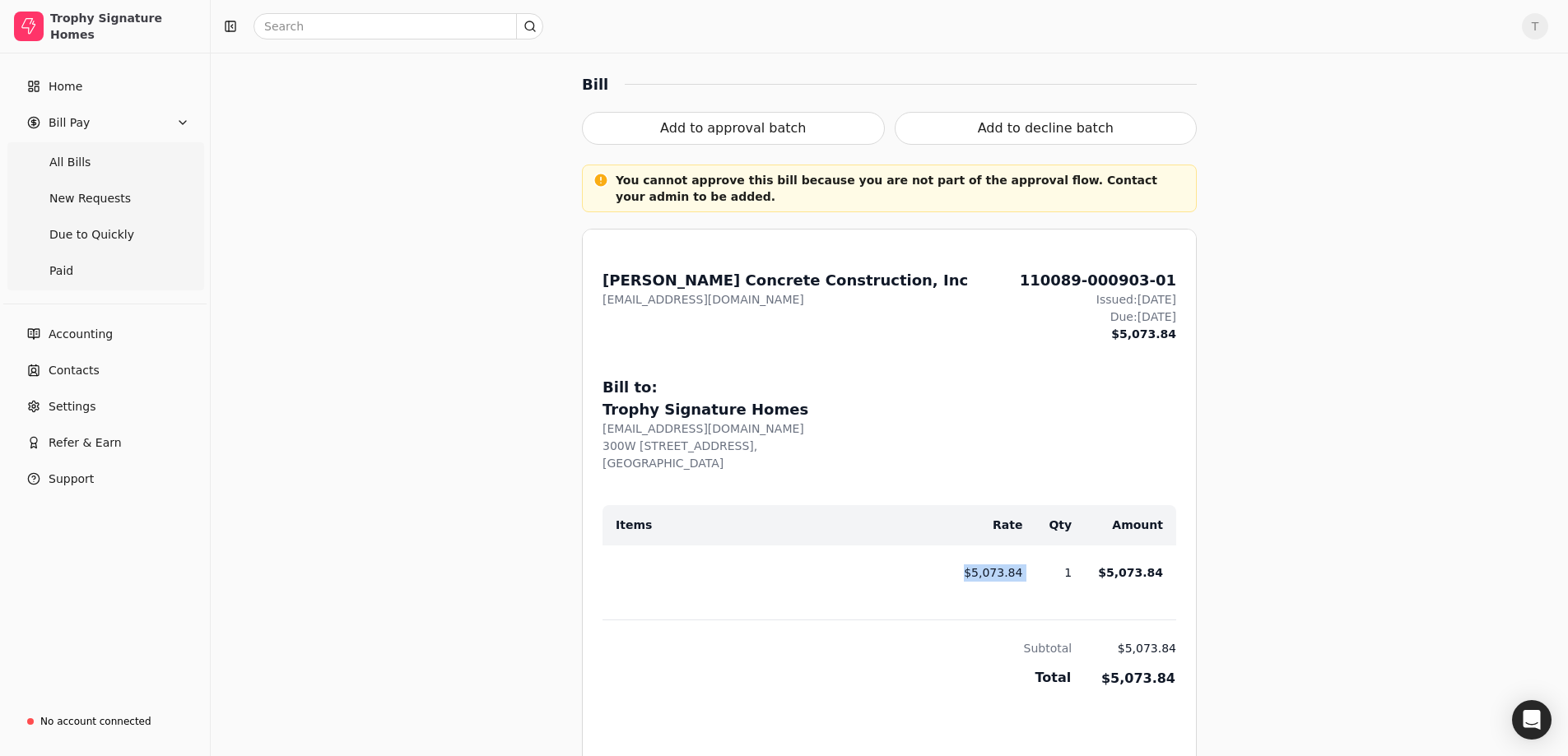
scroll to position [494, 0]
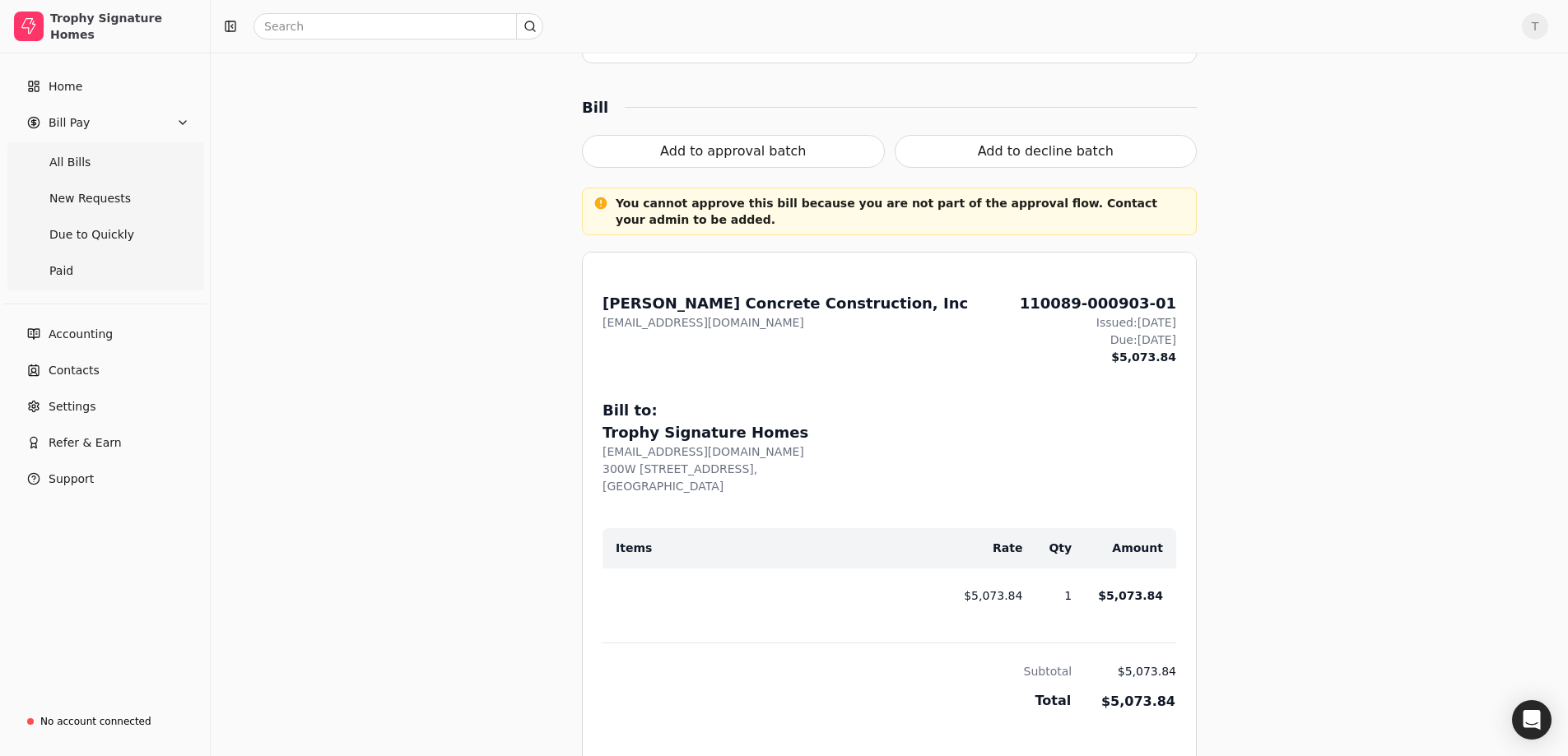
drag, startPoint x: 612, startPoint y: 567, endPoint x: 760, endPoint y: 570, distance: 148.0
click at [760, 570] on td at bounding box center [770, 596] width 335 height 54
drag, startPoint x: 844, startPoint y: 419, endPoint x: 604, endPoint y: 421, distance: 240.0
click at [604, 444] on div "[EMAIL_ADDRESS][DOMAIN_NAME]" at bounding box center [889, 452] width 574 height 17
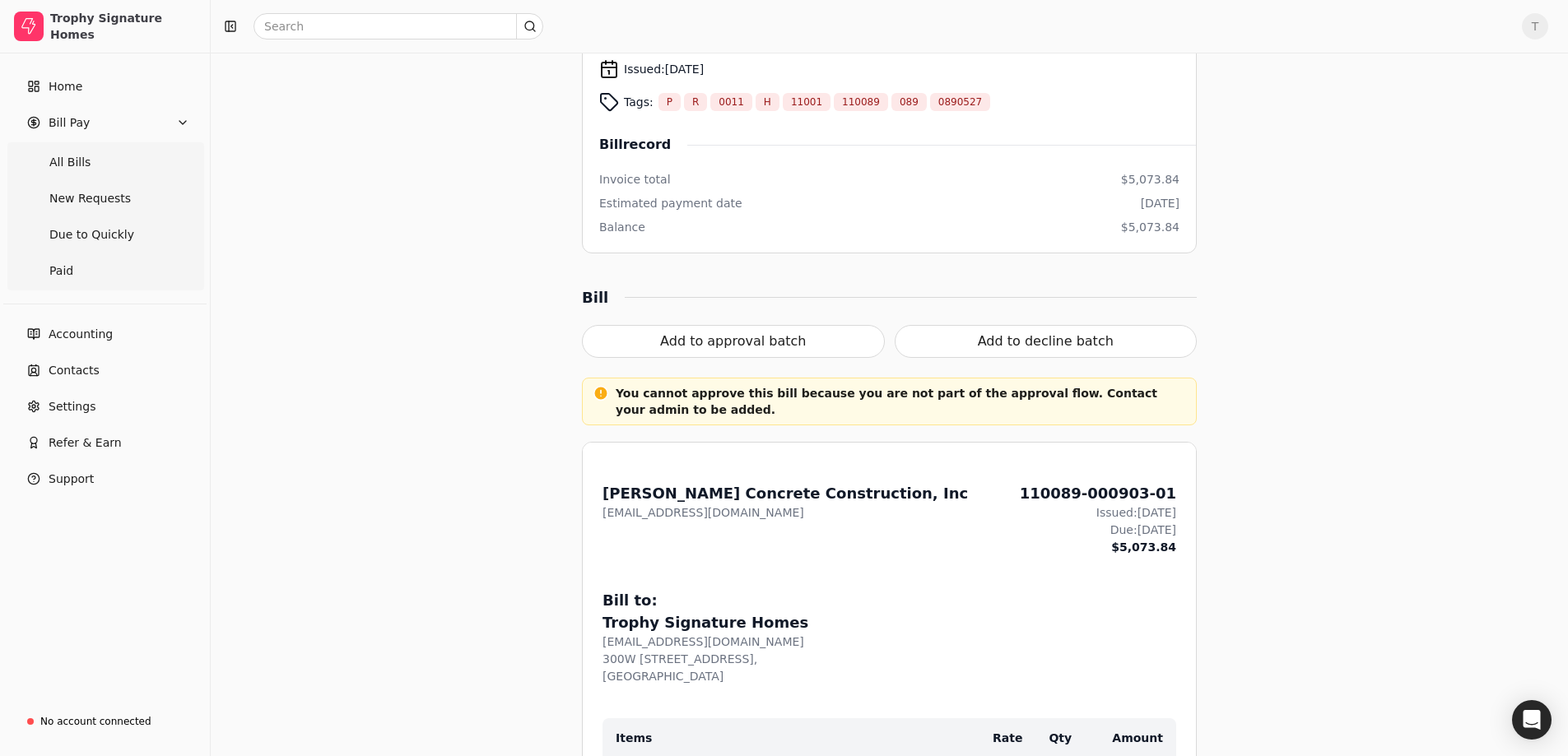
scroll to position [83, 0]
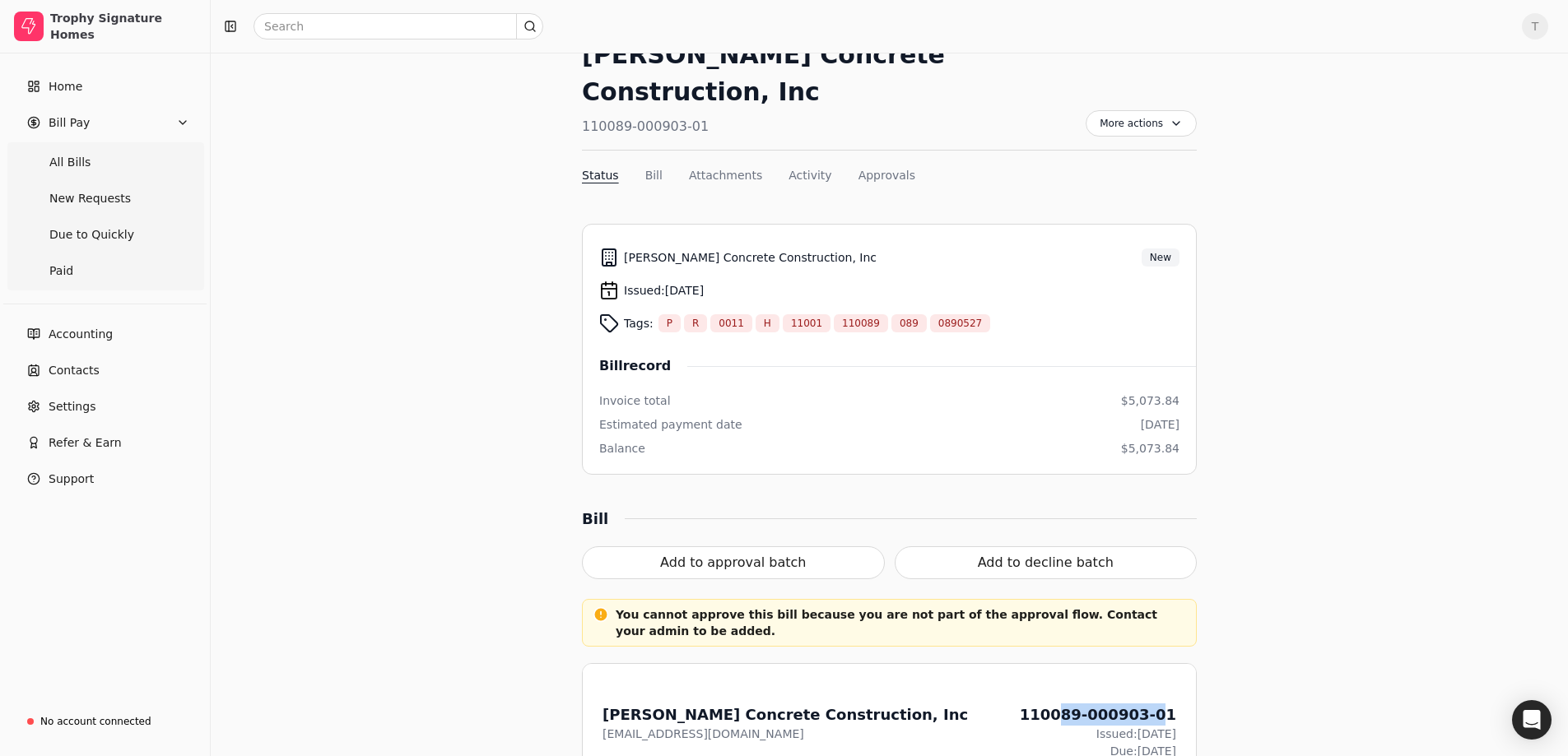
drag, startPoint x: 1080, startPoint y: 678, endPoint x: 1171, endPoint y: 667, distance: 91.7
click at [1171, 704] on div "110089-000903-01" at bounding box center [1097, 715] width 156 height 22
drag, startPoint x: 965, startPoint y: 286, endPoint x: 589, endPoint y: 291, distance: 376.0
click at [589, 291] on li "[PERSON_NAME] Concrete Construction, Inc New Issued: [DATE] Tags: P R 0011 H 11…" at bounding box center [889, 348] width 614 height 251
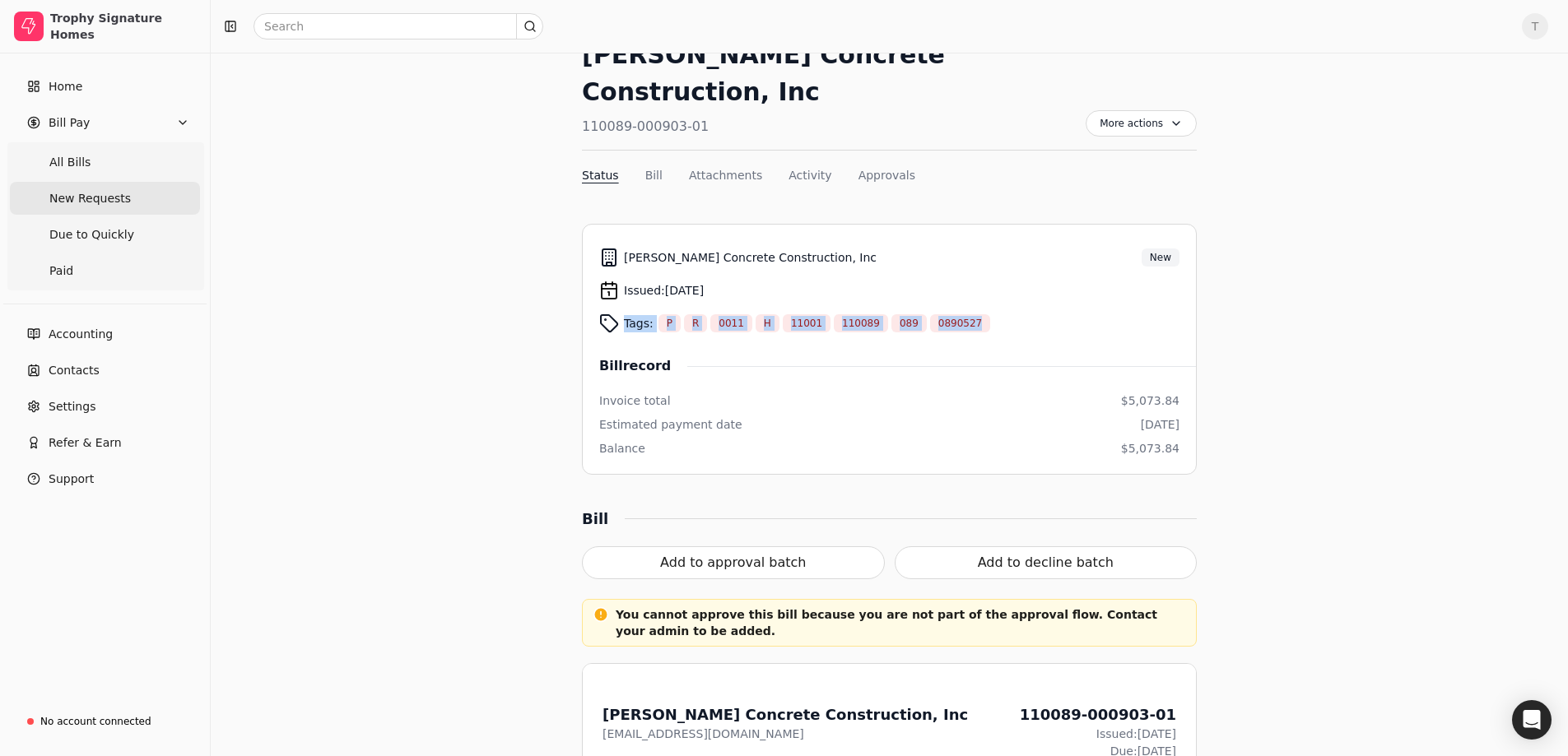
click at [79, 202] on span "New Requests" at bounding box center [90, 198] width 82 height 17
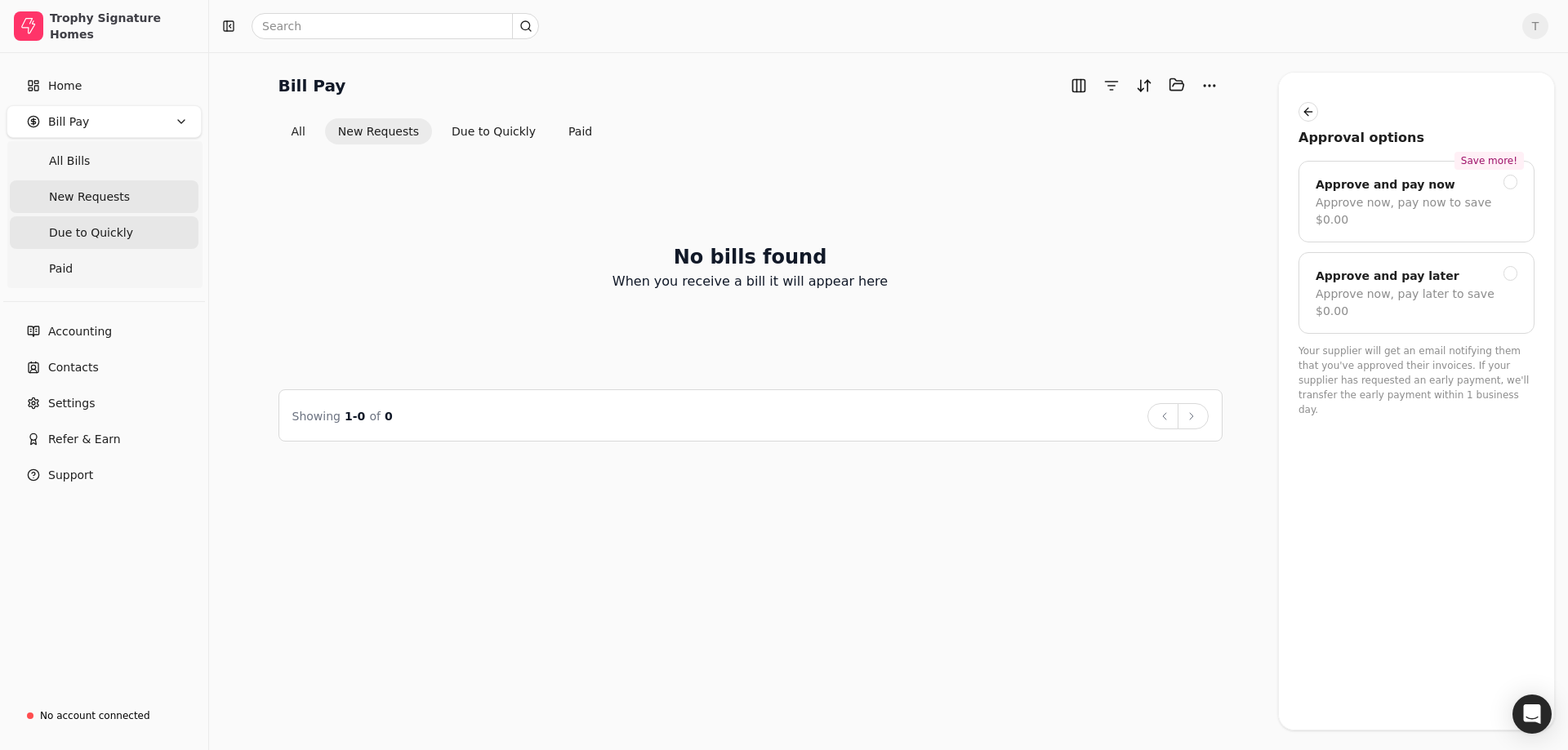
click at [126, 233] on Quickly "Due to Quickly" at bounding box center [104, 232] width 188 height 33
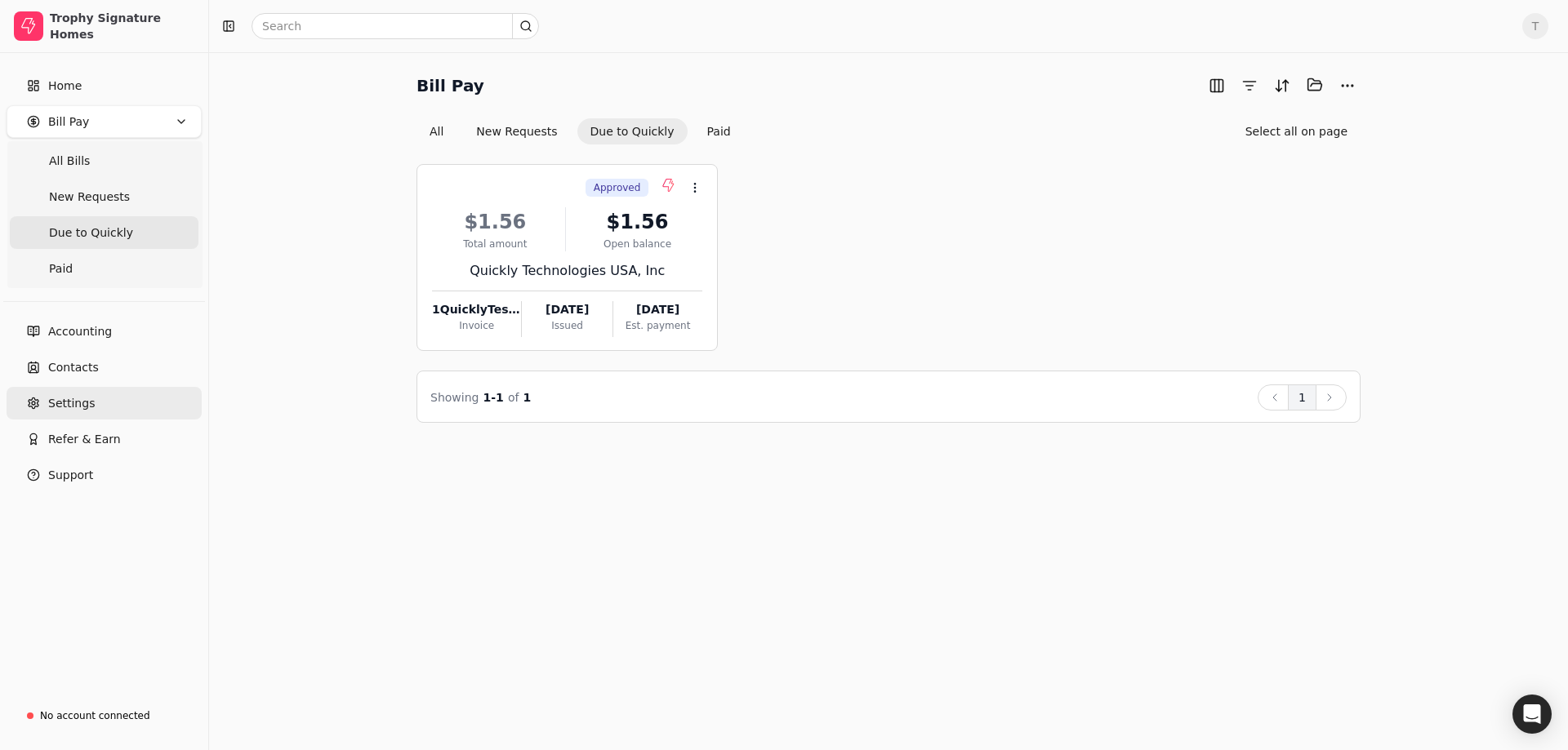
click at [95, 408] on link "Settings" at bounding box center [104, 403] width 195 height 33
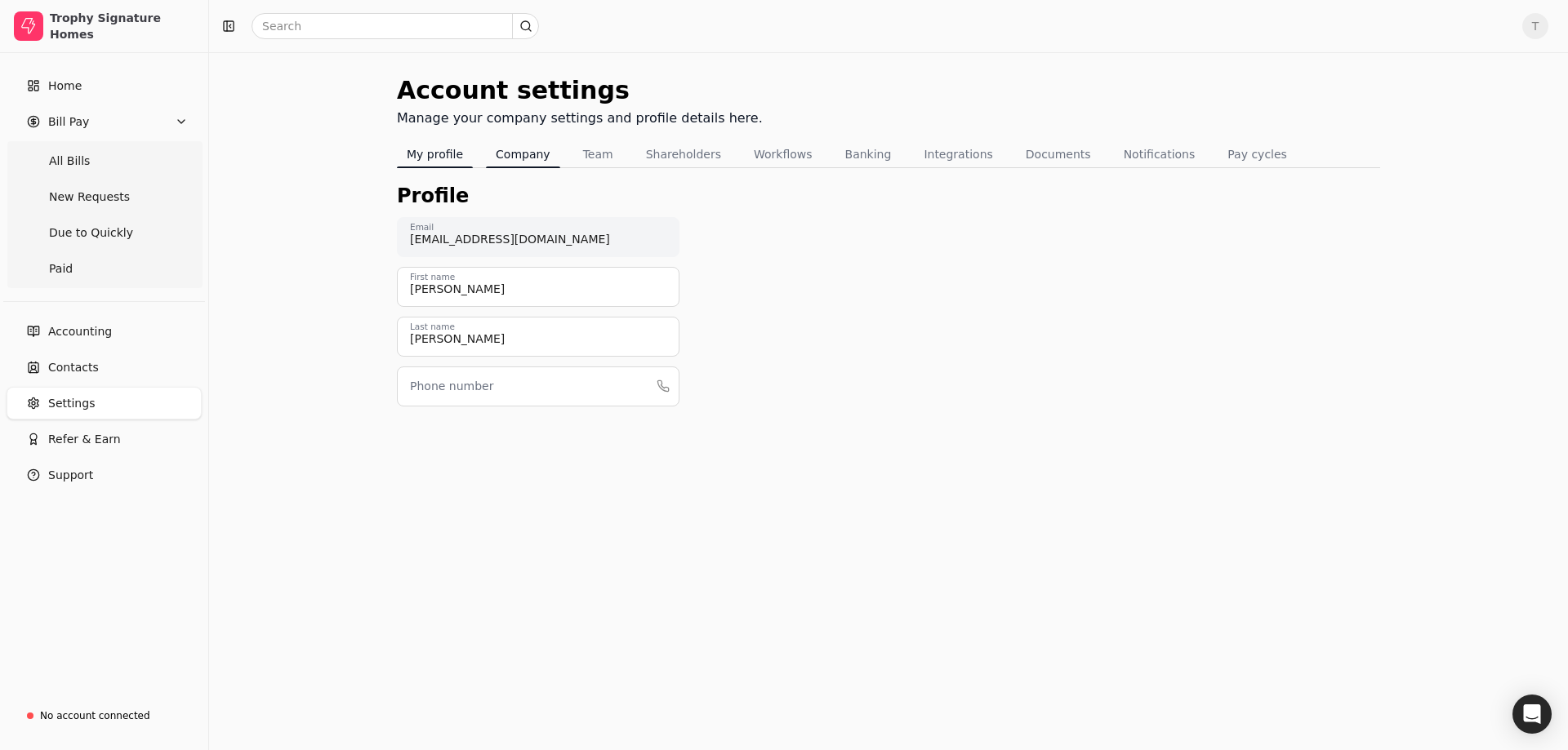
click at [525, 155] on button "Company" at bounding box center [523, 154] width 75 height 26
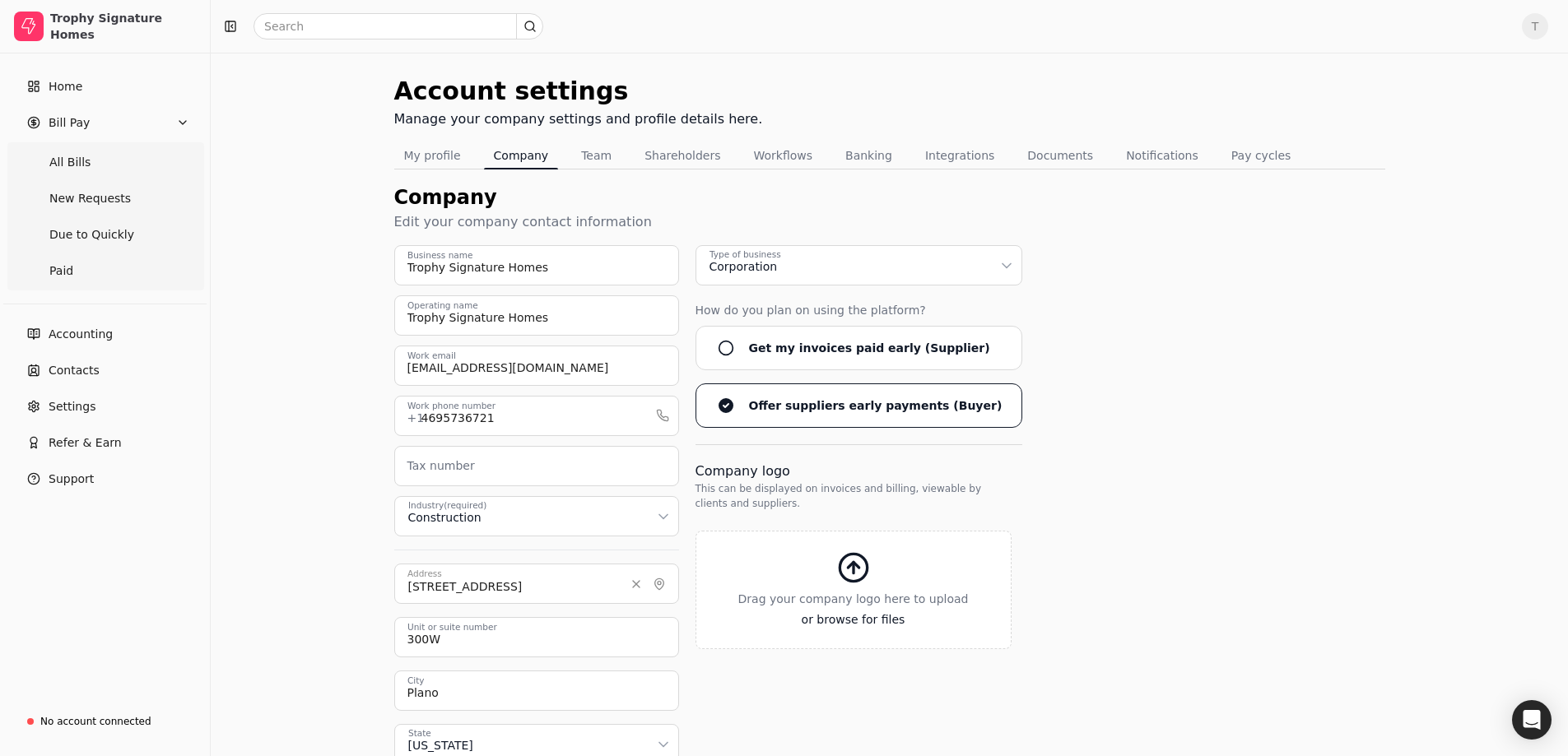
scroll to position [83, 0]
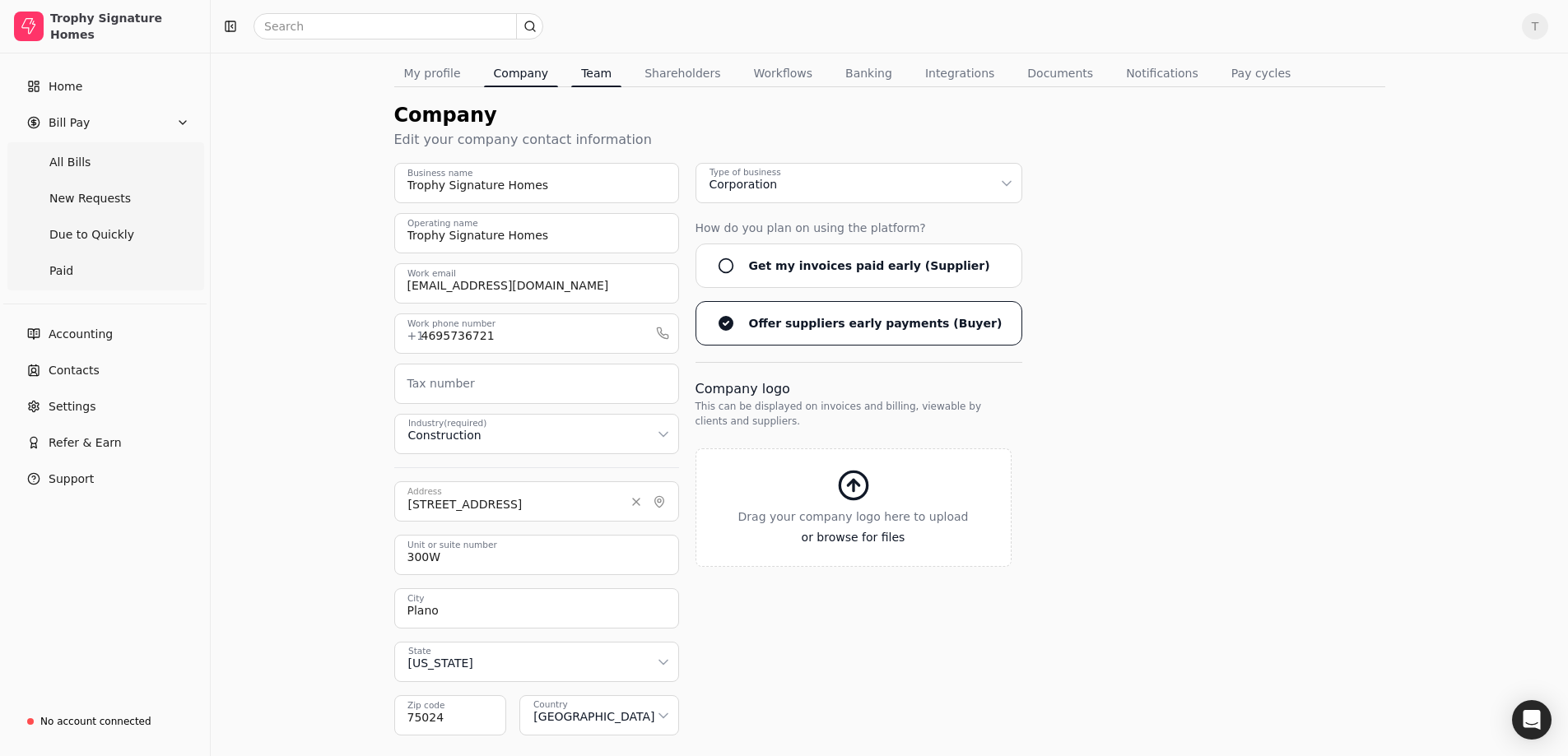
click at [597, 72] on button "Team" at bounding box center [596, 73] width 50 height 26
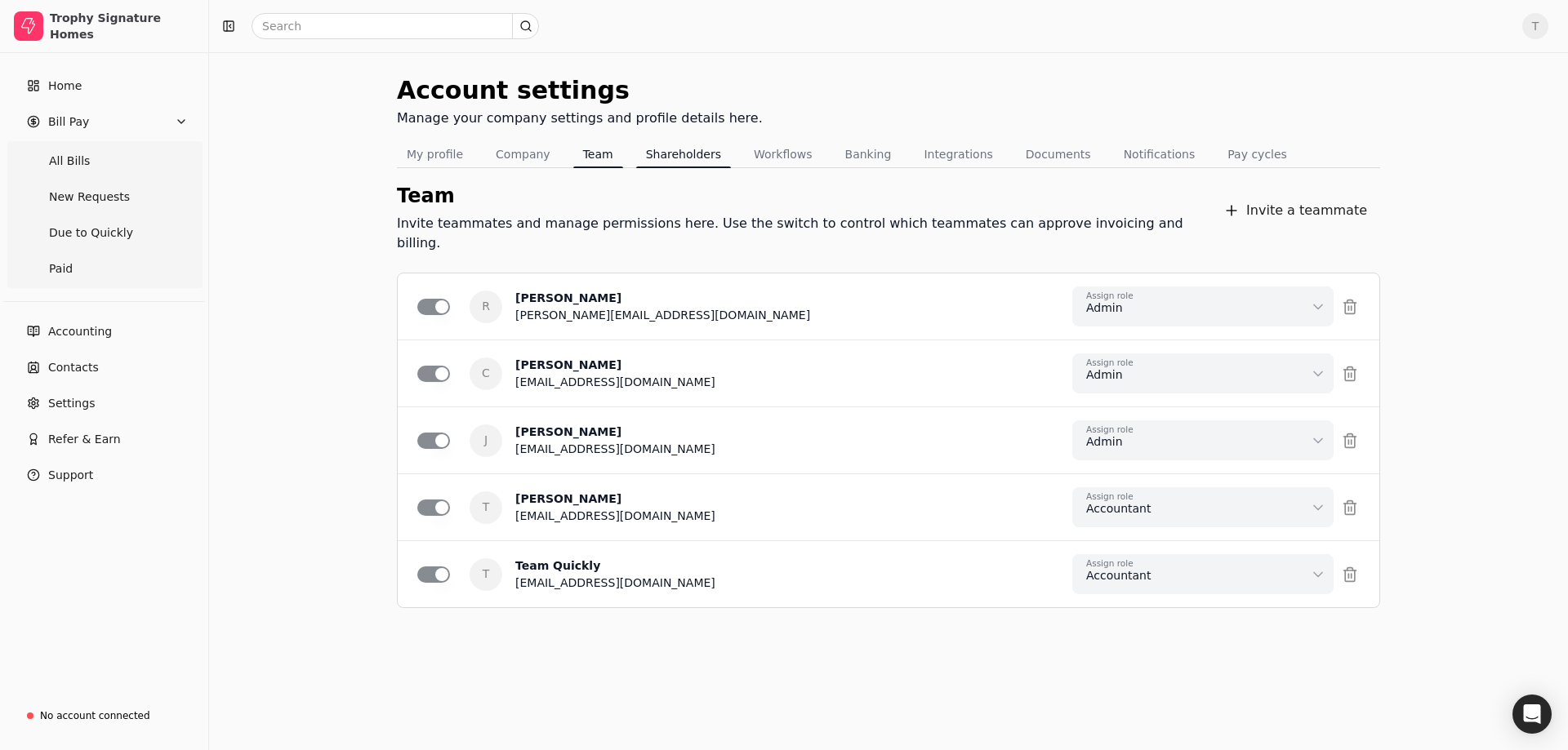
click at [665, 162] on button "Shareholders" at bounding box center [683, 154] width 95 height 26
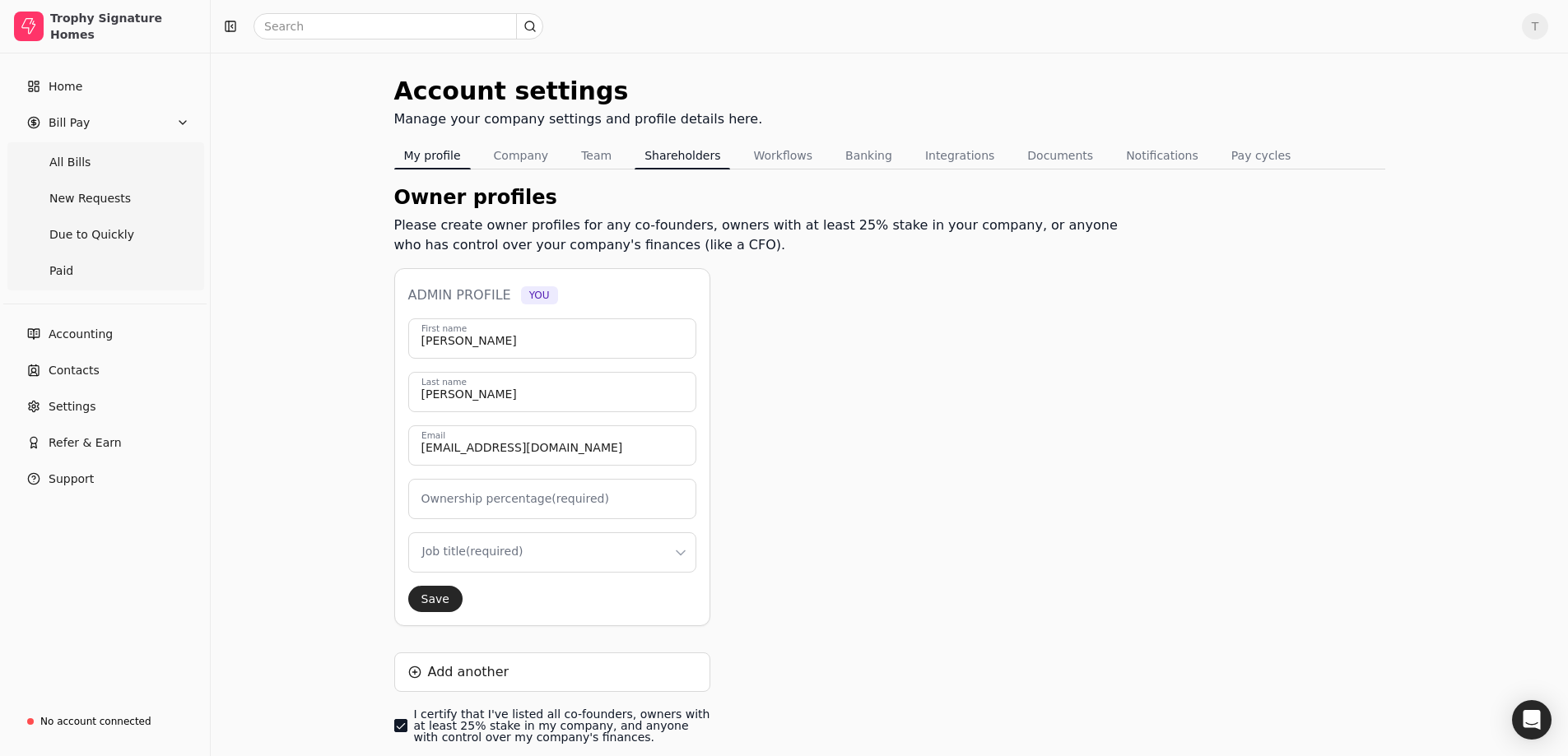
click at [428, 149] on button "My profile" at bounding box center [432, 155] width 77 height 26
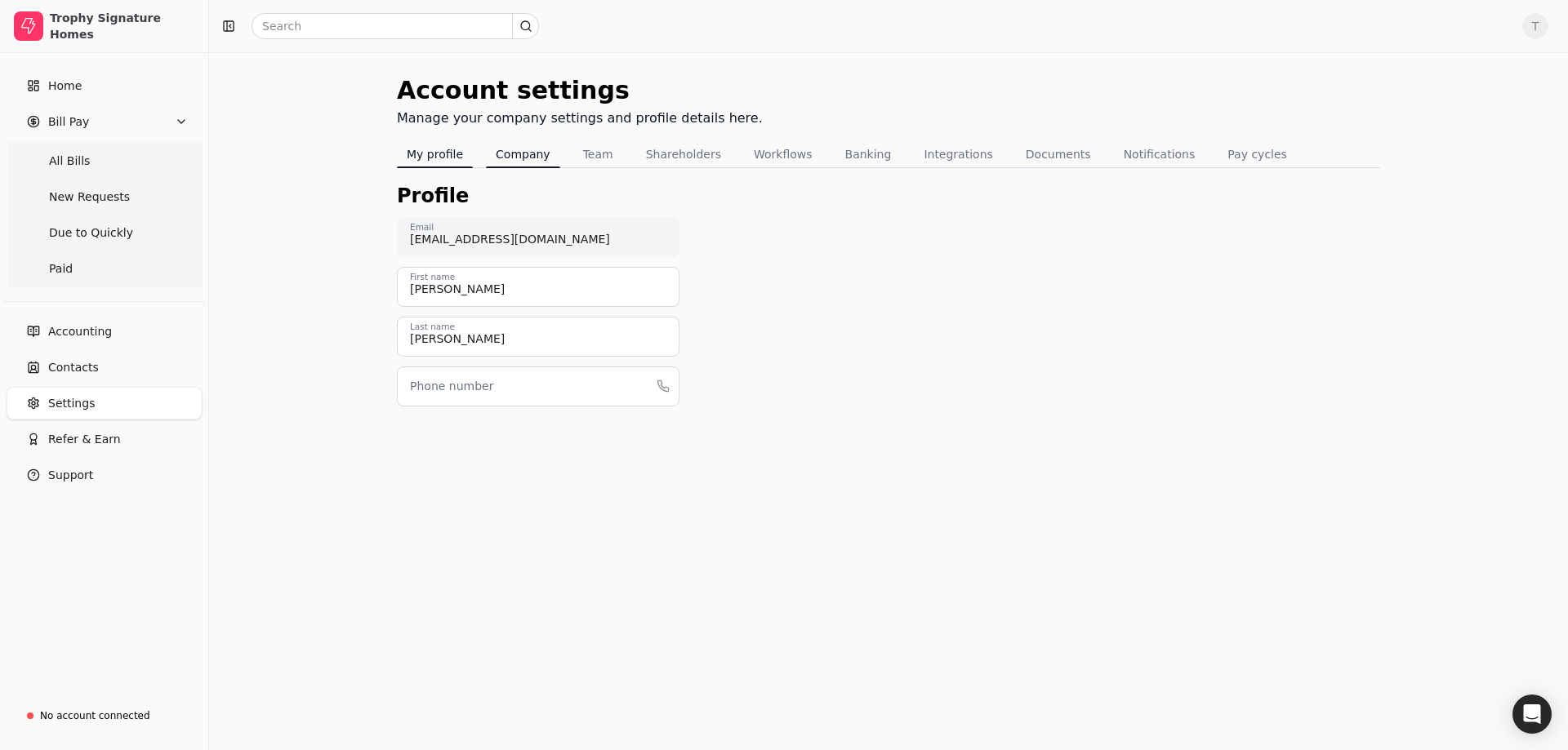
click at [514, 162] on button "Company" at bounding box center [523, 154] width 75 height 26
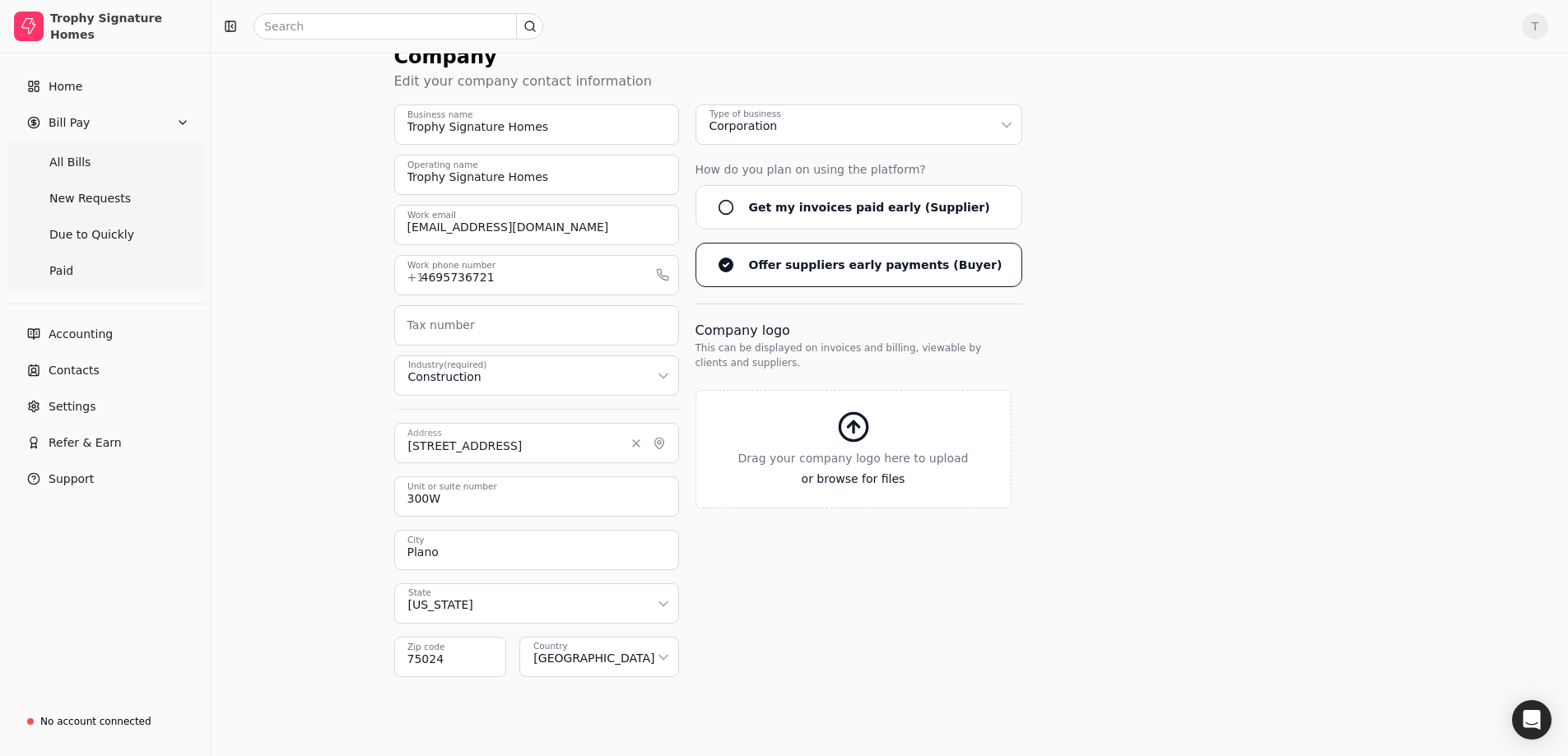
scroll to position [160, 0]
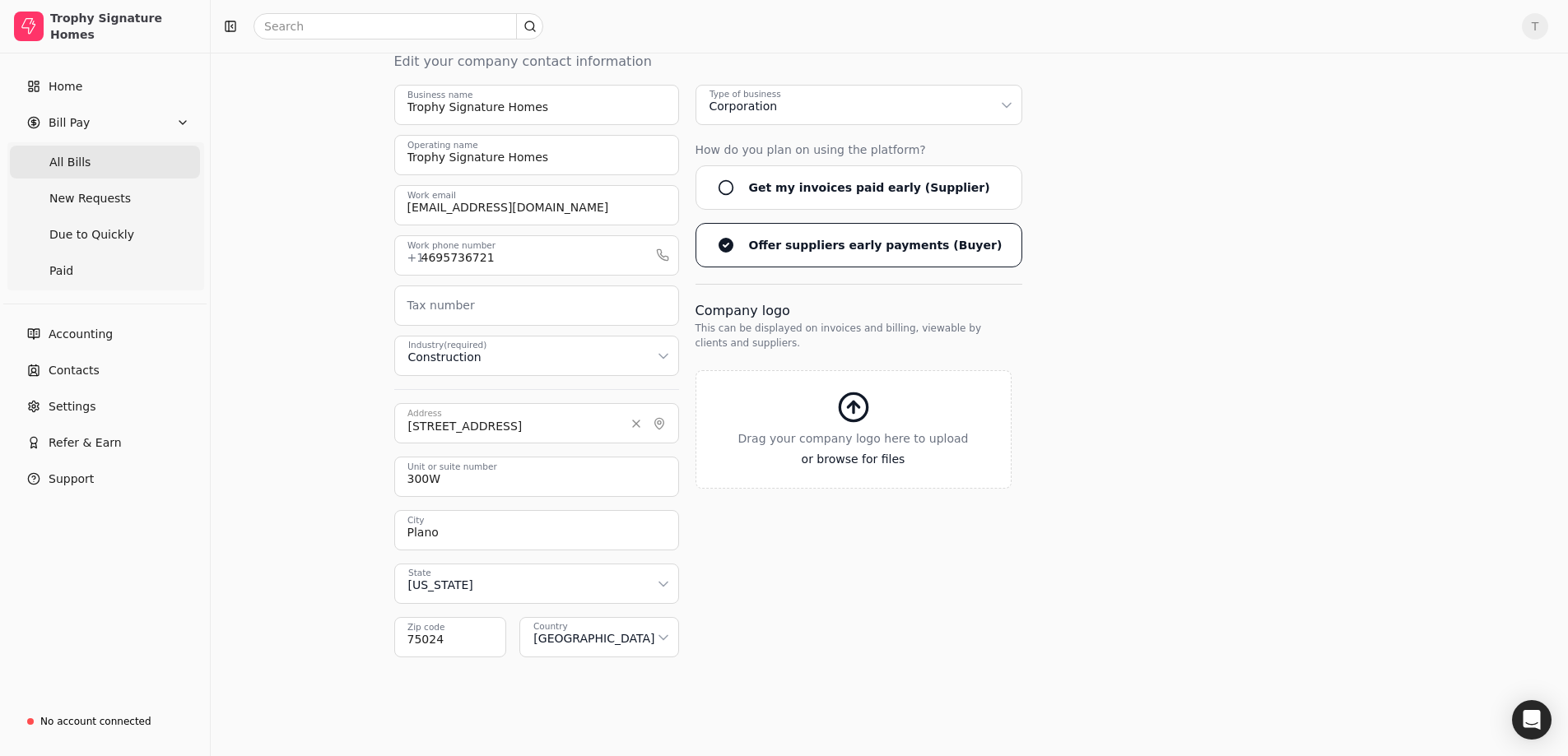
click at [68, 164] on span "All Bills" at bounding box center [70, 162] width 41 height 17
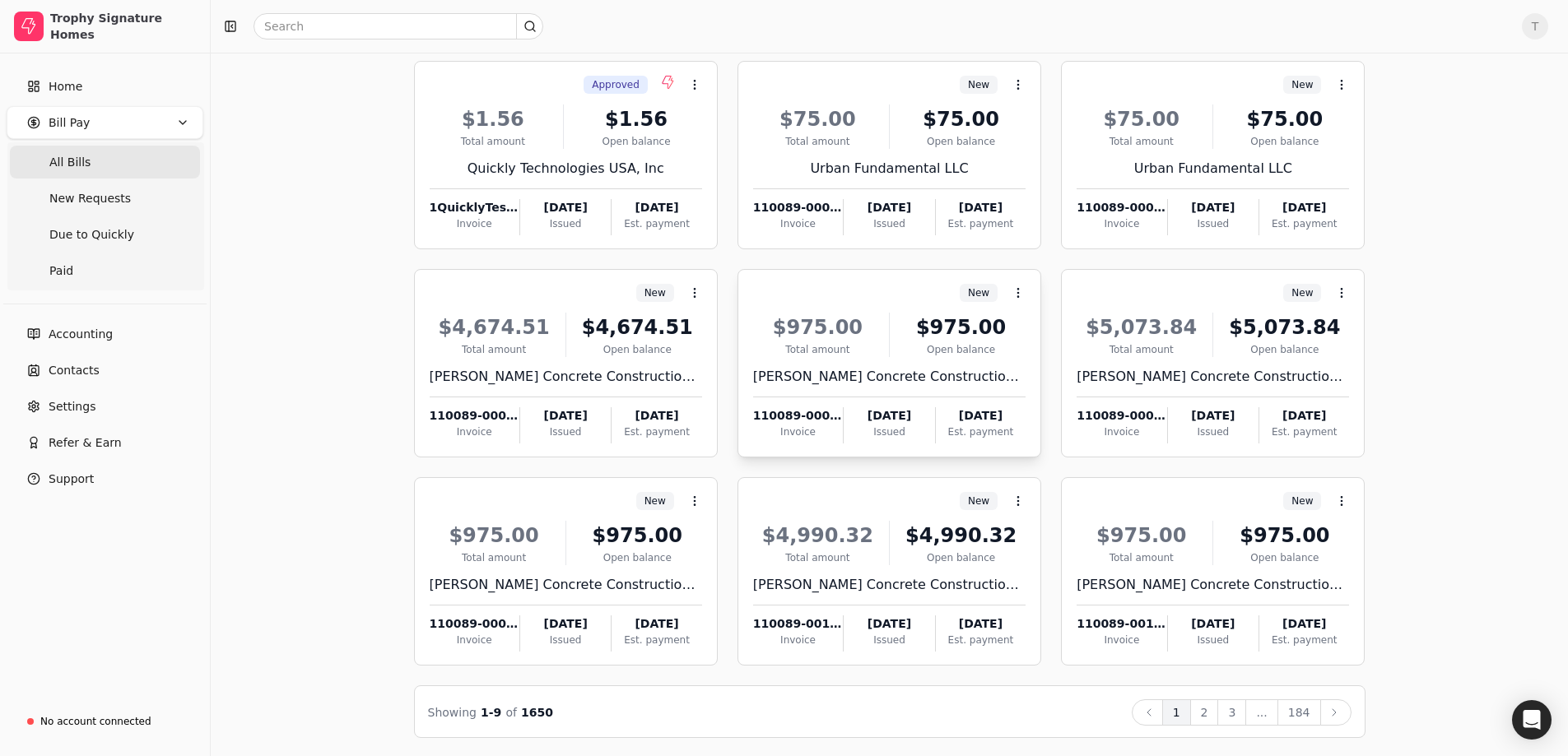
scroll to position [105, 0]
click at [1306, 711] on button "184" at bounding box center [1299, 710] width 44 height 26
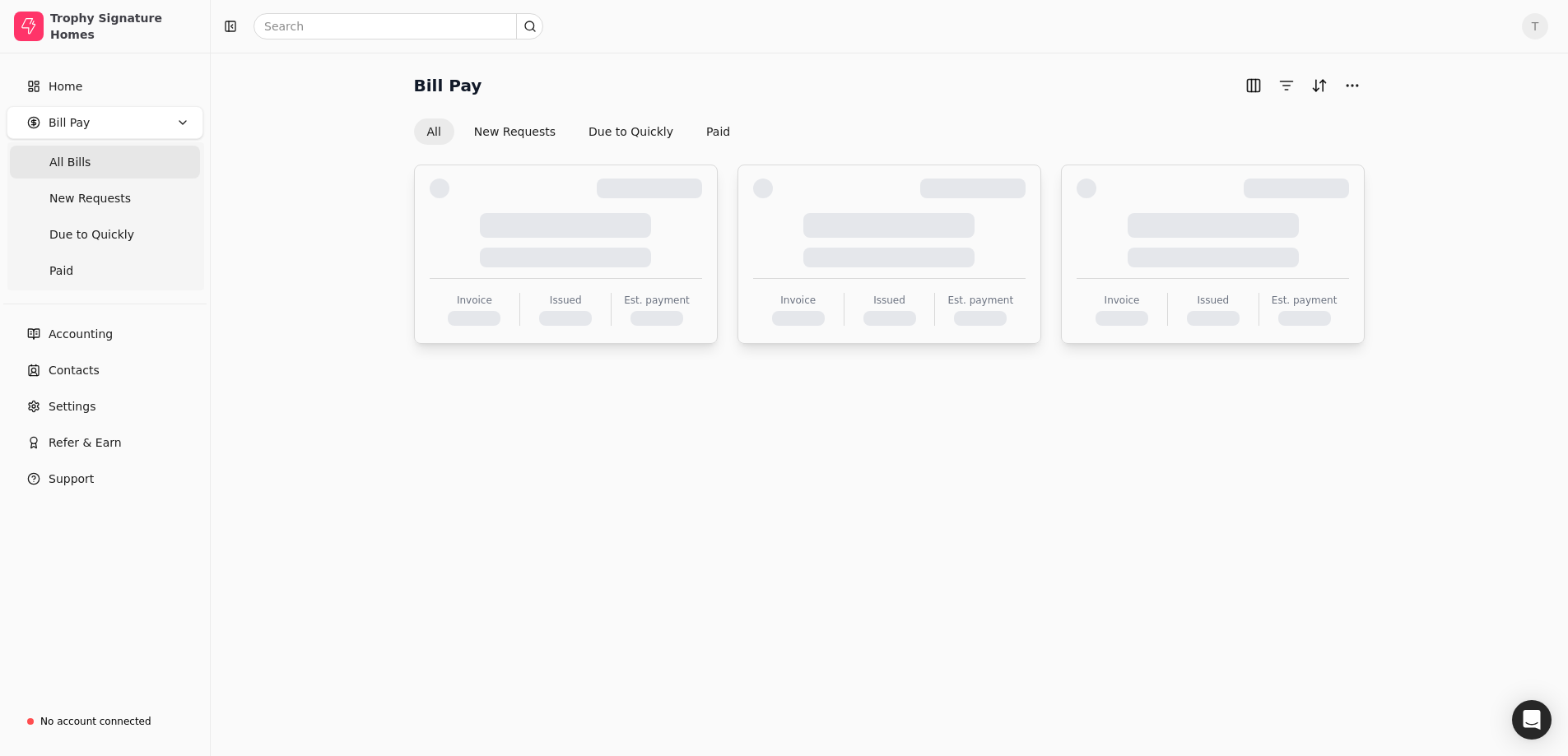
scroll to position [0, 0]
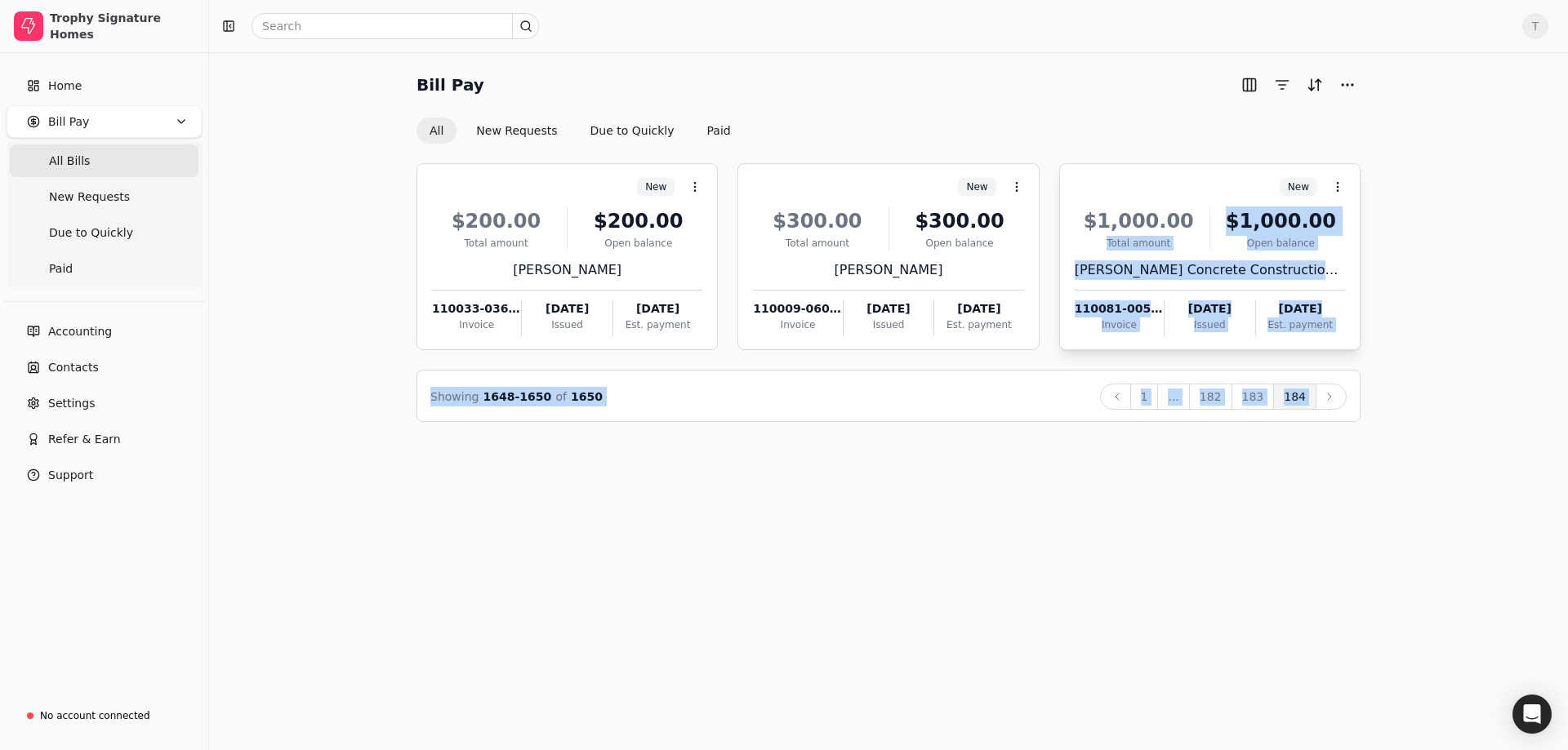
drag, startPoint x: 1405, startPoint y: 427, endPoint x: 1197, endPoint y: 203, distance: 305.7
click at [1197, 203] on div "Bill Pay All New Requests Due to Quickly Paid New Context Menu Button $200.00 T…" at bounding box center [889, 401] width 1359 height 698
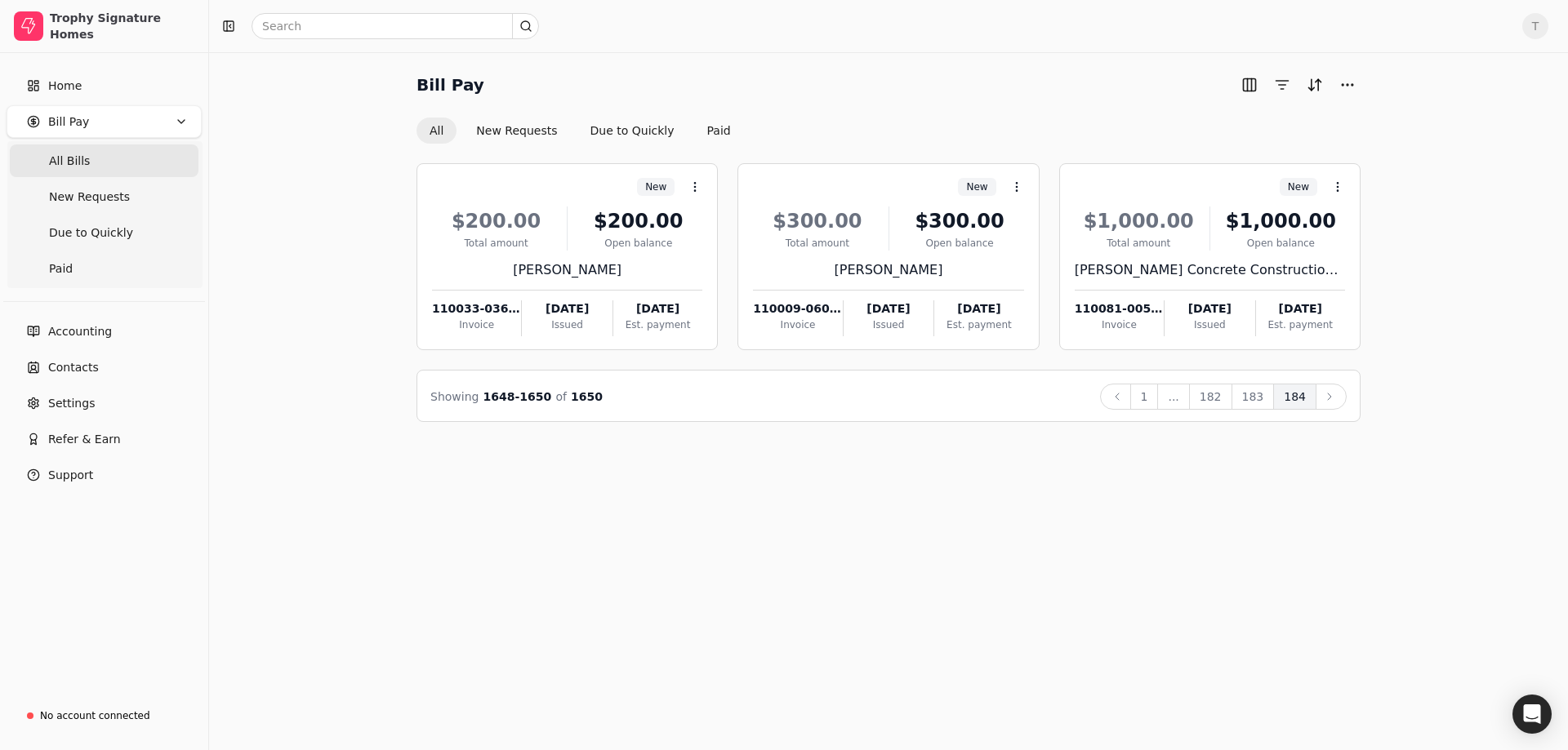
click at [1462, 184] on div "Bill Pay All New Requests Due to Quickly Paid New Context Menu Button $200.00 T…" at bounding box center [889, 247] width 1320 height 350
click at [82, 371] on span "Contacts" at bounding box center [74, 367] width 50 height 17
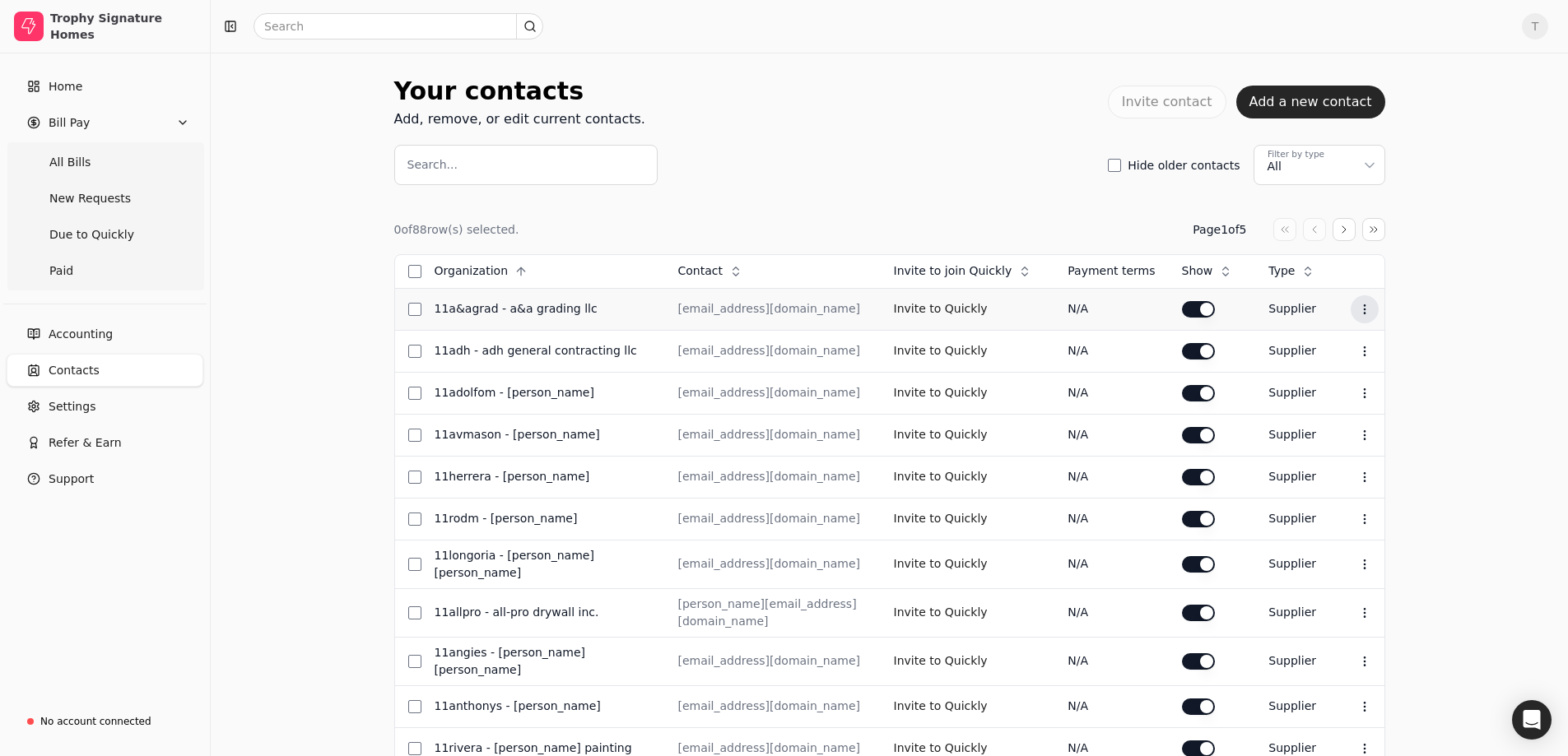
click at [1373, 310] on button "Context Menu Button" at bounding box center [1364, 309] width 28 height 28
click at [1473, 273] on div "Your contacts Add, remove, or edit current contacts. Invite contact Add a new c…" at bounding box center [889, 661] width 1357 height 1217
drag, startPoint x: 66, startPoint y: 165, endPoint x: 90, endPoint y: 167, distance: 24.1
click at [66, 165] on span "All Bills" at bounding box center [70, 162] width 41 height 17
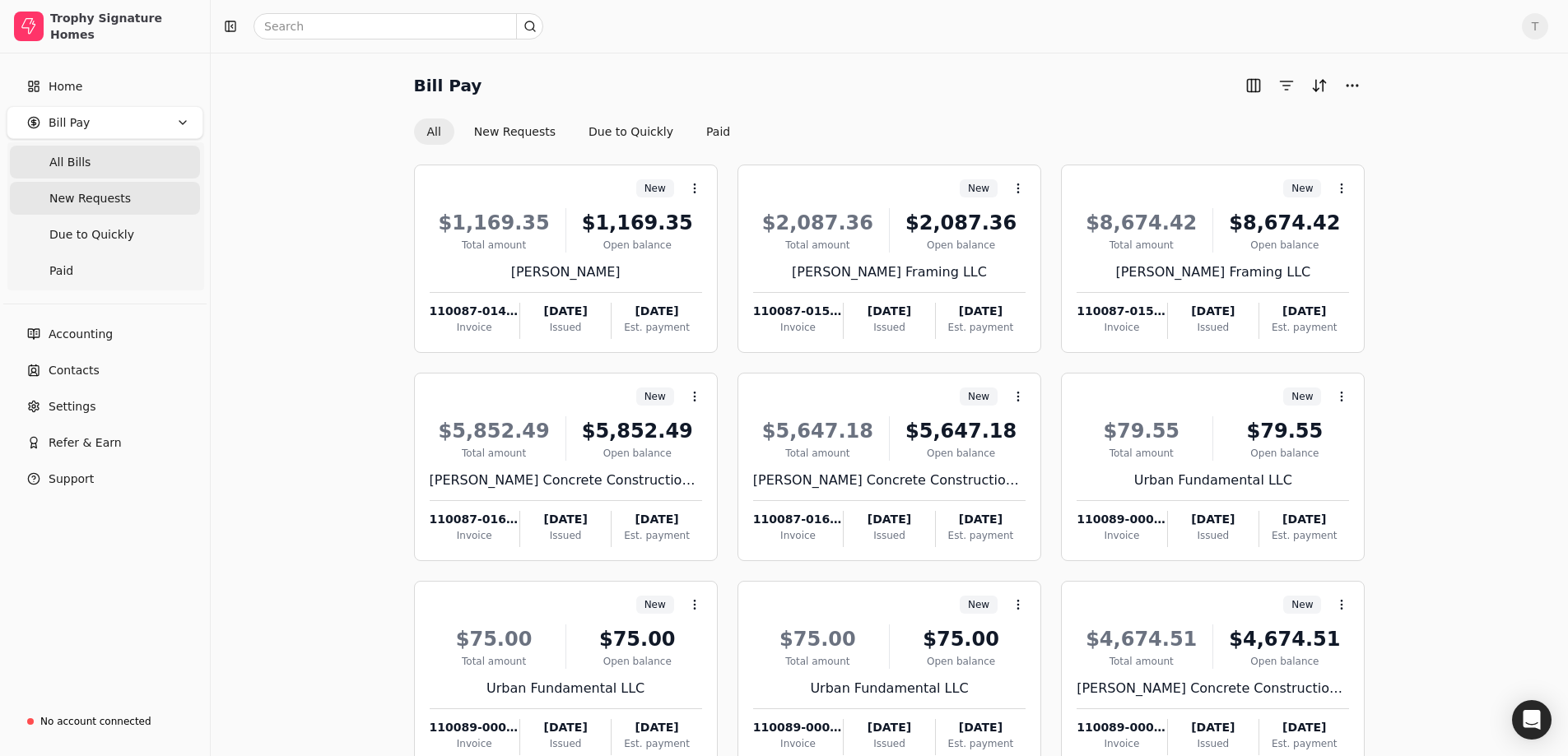
click at [88, 202] on span "New Requests" at bounding box center [90, 198] width 82 height 17
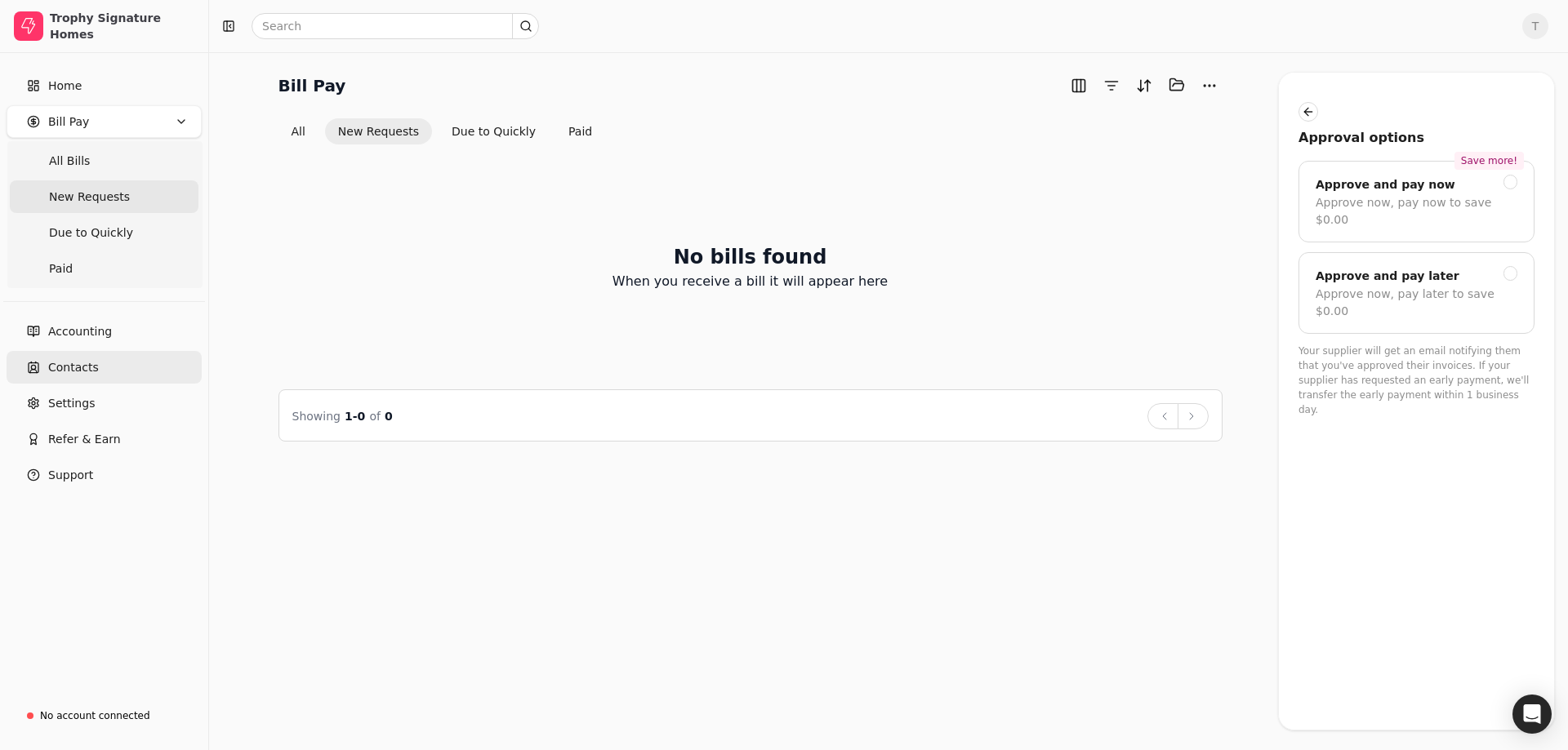
click at [79, 363] on span "Contacts" at bounding box center [74, 367] width 50 height 17
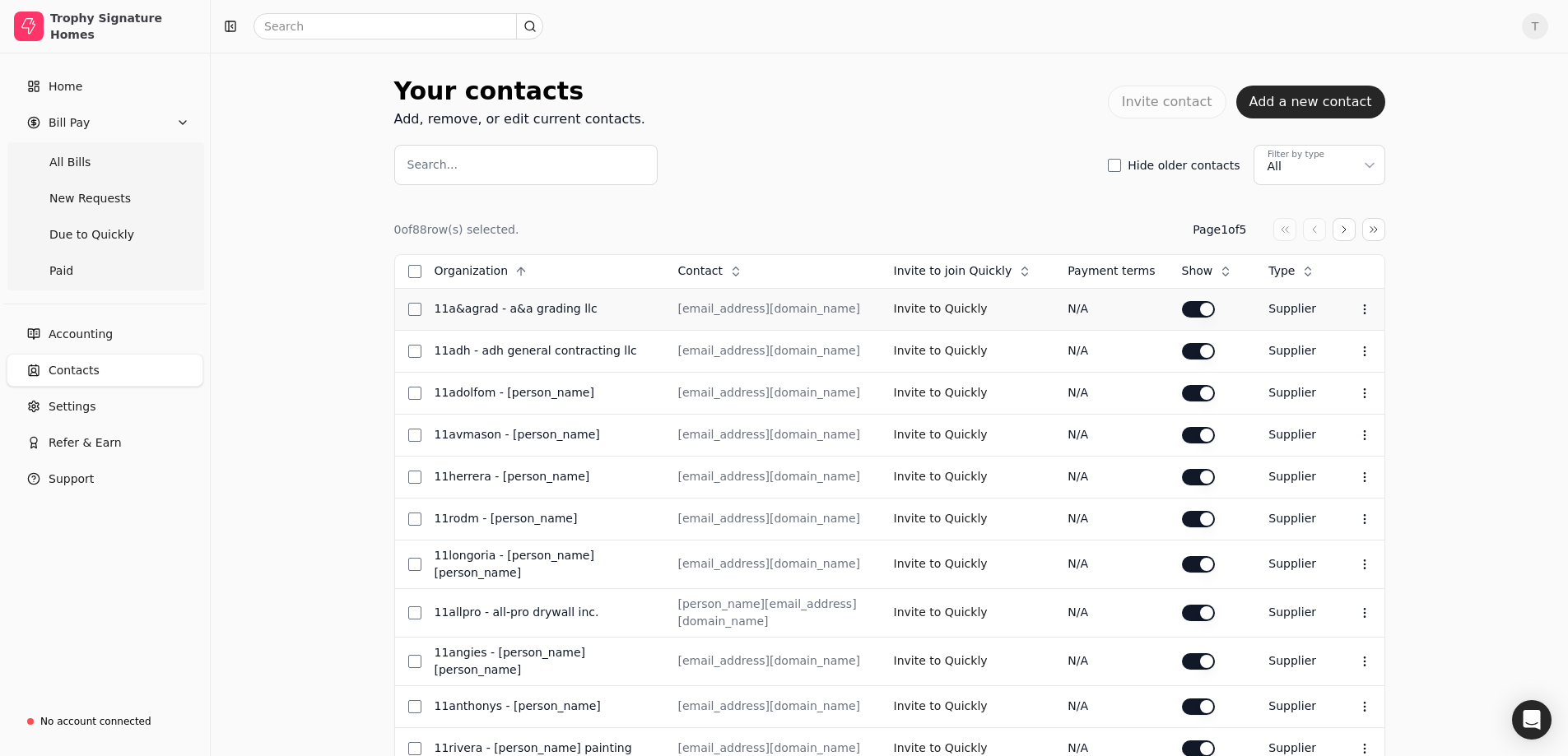
click at [1203, 306] on button "button" at bounding box center [1198, 310] width 33 height 17
click at [1368, 316] on button "Context Menu Button" at bounding box center [1364, 309] width 28 height 28
click at [1414, 327] on div "Your contacts Add, remove, or edit current contacts. Invite contact Add a new c…" at bounding box center [889, 661] width 1357 height 1217
click at [95, 194] on span "New Requests" at bounding box center [90, 198] width 82 height 17
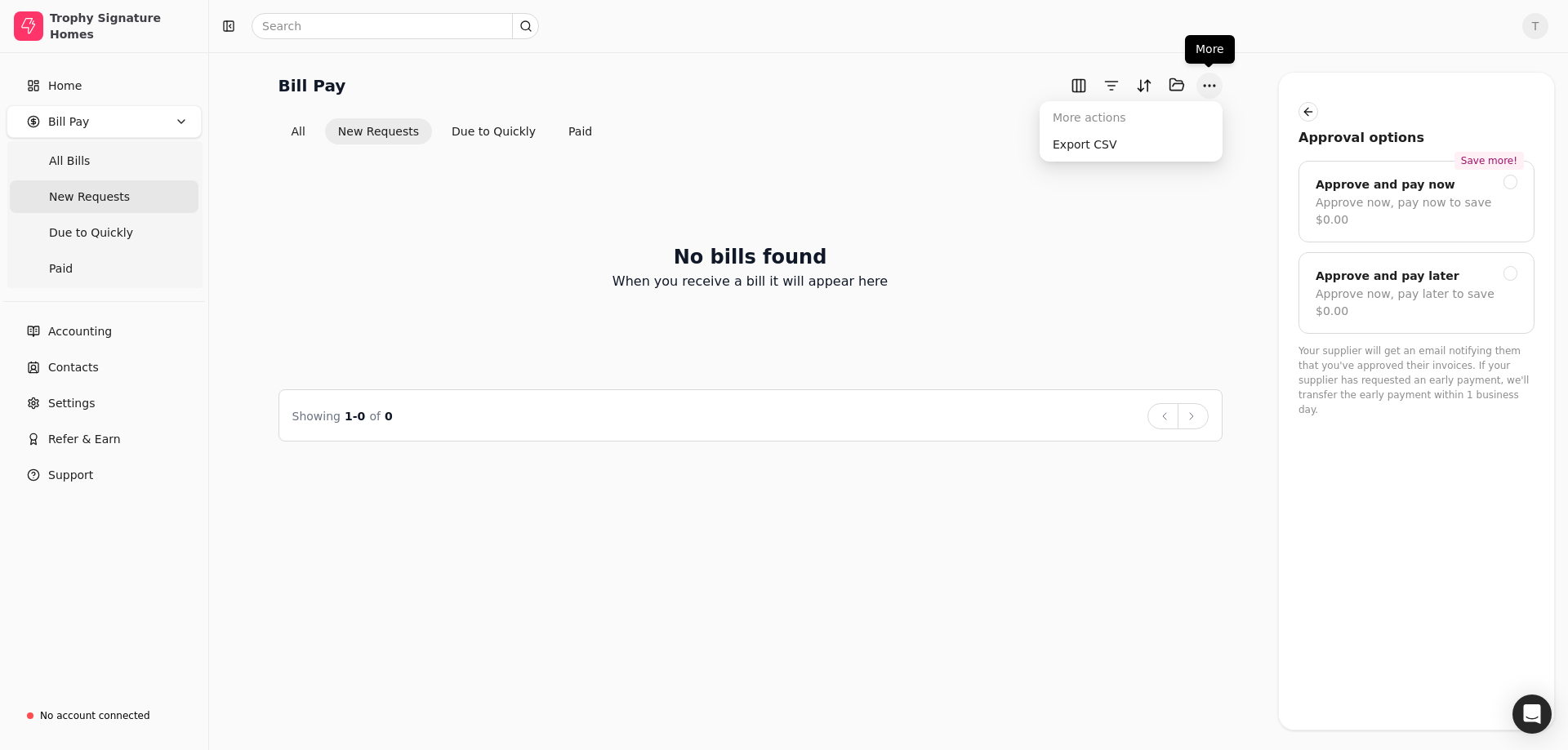
click at [1208, 74] on button "More" at bounding box center [1210, 85] width 26 height 26
click at [1195, 354] on div "No bills found When you receive a bill it will appear here" at bounding box center [750, 267] width 944 height 206
